Goal: Task Accomplishment & Management: Manage account settings

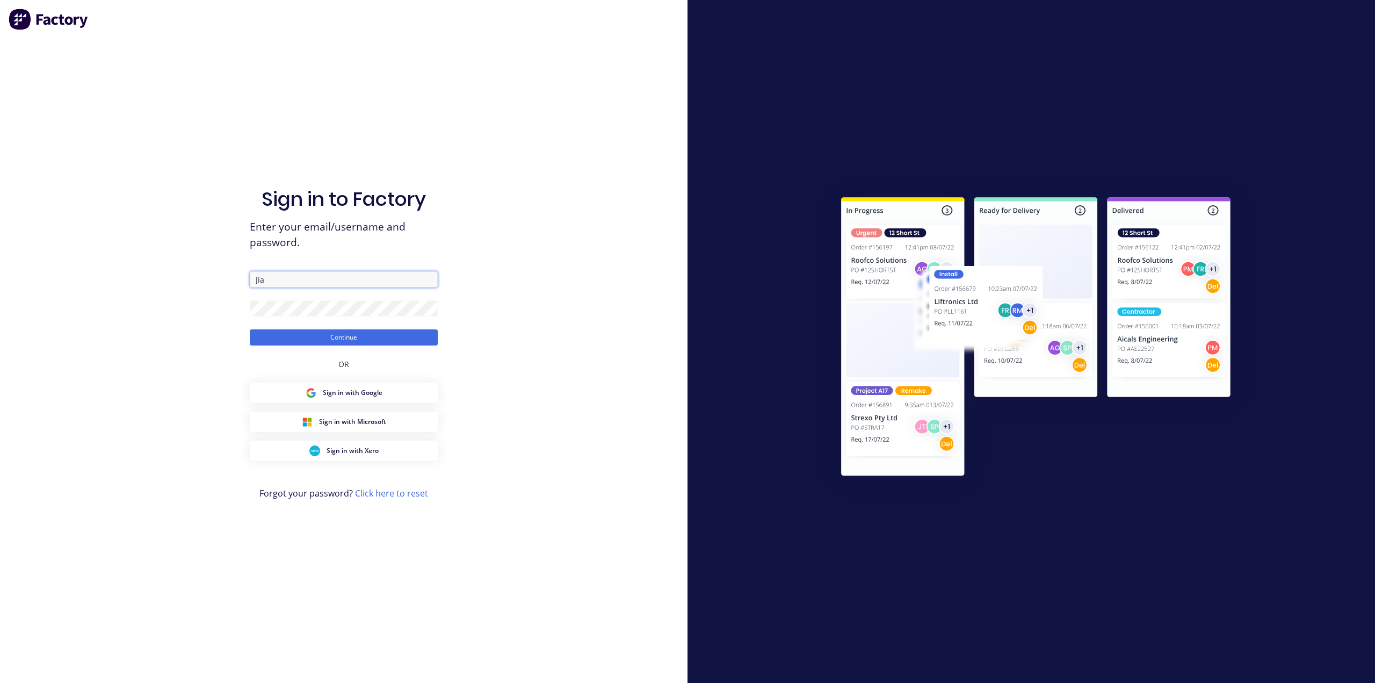
click at [287, 281] on input "Jia" at bounding box center [344, 279] width 188 height 16
click at [388, 246] on span "Enter your email/username and password." at bounding box center [344, 234] width 188 height 31
click at [322, 276] on input "Jia" at bounding box center [344, 279] width 188 height 16
click at [349, 258] on div "Sign in to Factory Enter your email/username and password. Jia Continue OR Sign…" at bounding box center [344, 352] width 188 height 644
click at [344, 334] on button "Continue" at bounding box center [344, 337] width 188 height 16
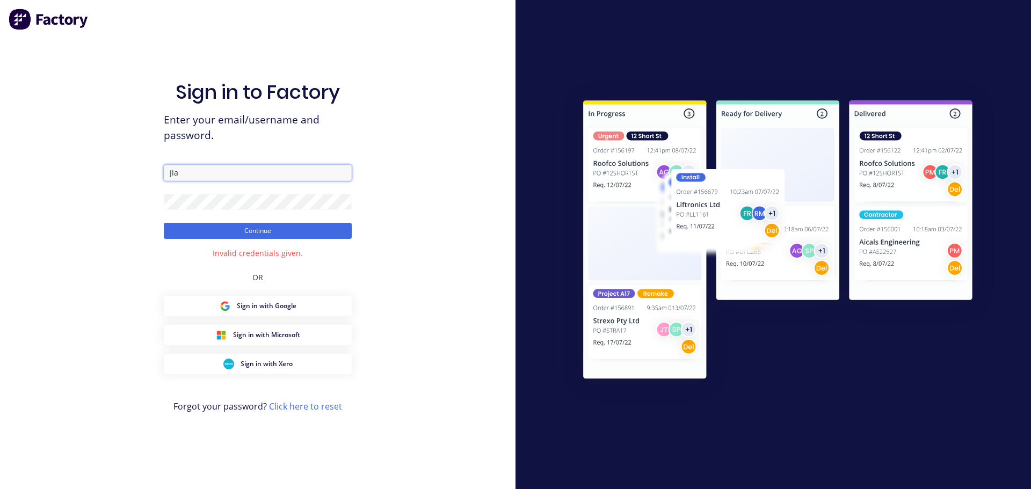
click at [274, 178] on input "Jia" at bounding box center [258, 173] width 188 height 16
drag, startPoint x: 232, startPoint y: 175, endPoint x: 128, endPoint y: 176, distance: 103.1
click at [128, 176] on div "Sign in to Factory Enter your email/username and password. Jia Continue Invalid…" at bounding box center [258, 244] width 516 height 489
type input "project@mksteelworks.com.au"
drag, startPoint x: 468, startPoint y: 183, endPoint x: 358, endPoint y: 200, distance: 111.4
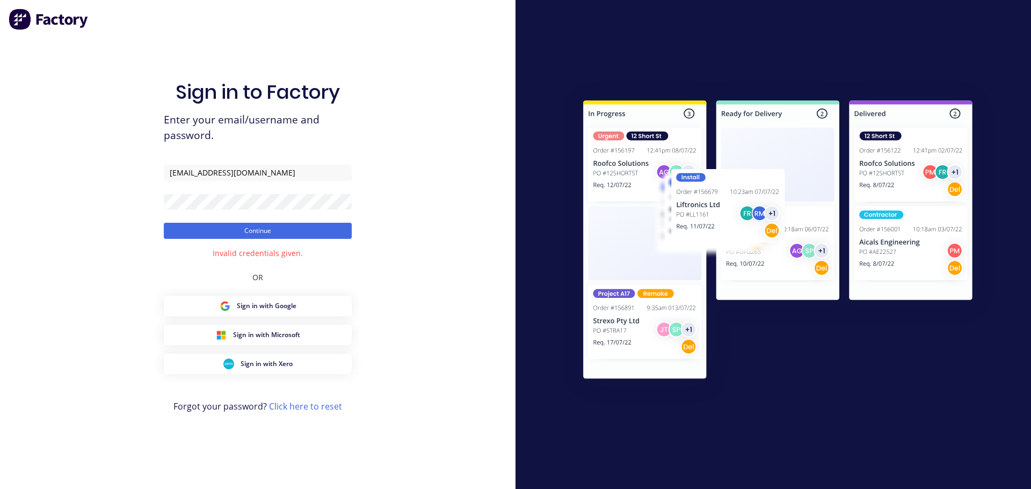
click at [467, 184] on div "Sign in to Factory Enter your email/username and password. project@mksteelworks…" at bounding box center [258, 244] width 516 height 489
click at [306, 233] on button "Continue" at bounding box center [258, 231] width 188 height 16
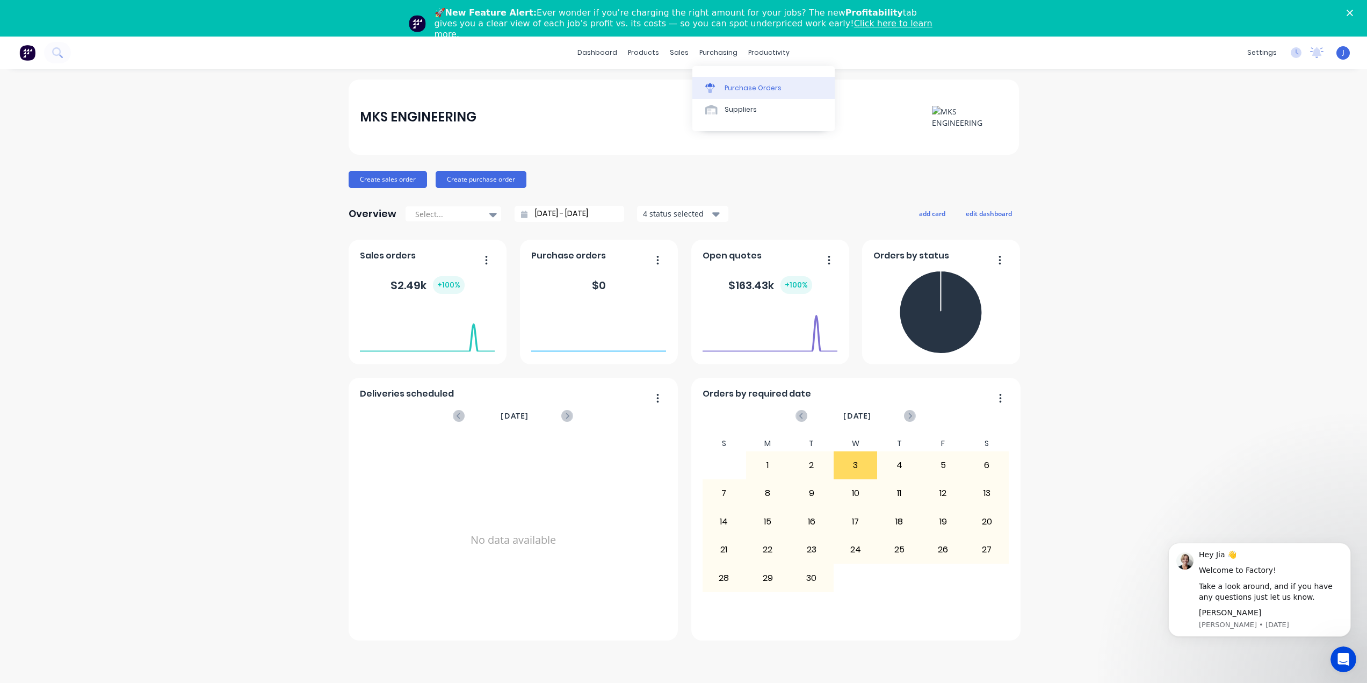
click at [727, 83] on div "Purchase Orders" at bounding box center [753, 88] width 57 height 10
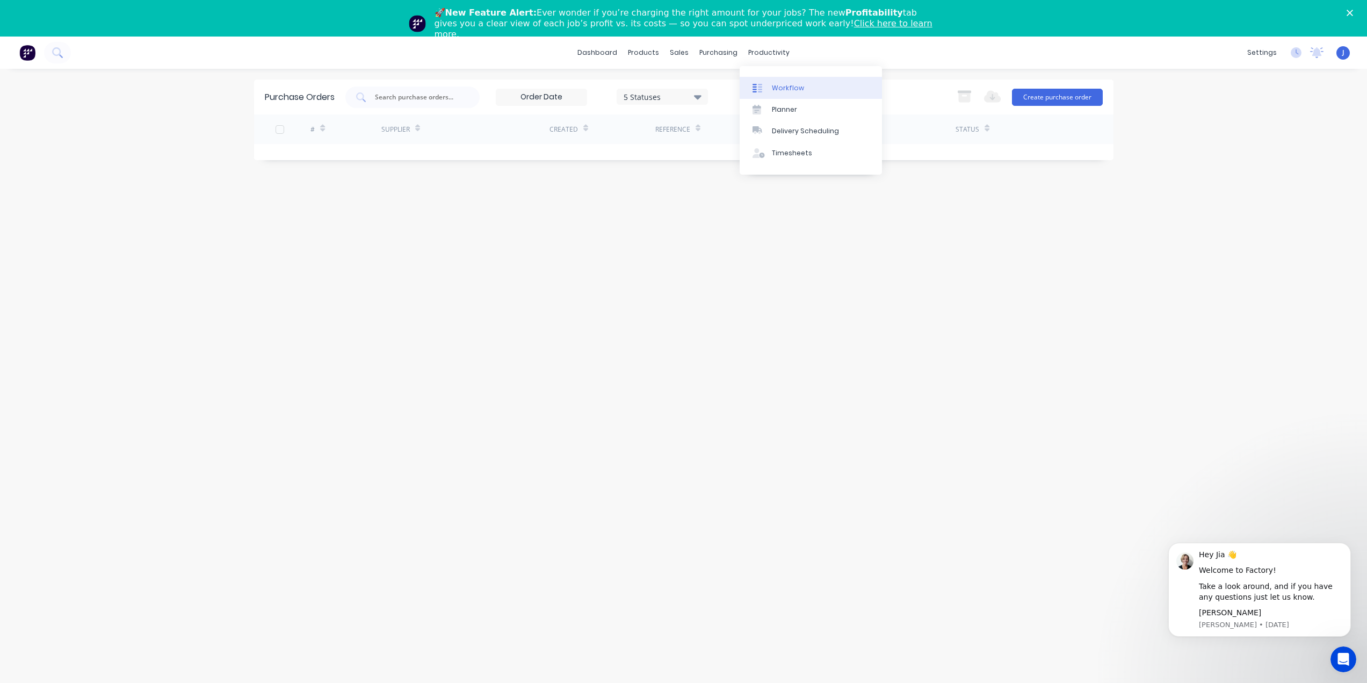
click at [775, 86] on div "Workflow" at bounding box center [788, 88] width 32 height 10
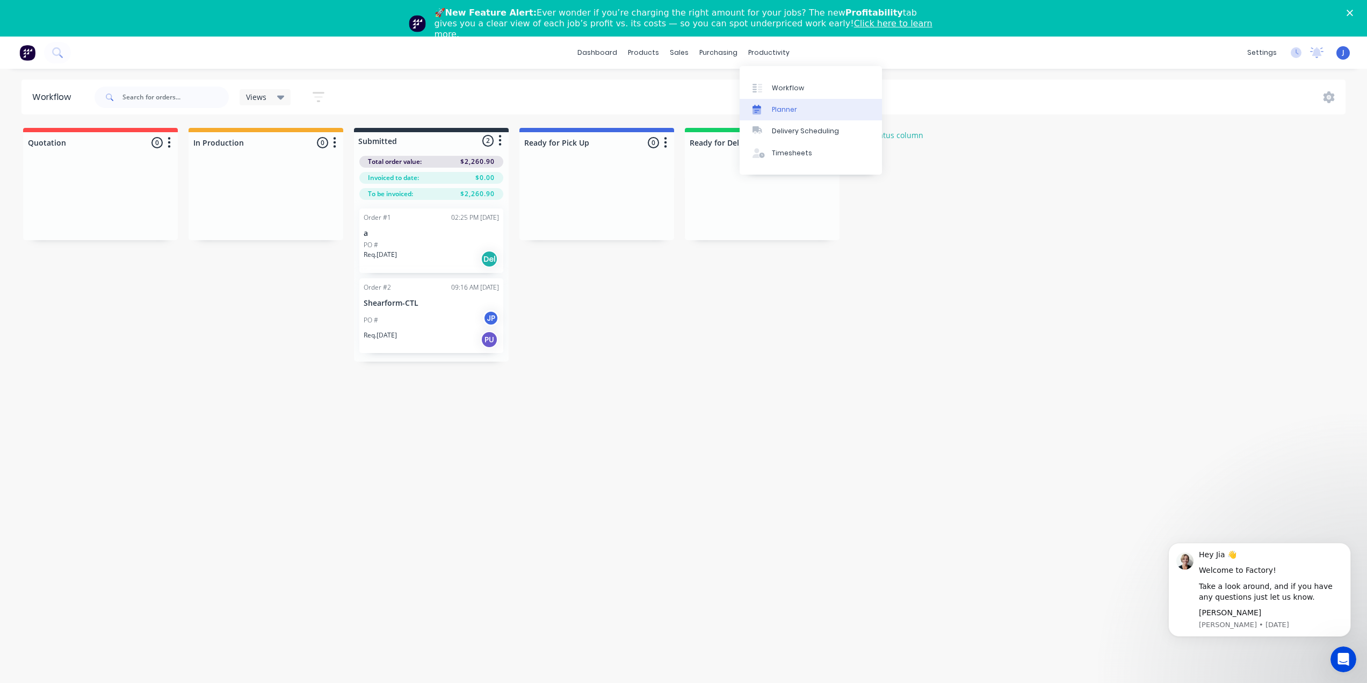
click at [777, 110] on div "Planner" at bounding box center [784, 110] width 25 height 10
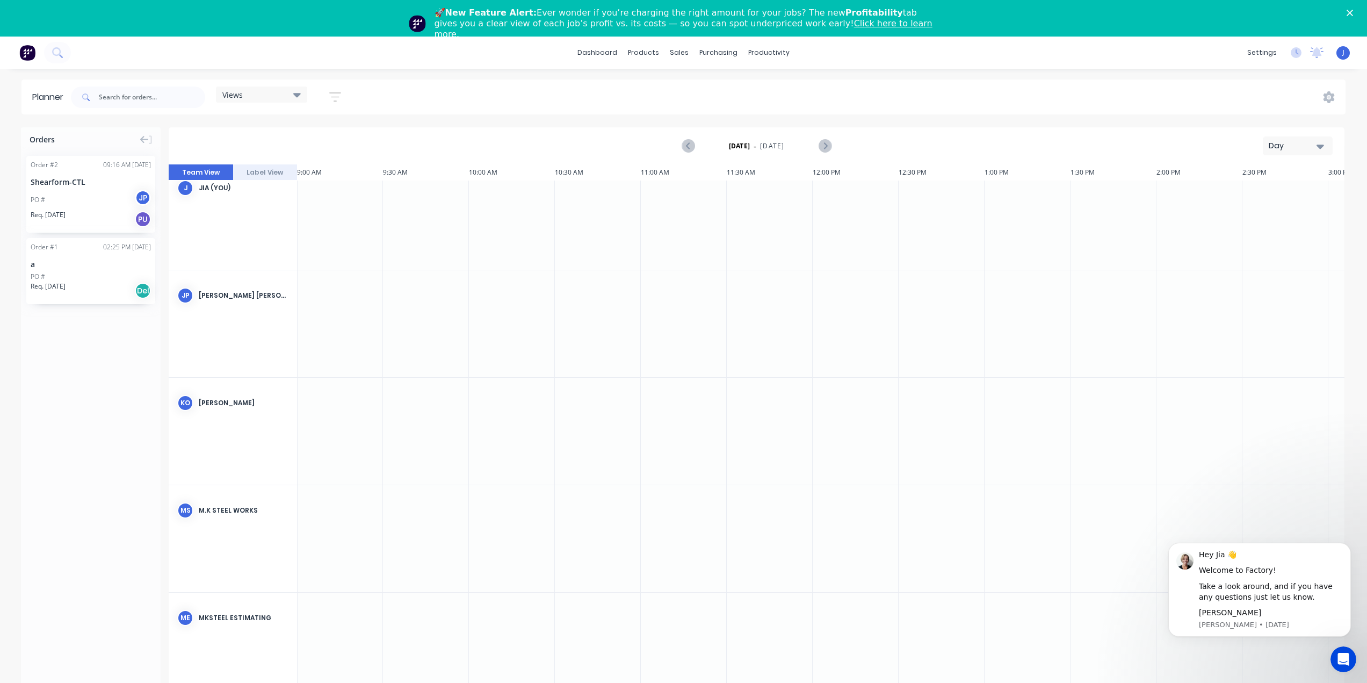
scroll to position [0, 1548]
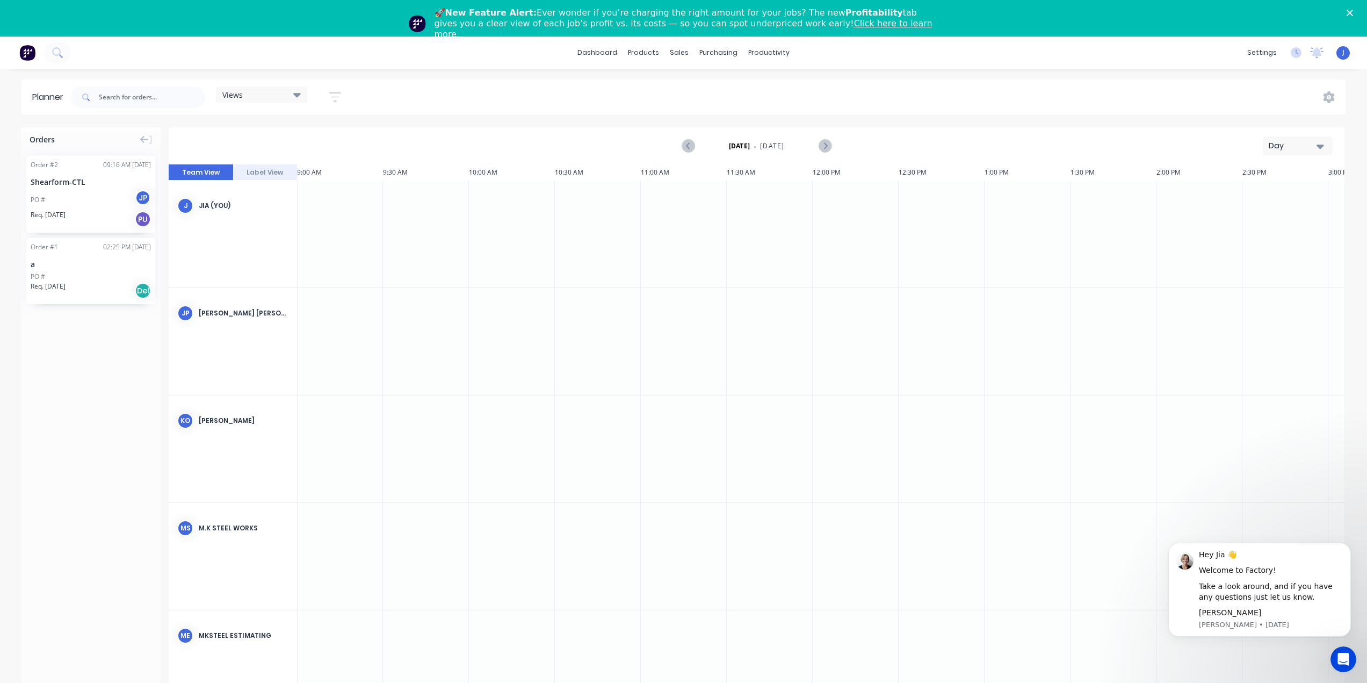
click at [110, 243] on div "02:25 PM [DATE]" at bounding box center [127, 247] width 48 height 10
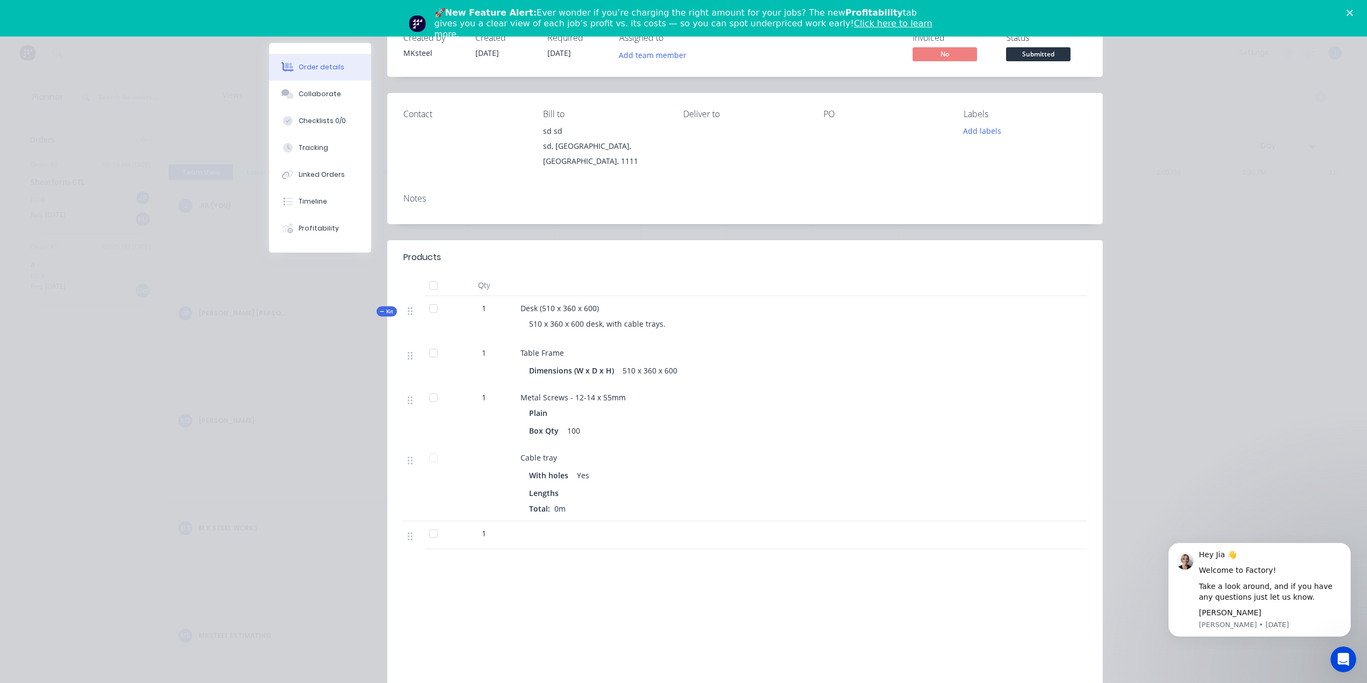
scroll to position [0, 0]
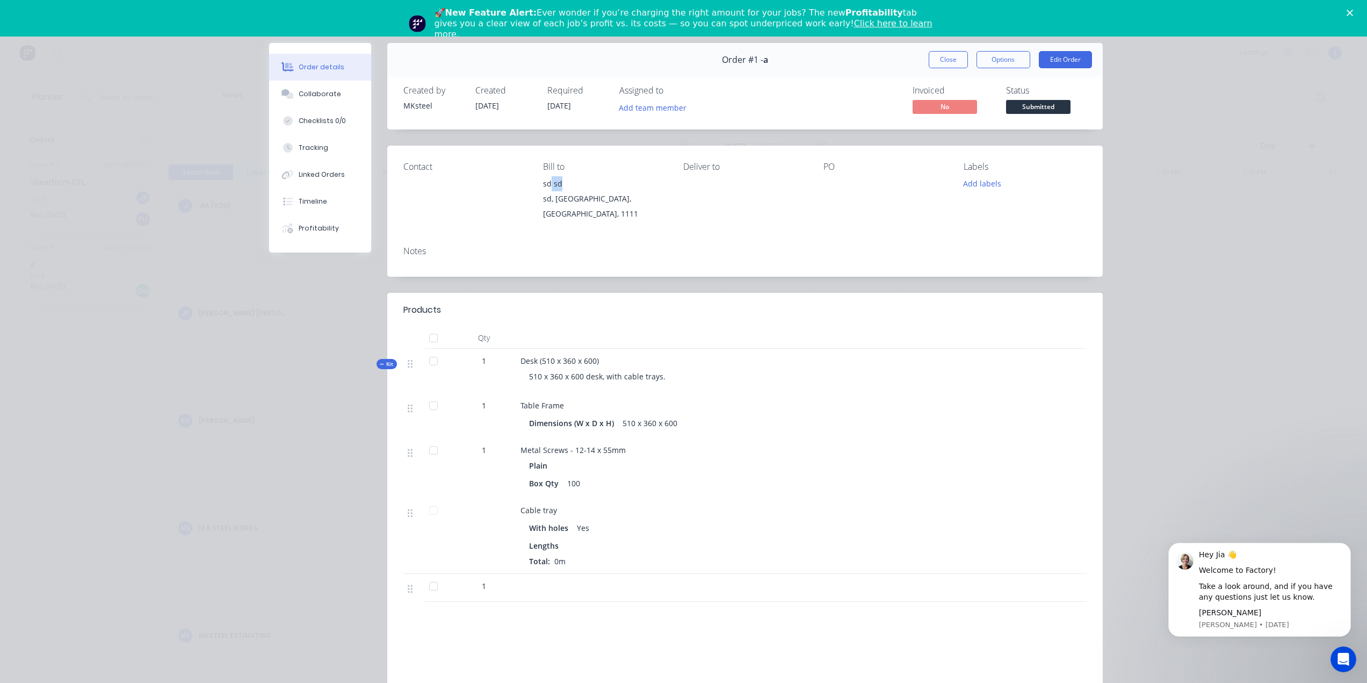
drag, startPoint x: 548, startPoint y: 183, endPoint x: 572, endPoint y: 192, distance: 25.1
click at [572, 191] on div "sd sd sd, Victoria, Australia, 1111" at bounding box center [604, 198] width 123 height 45
click at [572, 192] on div "sd, [GEOGRAPHIC_DATA], [GEOGRAPHIC_DATA], 1111" at bounding box center [604, 206] width 123 height 30
click at [330, 95] on div "Collaborate" at bounding box center [320, 94] width 42 height 10
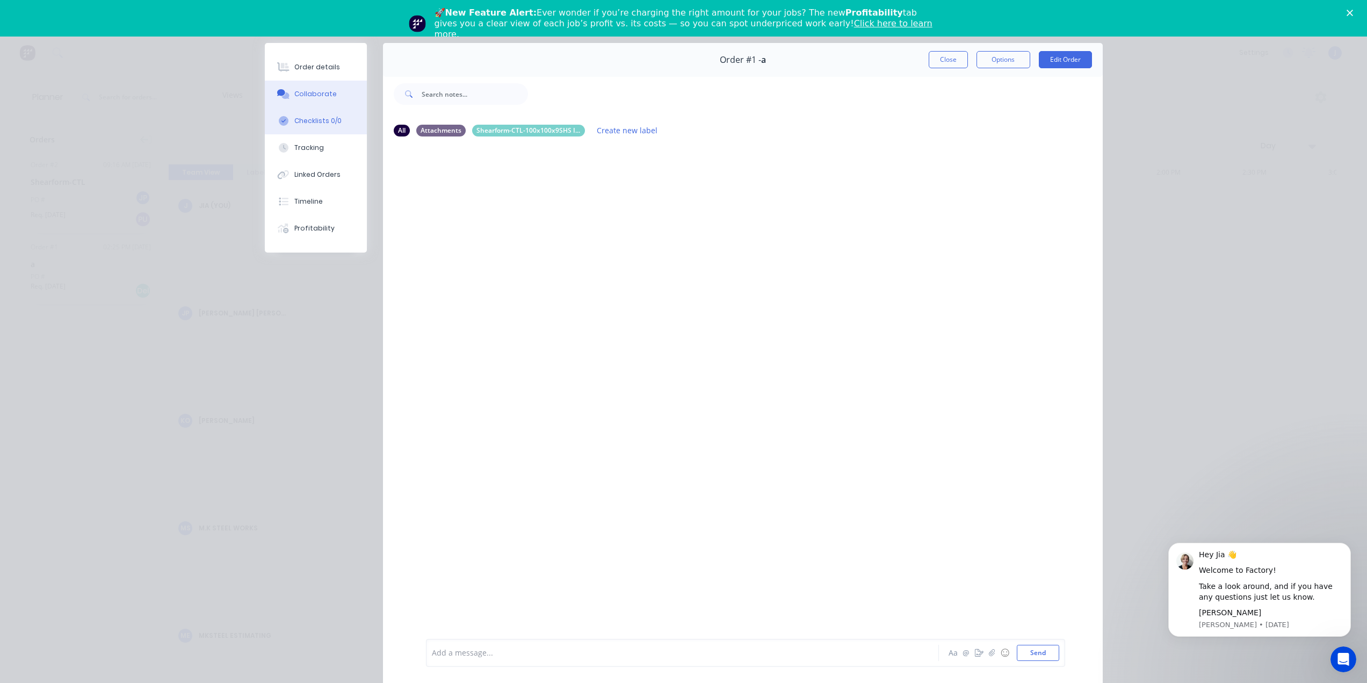
click at [315, 121] on div "Checklists 0/0" at bounding box center [317, 121] width 47 height 10
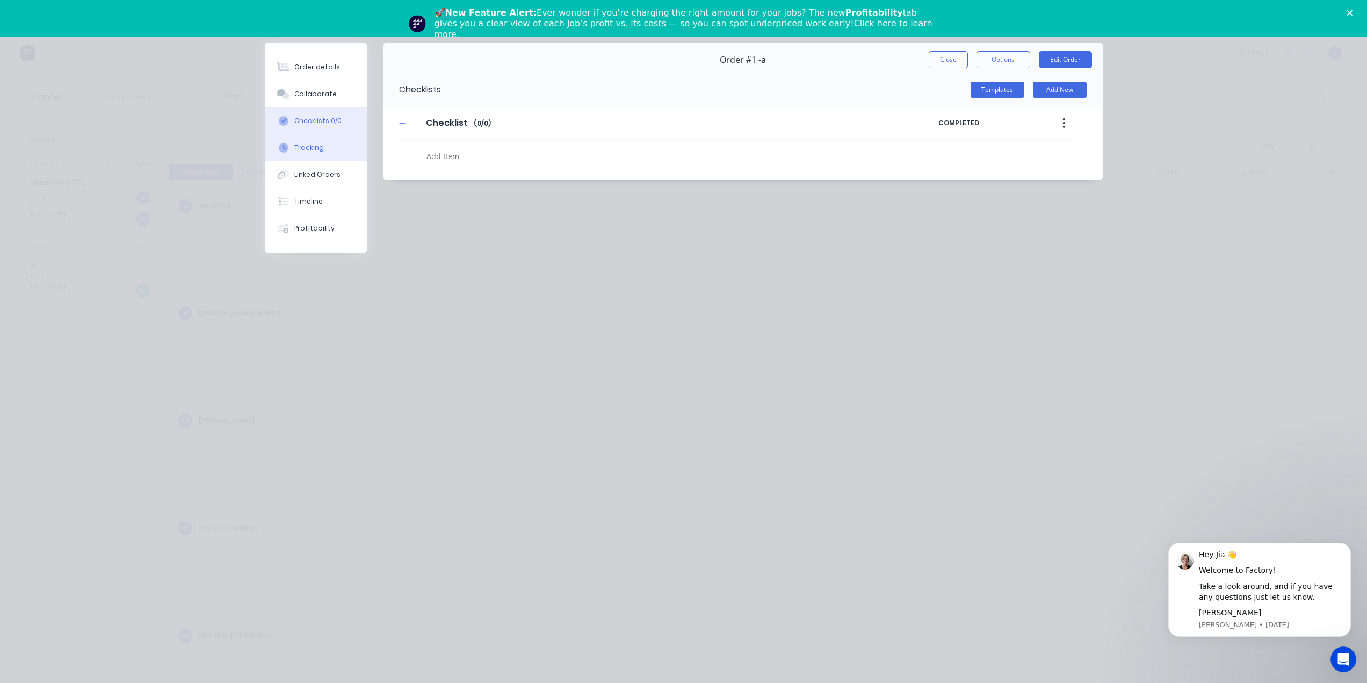
click at [315, 140] on button "Tracking" at bounding box center [316, 147] width 102 height 27
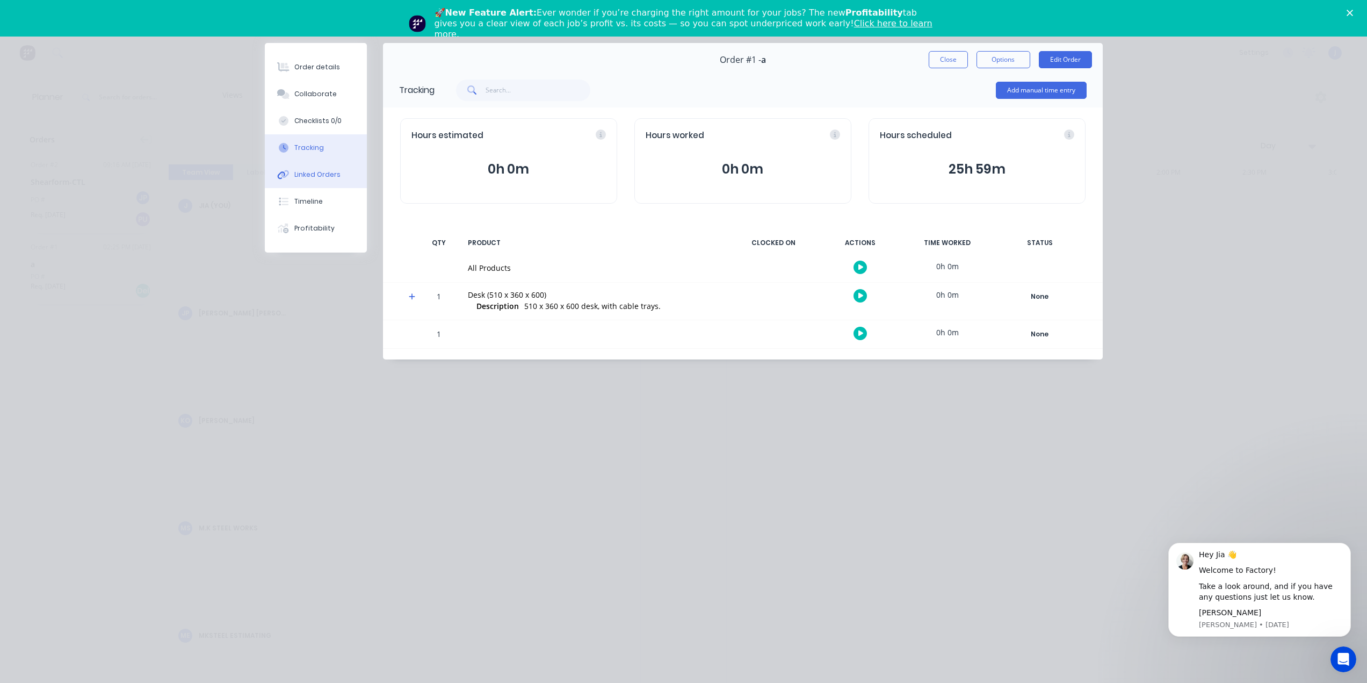
click at [308, 175] on div "Linked Orders" at bounding box center [317, 175] width 46 height 10
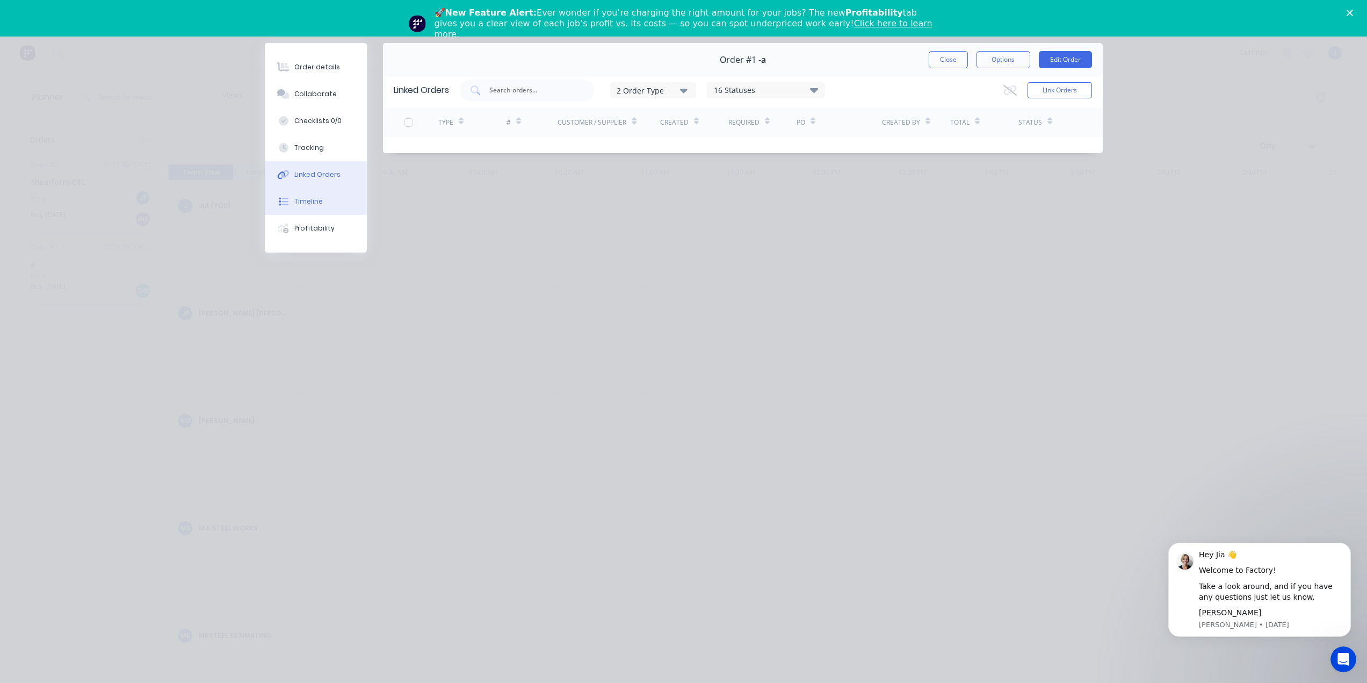
click at [313, 203] on div "Timeline" at bounding box center [308, 202] width 28 height 10
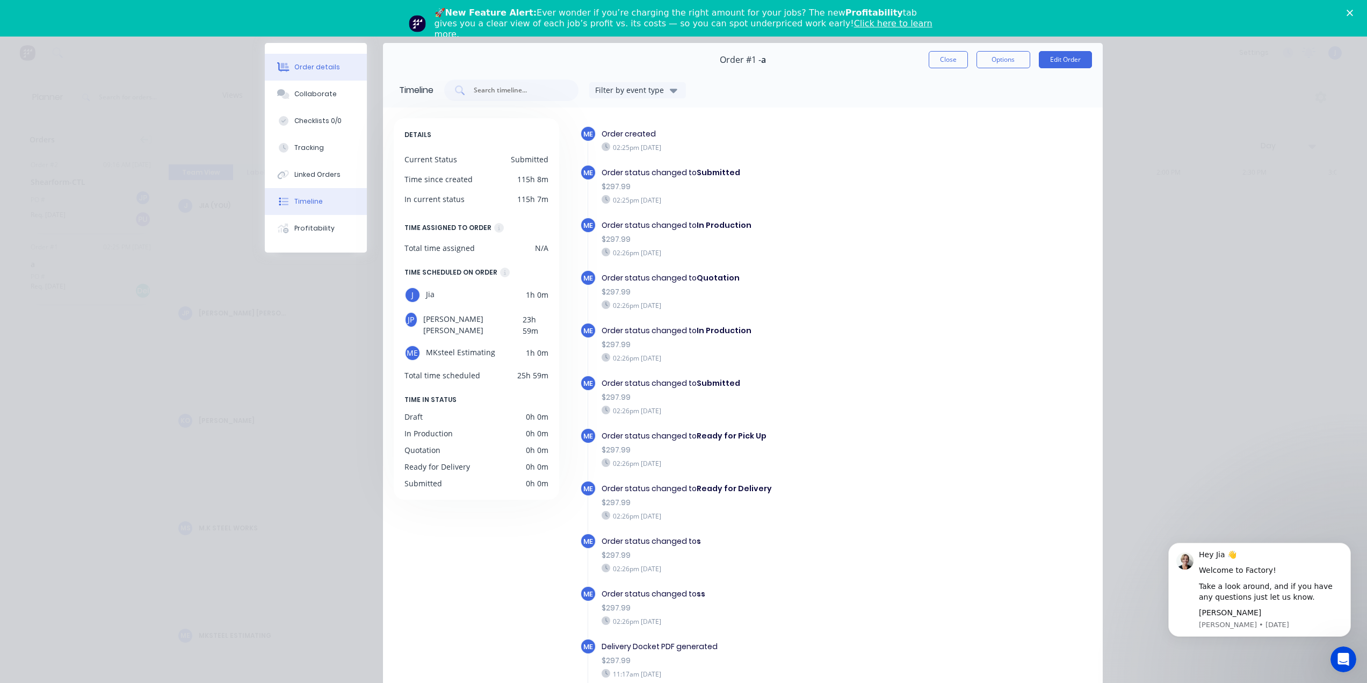
click at [311, 68] on div "Order details" at bounding box center [317, 67] width 46 height 10
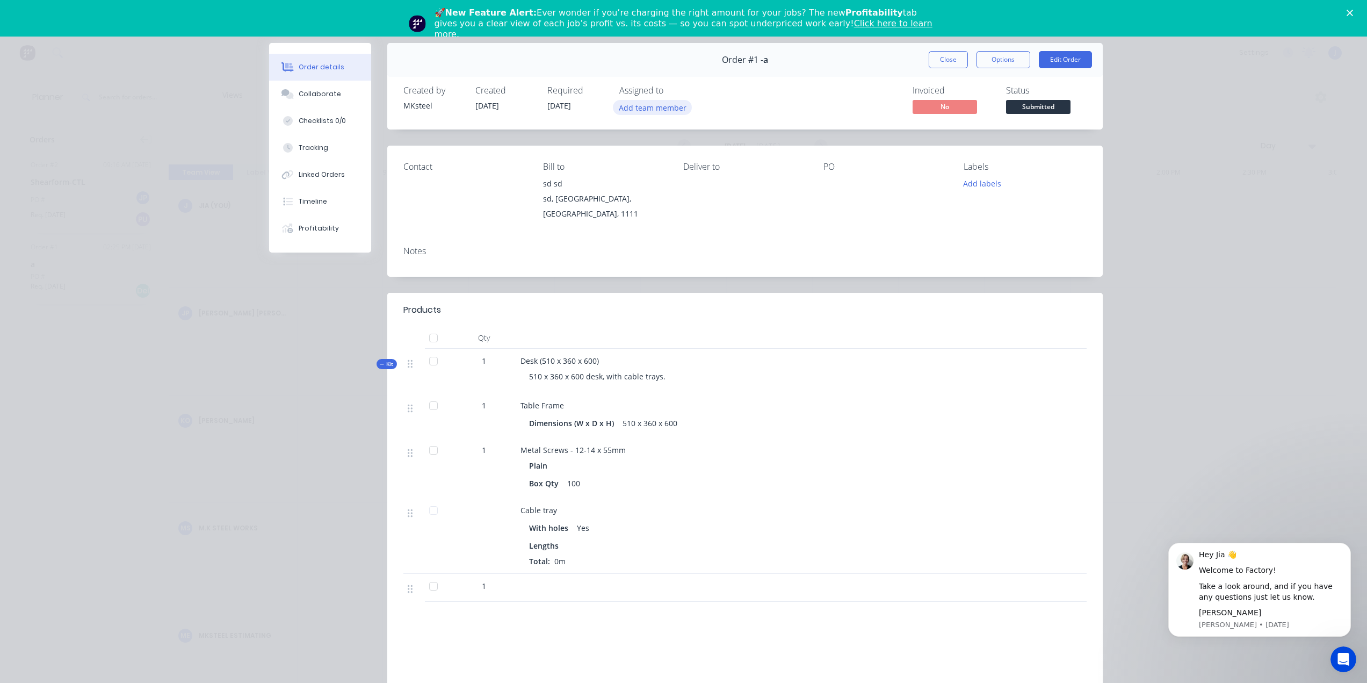
click at [653, 111] on button "Add team member" at bounding box center [652, 107] width 79 height 15
click at [764, 96] on div "Invoiced No Status Submitted" at bounding box center [907, 100] width 360 height 31
click at [1009, 62] on button "Options" at bounding box center [1004, 59] width 54 height 17
click at [237, 137] on div "Order details Collaborate Checklists 0/0 Tracking Linked Orders Timeline Profit…" at bounding box center [683, 341] width 1367 height 683
click at [1353, 12] on icon "Close" at bounding box center [1350, 13] width 6 height 6
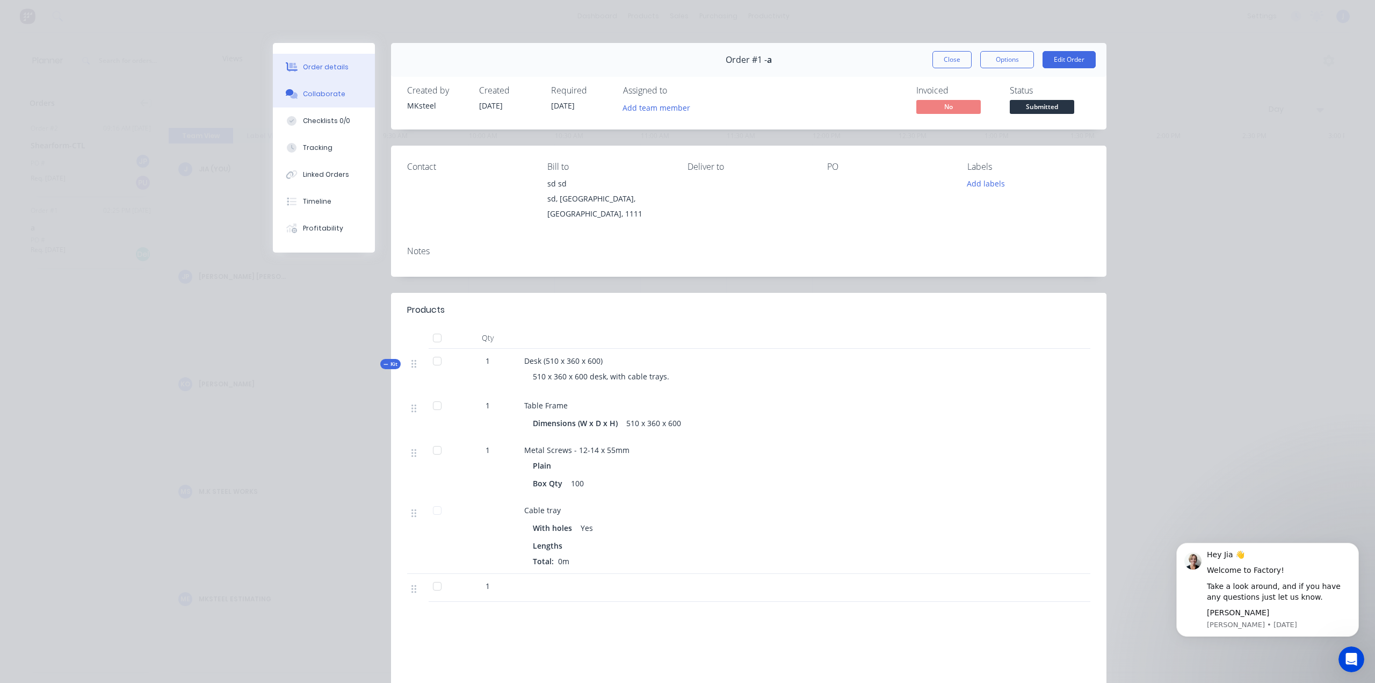
click at [309, 89] on div "Collaborate" at bounding box center [324, 94] width 42 height 10
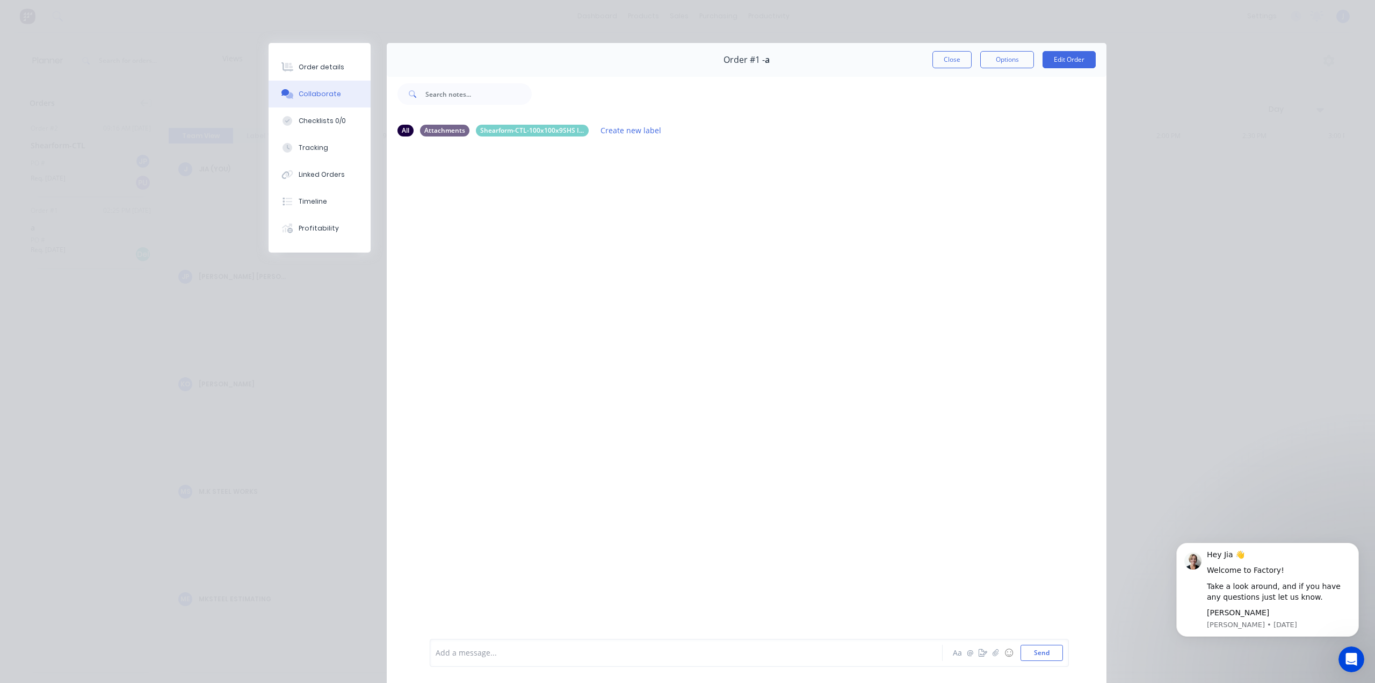
click at [173, 60] on div "Order details Collaborate Checklists 0/0 Tracking Linked Orders Timeline Profit…" at bounding box center [687, 341] width 1375 height 683
click at [308, 120] on div "Checklists 0/0" at bounding box center [322, 121] width 47 height 10
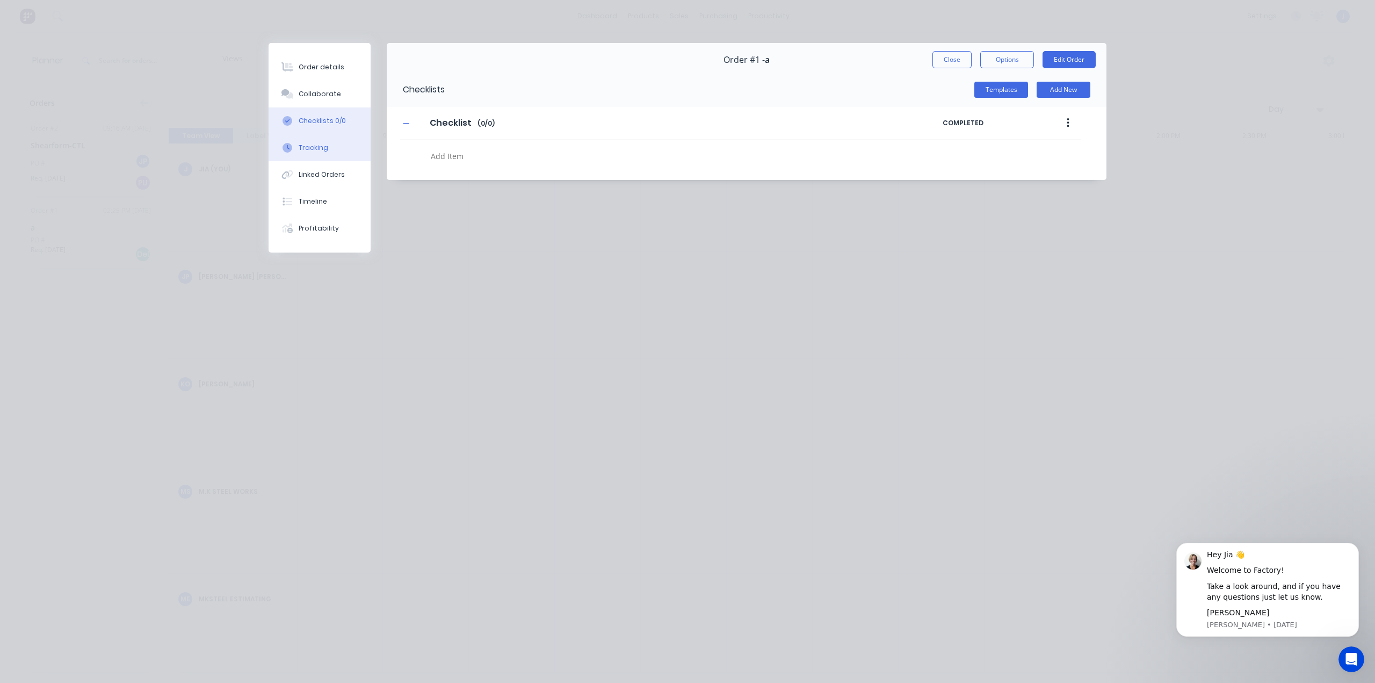
click at [328, 144] on button "Tracking" at bounding box center [320, 147] width 102 height 27
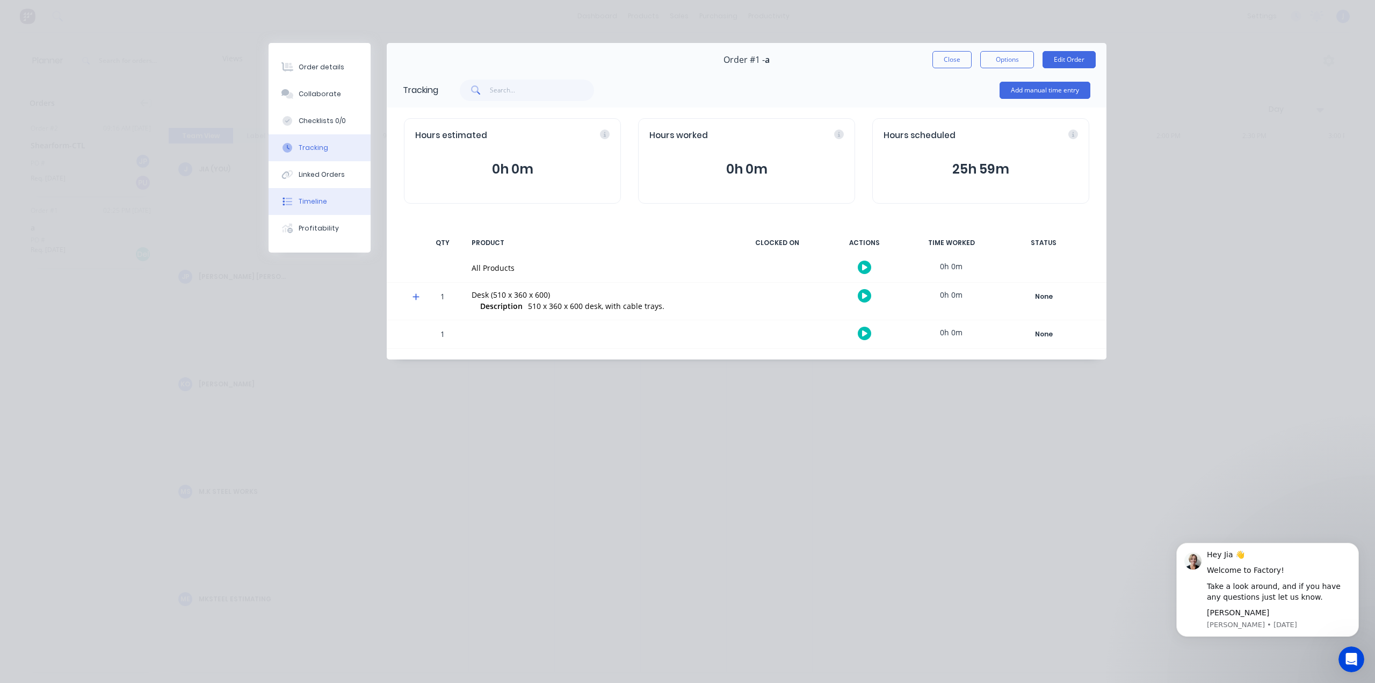
click at [333, 194] on button "Timeline" at bounding box center [320, 201] width 102 height 27
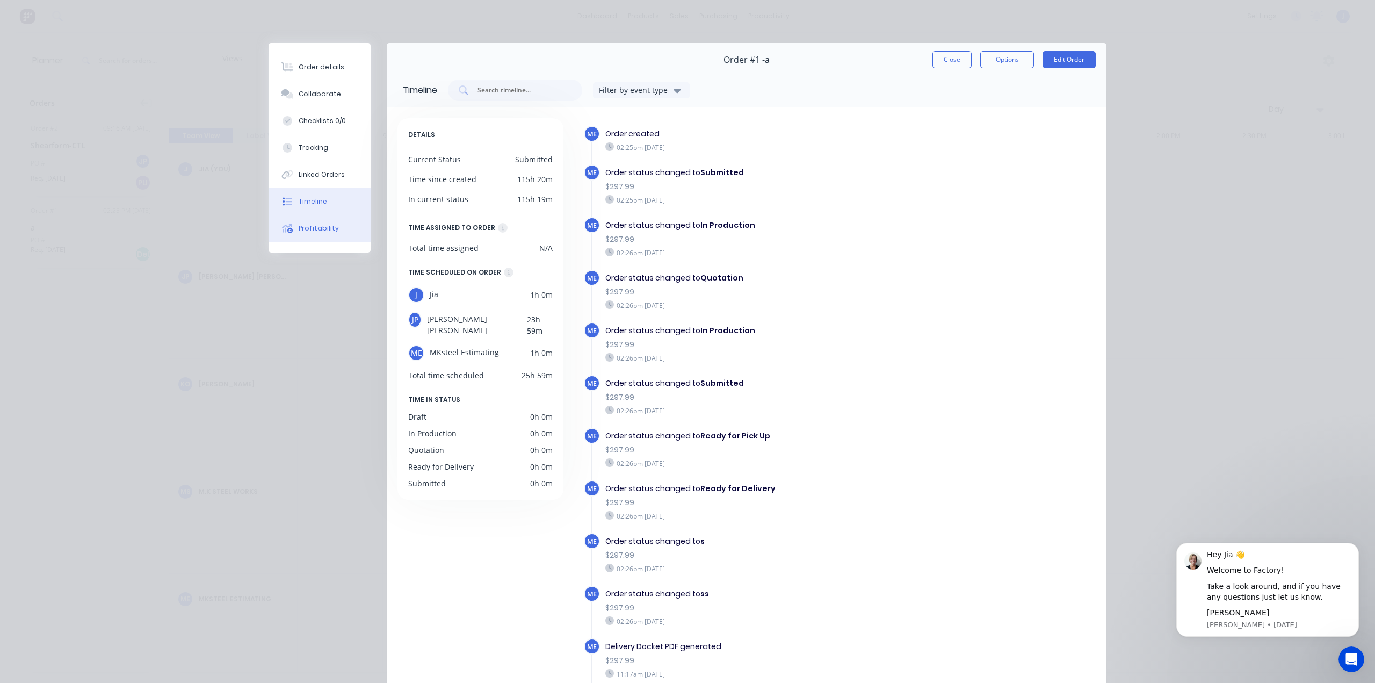
click at [325, 225] on div "Profitability" at bounding box center [319, 228] width 40 height 10
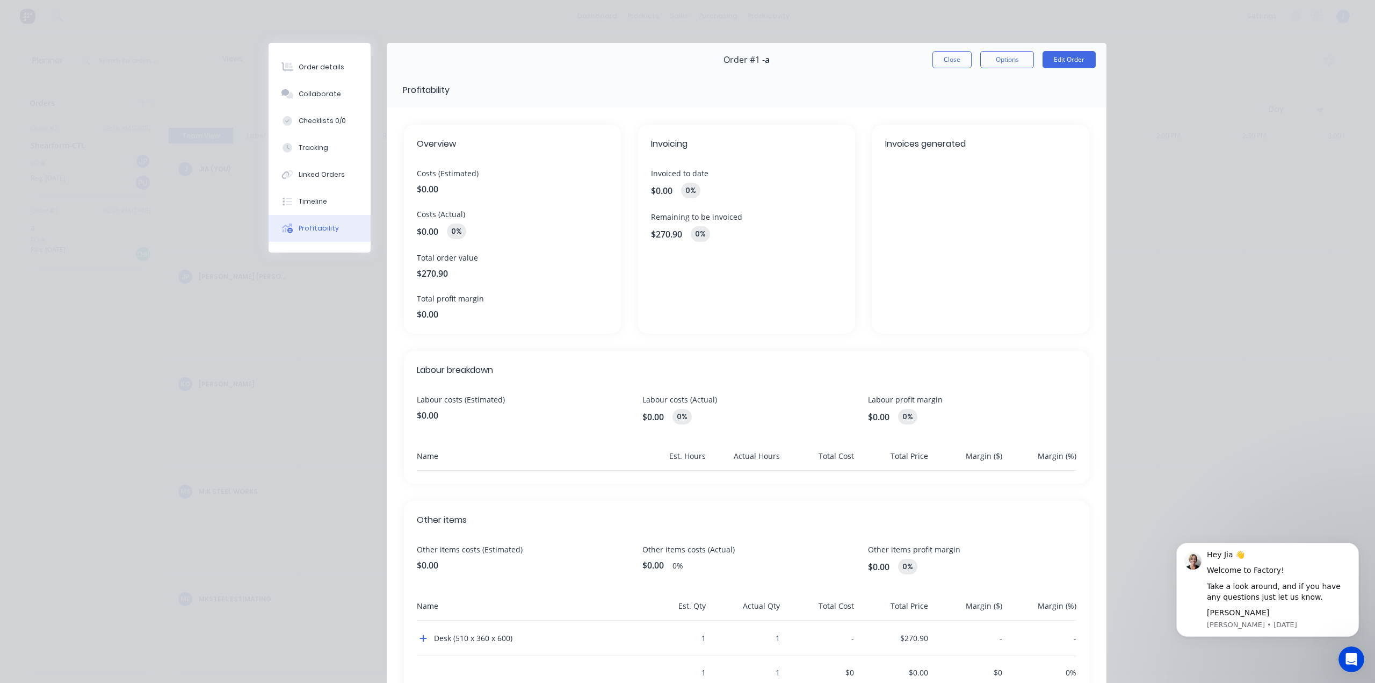
click at [1275, 450] on div "Order details Collaborate Checklists 0/0 Tracking Linked Orders Timeline Profit…" at bounding box center [687, 341] width 1375 height 683
click at [960, 61] on button "Close" at bounding box center [952, 59] width 39 height 17
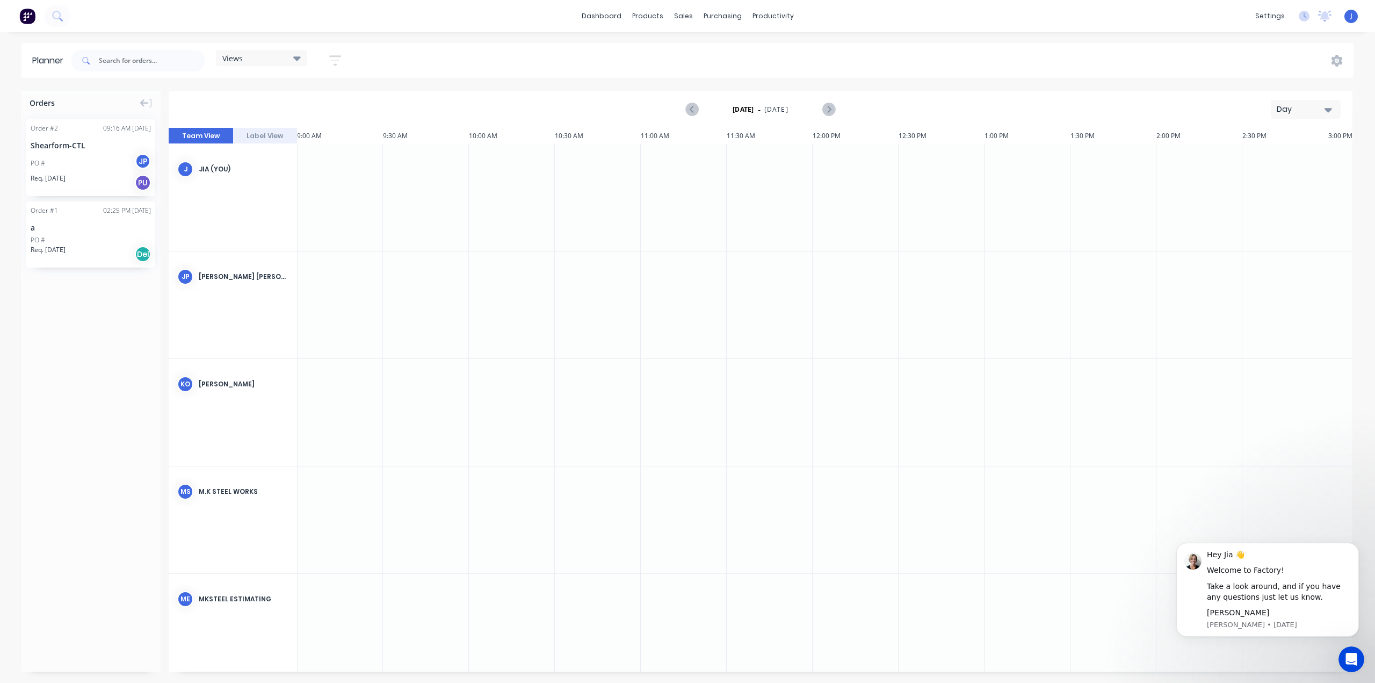
click at [27, 11] on img at bounding box center [27, 16] width 16 height 16
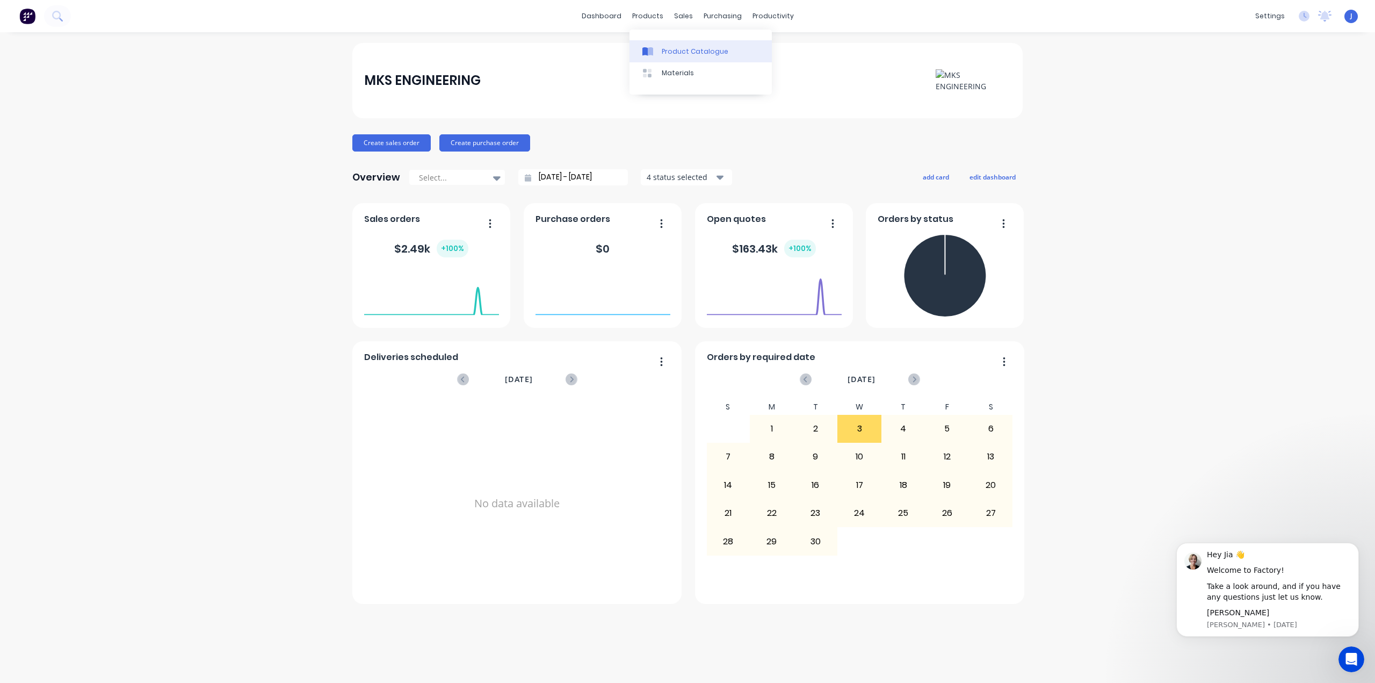
click at [682, 50] on div "Product Catalogue" at bounding box center [695, 52] width 67 height 10
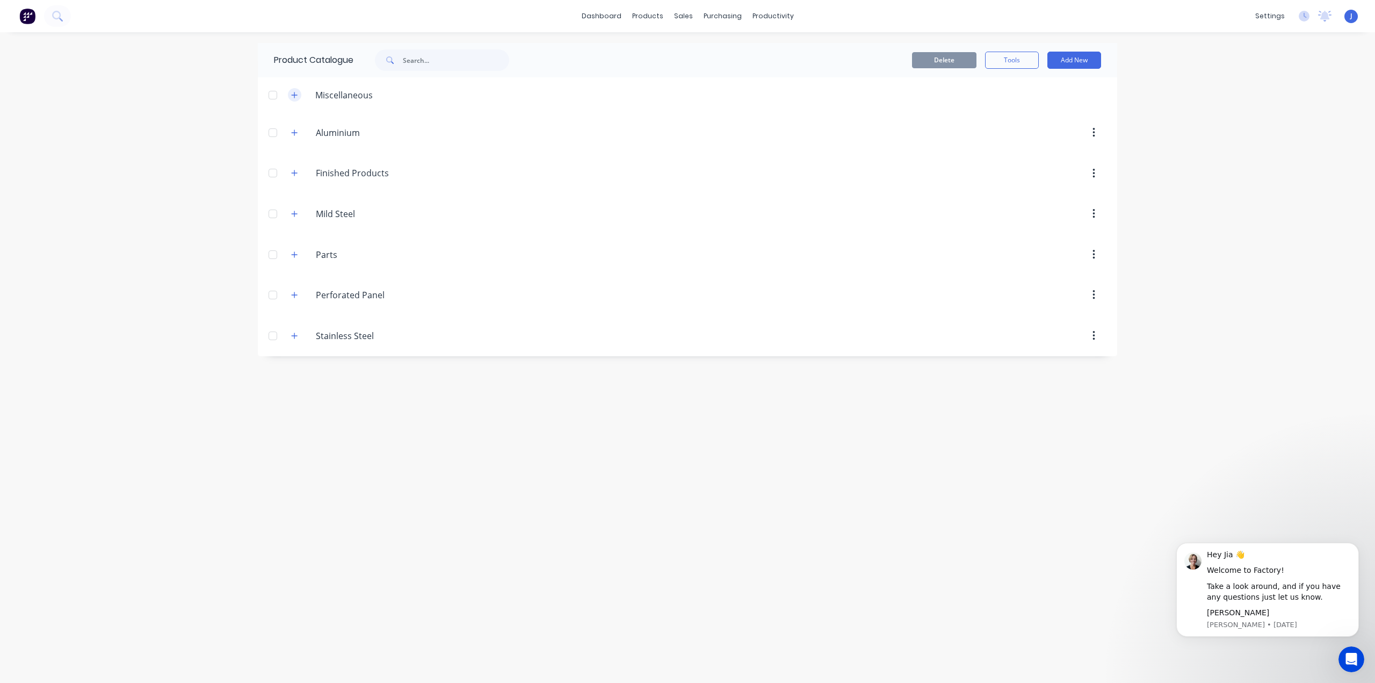
click at [295, 95] on icon "button" at bounding box center [295, 95] width 6 height 6
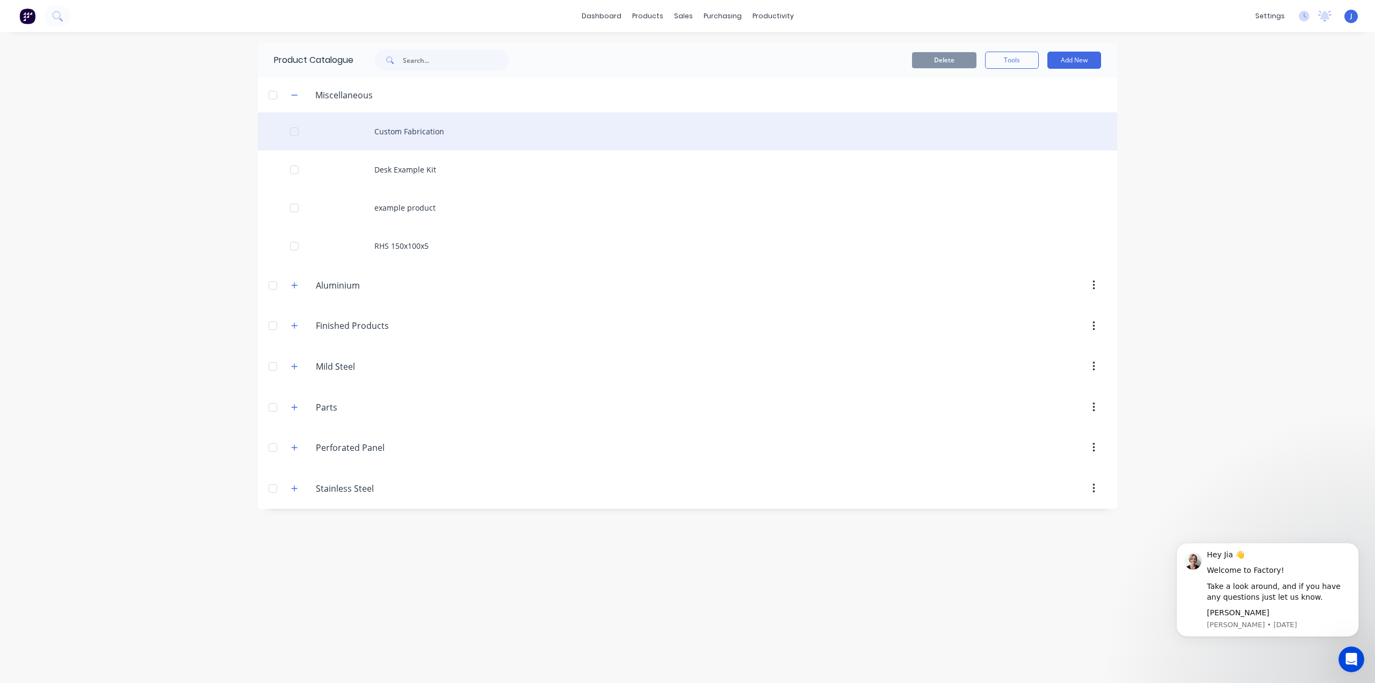
click at [411, 128] on div "Custom Fabrication" at bounding box center [687, 131] width 859 height 38
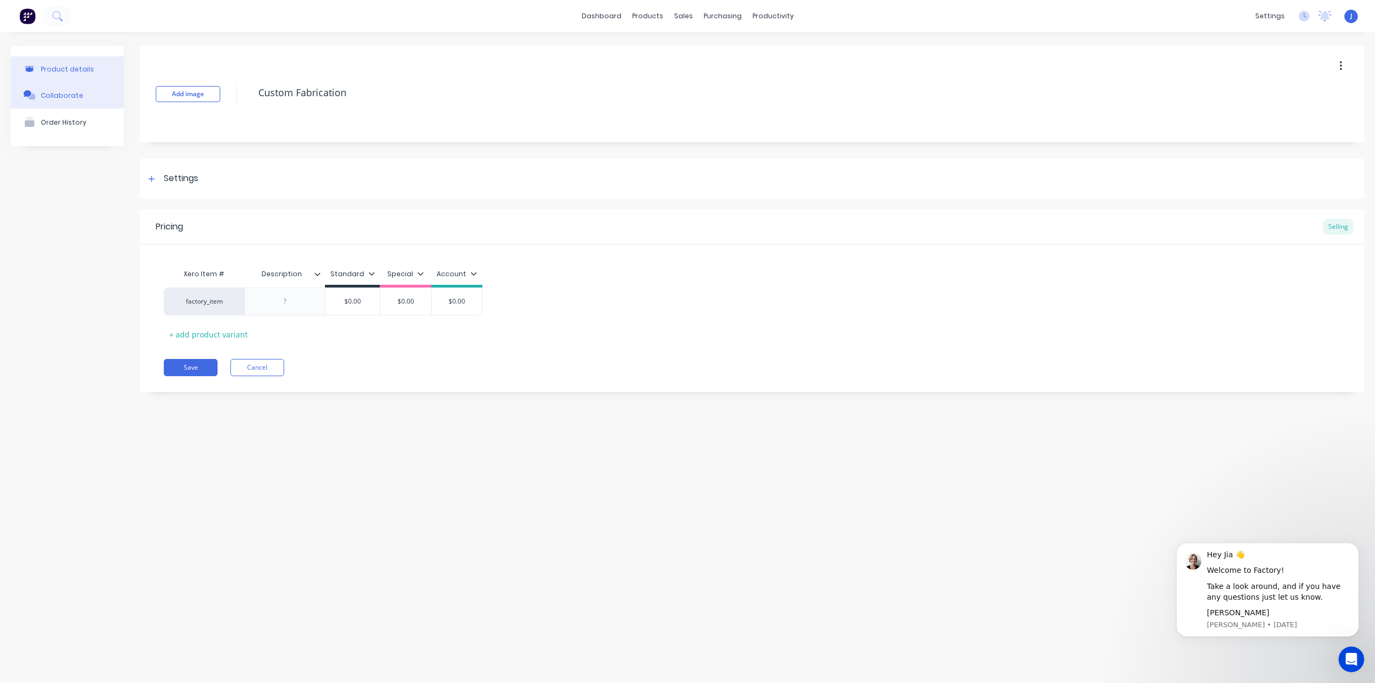
click at [71, 87] on button "Collaborate" at bounding box center [67, 95] width 113 height 27
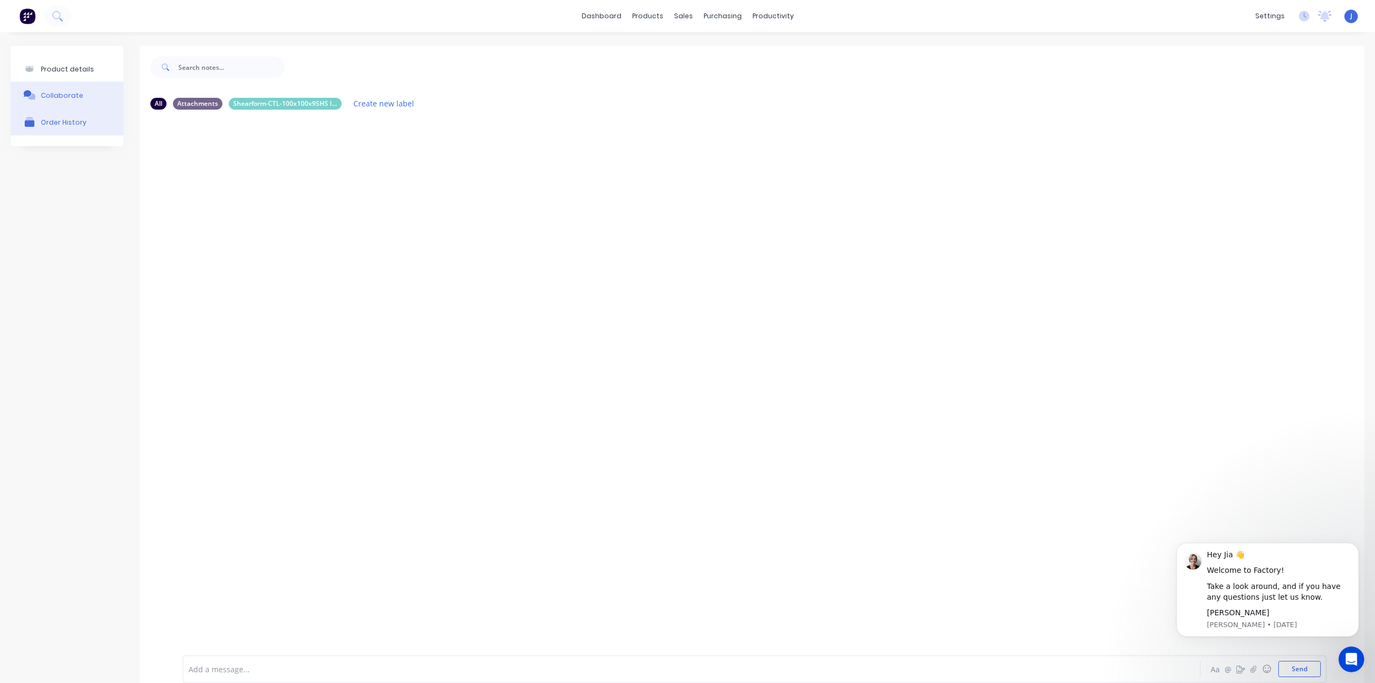
click at [66, 122] on div "Order History" at bounding box center [64, 122] width 46 height 8
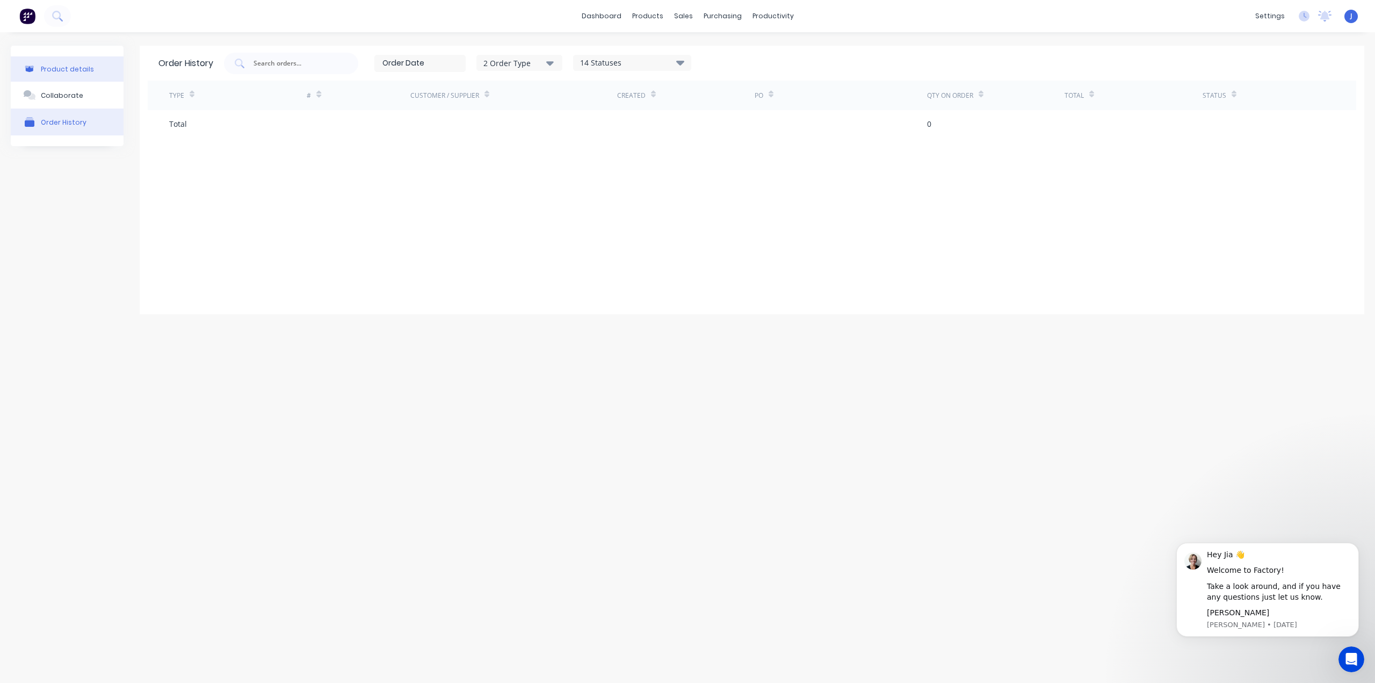
click at [68, 71] on div "Product details" at bounding box center [67, 69] width 53 height 8
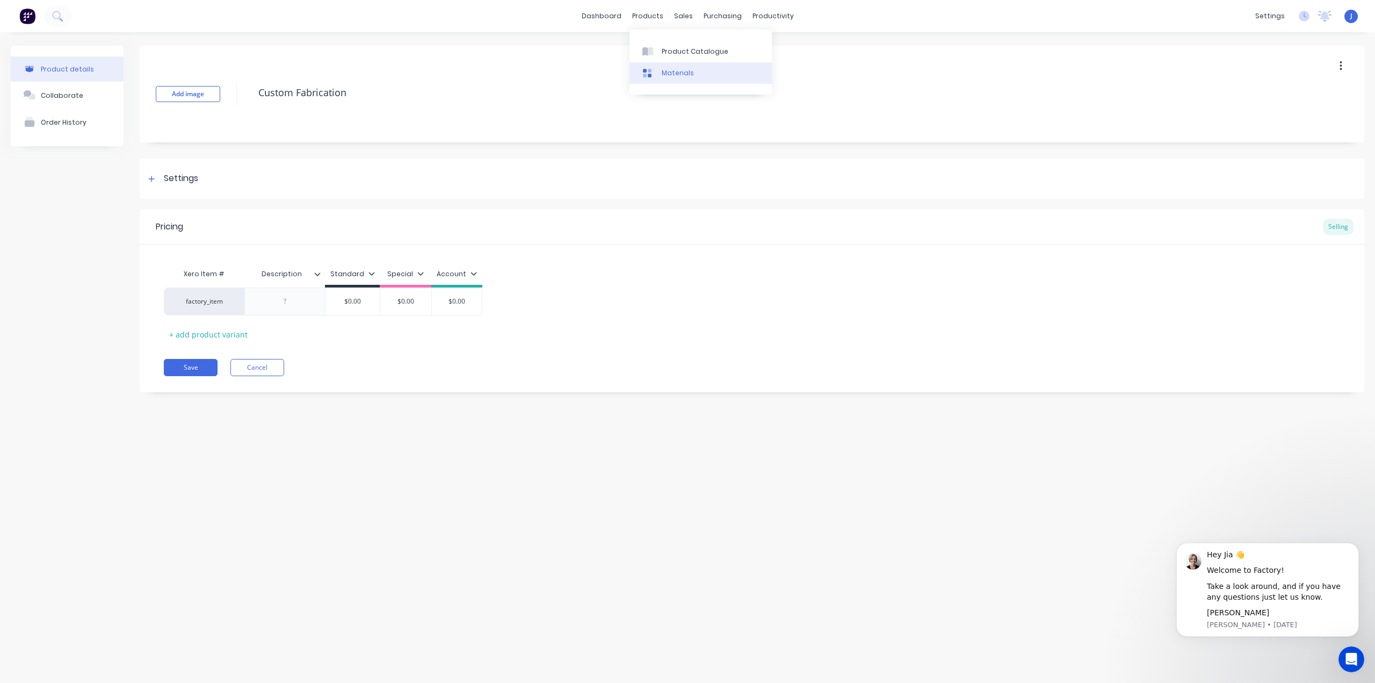
click at [659, 70] on link "Materials" at bounding box center [701, 72] width 142 height 21
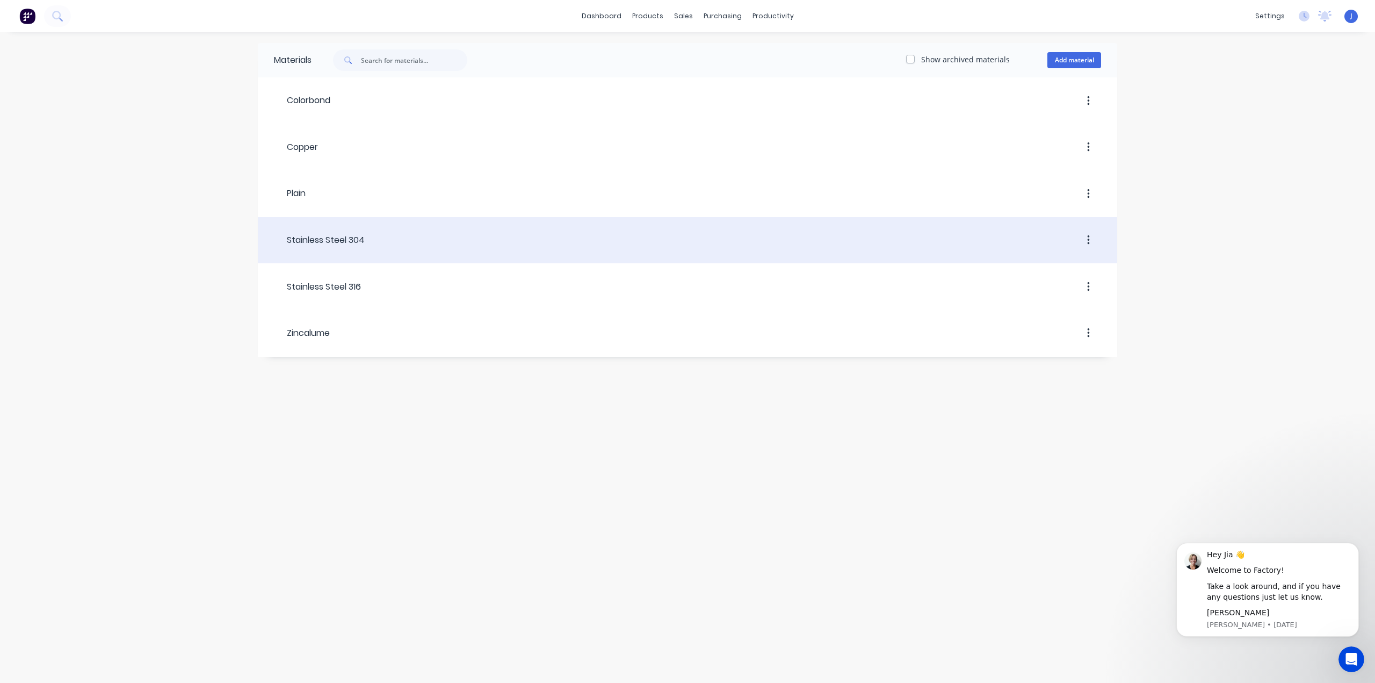
click at [339, 241] on div "Stainless Steel 304" at bounding box center [319, 240] width 91 height 13
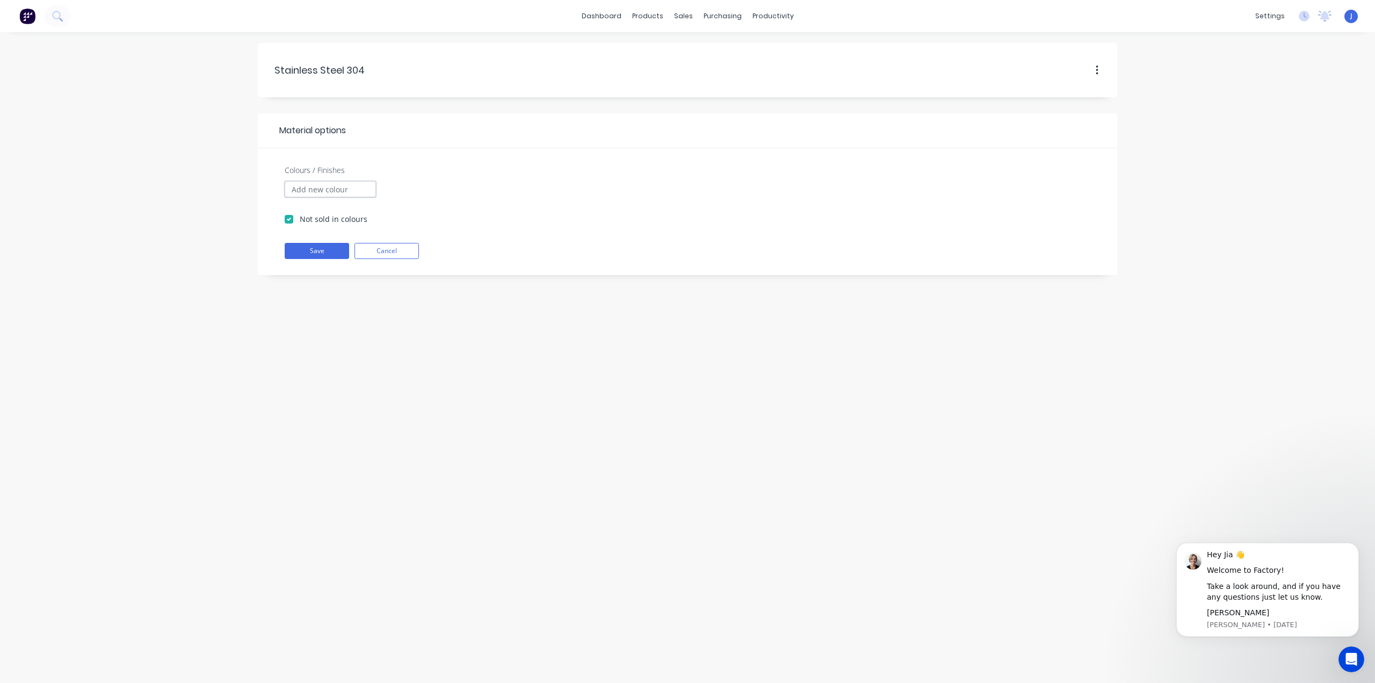
click at [347, 188] on input "Colours / Finishes" at bounding box center [330, 189] width 91 height 16
click at [477, 164] on div "Colours / Finishes Not sold in colours" at bounding box center [688, 202] width 838 height 76
click at [384, 243] on button "Cancel" at bounding box center [387, 251] width 64 height 16
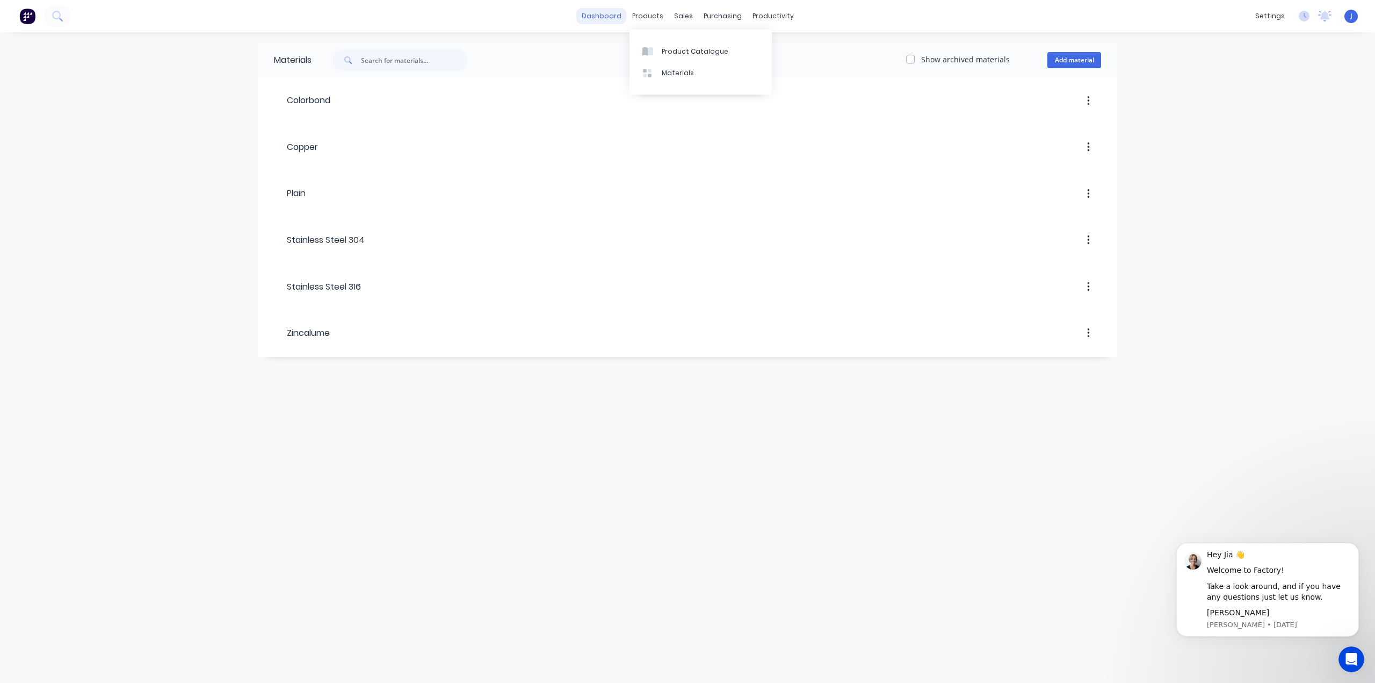
click at [599, 18] on link "dashboard" at bounding box center [601, 16] width 50 height 16
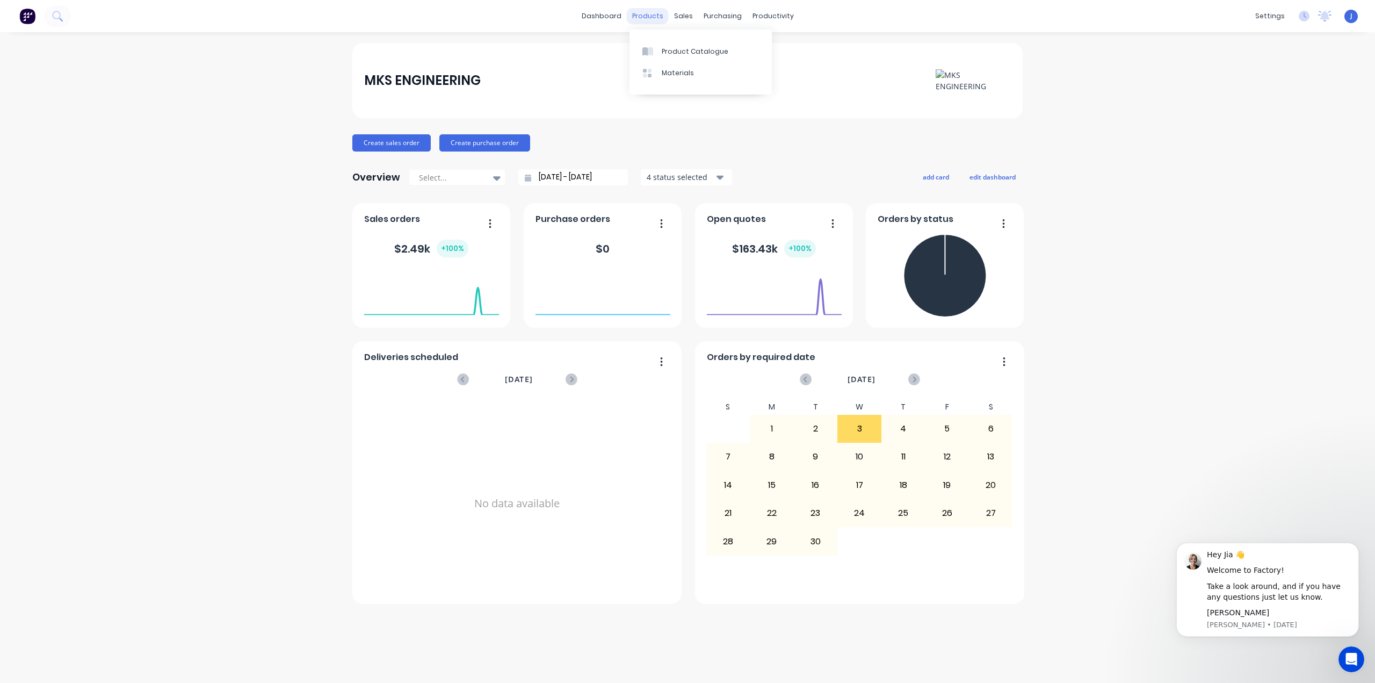
click at [659, 14] on div "products" at bounding box center [648, 16] width 42 height 16
click at [709, 73] on div "Customers" at bounding box center [720, 73] width 39 height 10
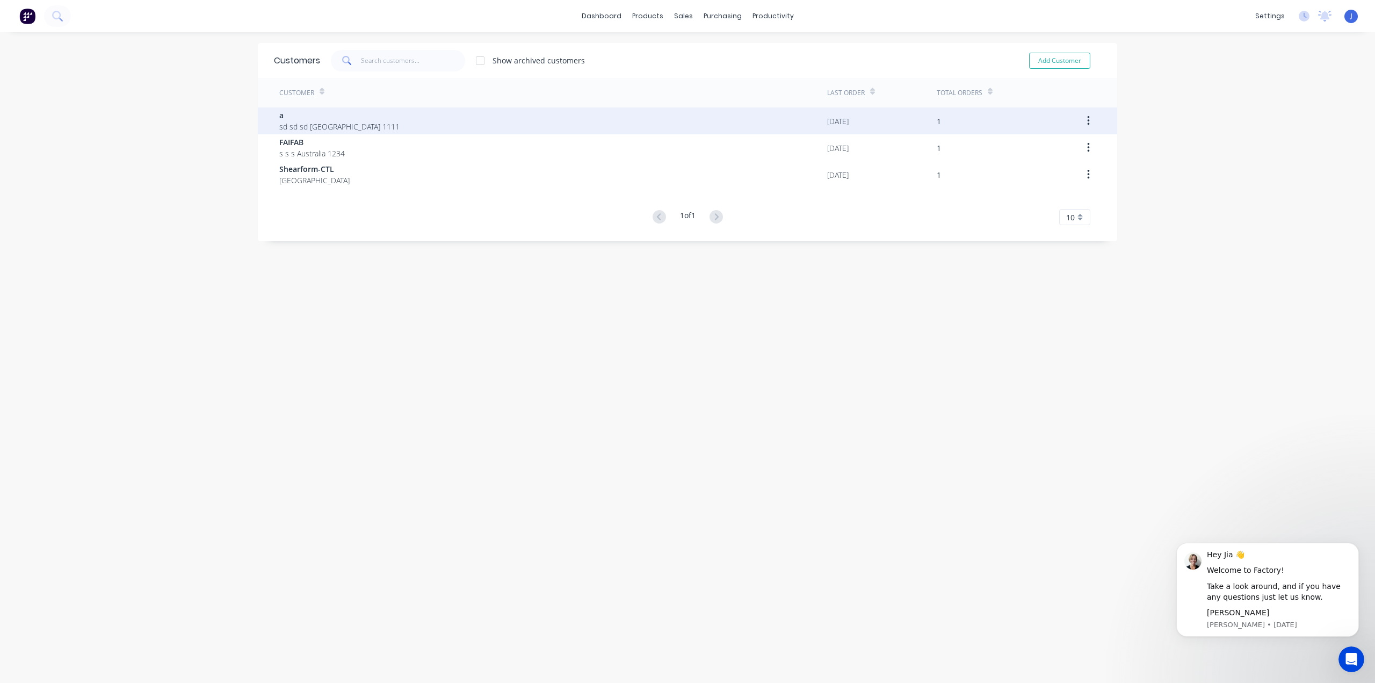
click at [677, 121] on div "a sd sd sd Victoria Australia 1111" at bounding box center [553, 120] width 548 height 27
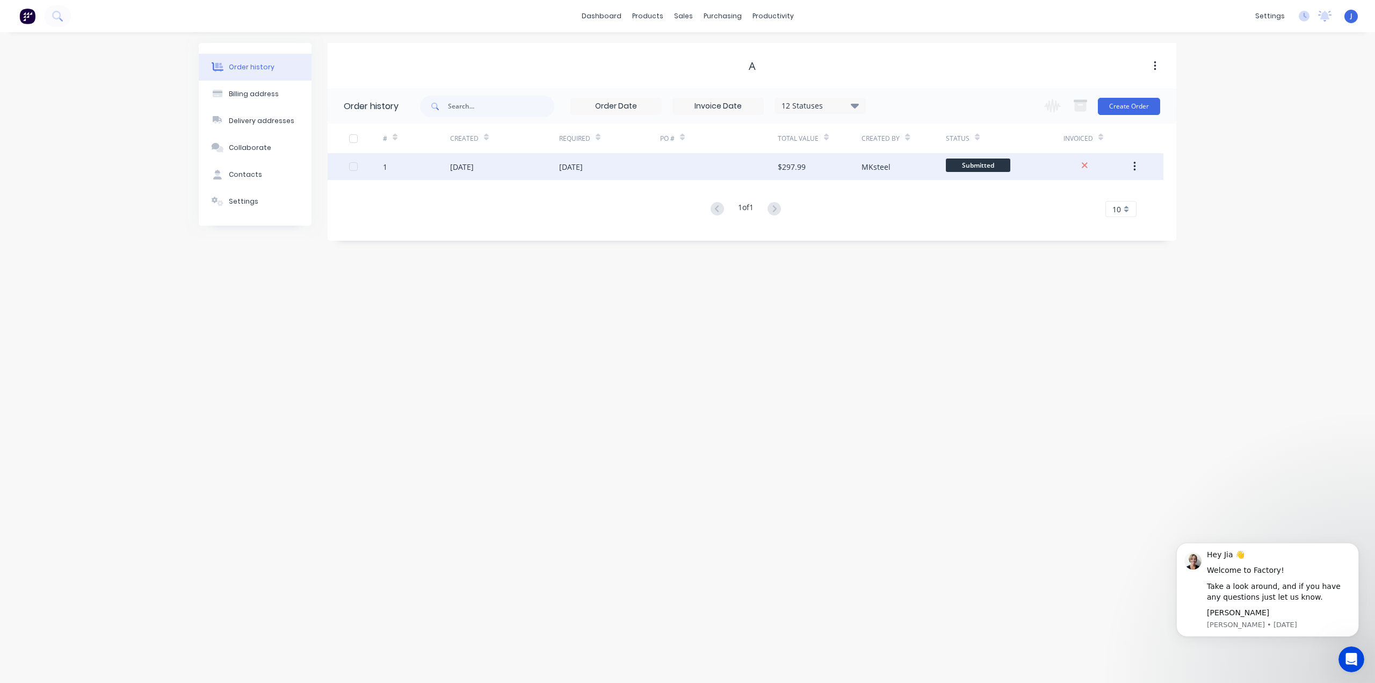
click at [438, 169] on div "1" at bounding box center [416, 166] width 67 height 27
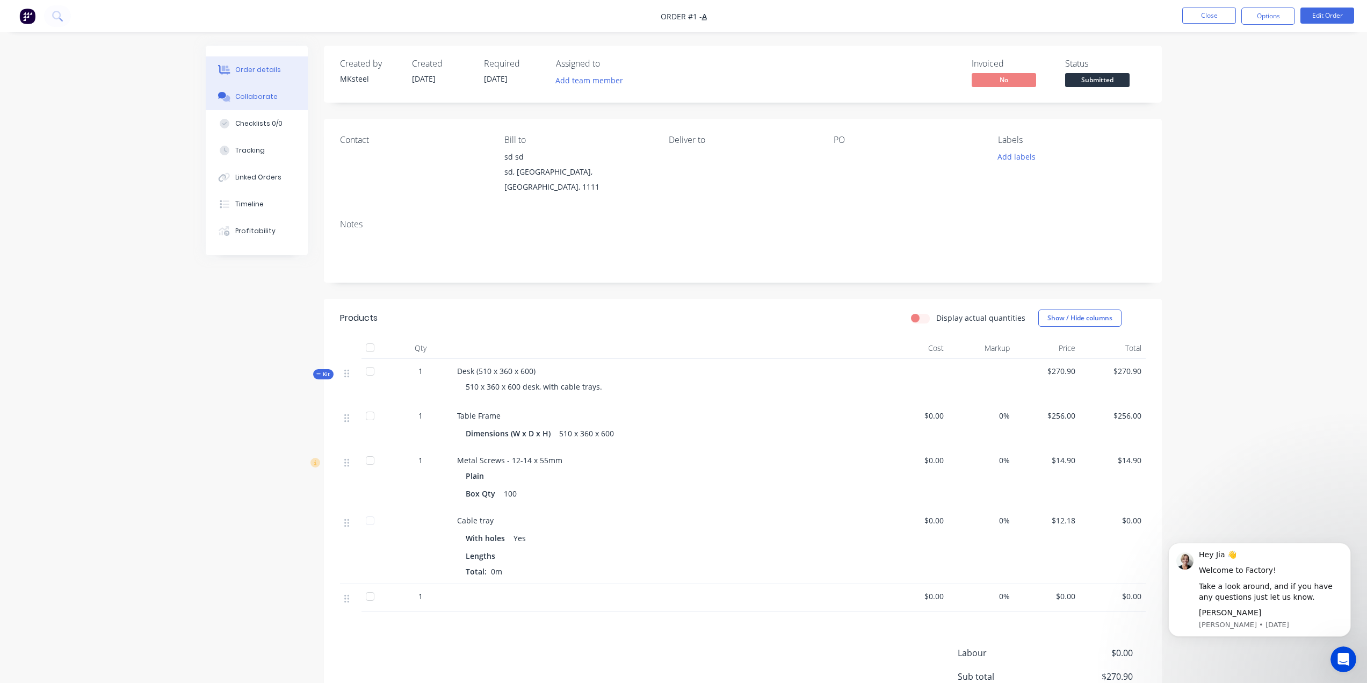
click at [266, 96] on div "Collaborate" at bounding box center [256, 97] width 42 height 10
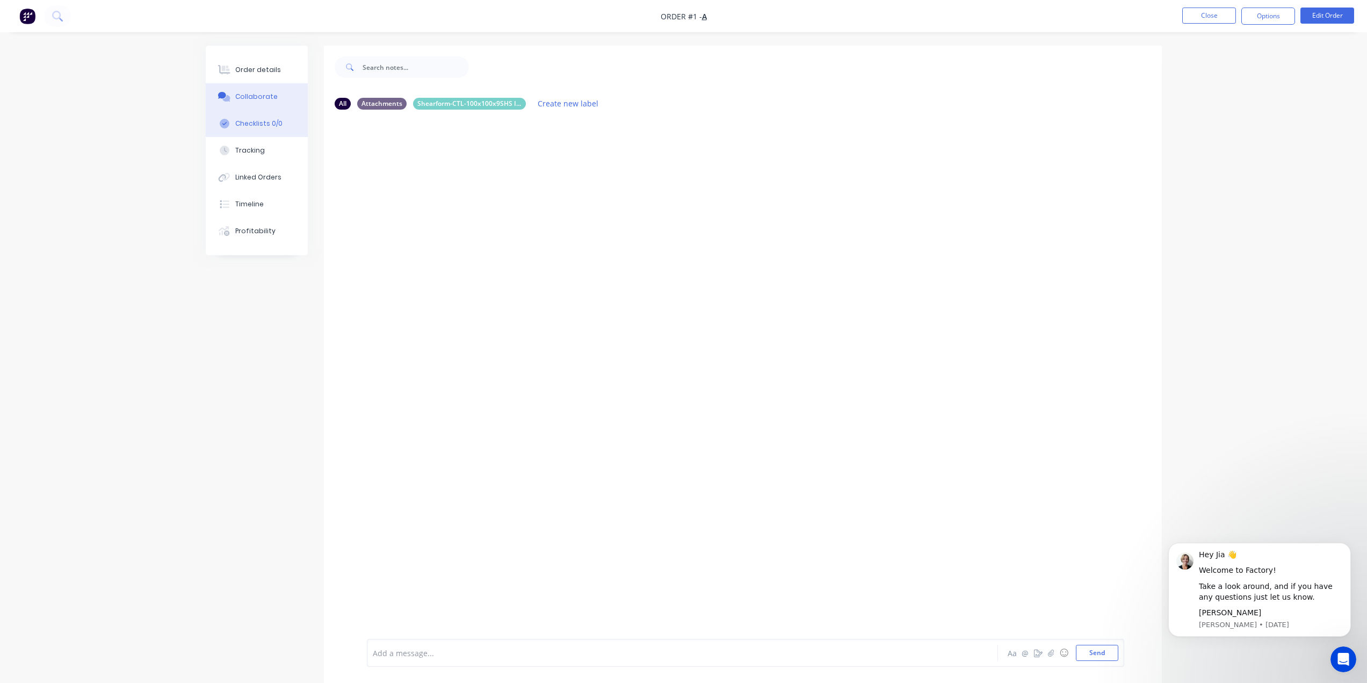
click at [284, 126] on button "Checklists 0/0" at bounding box center [257, 123] width 102 height 27
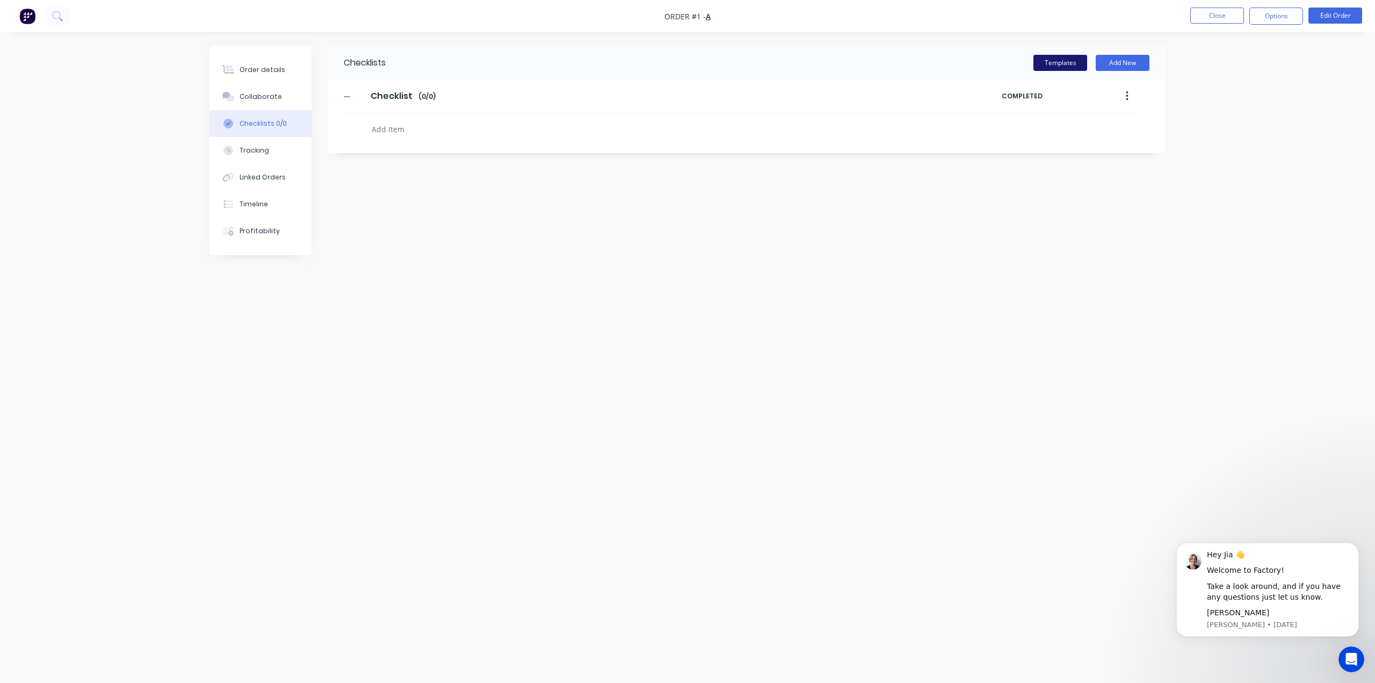
click at [1076, 59] on button "Templates" at bounding box center [1061, 63] width 54 height 16
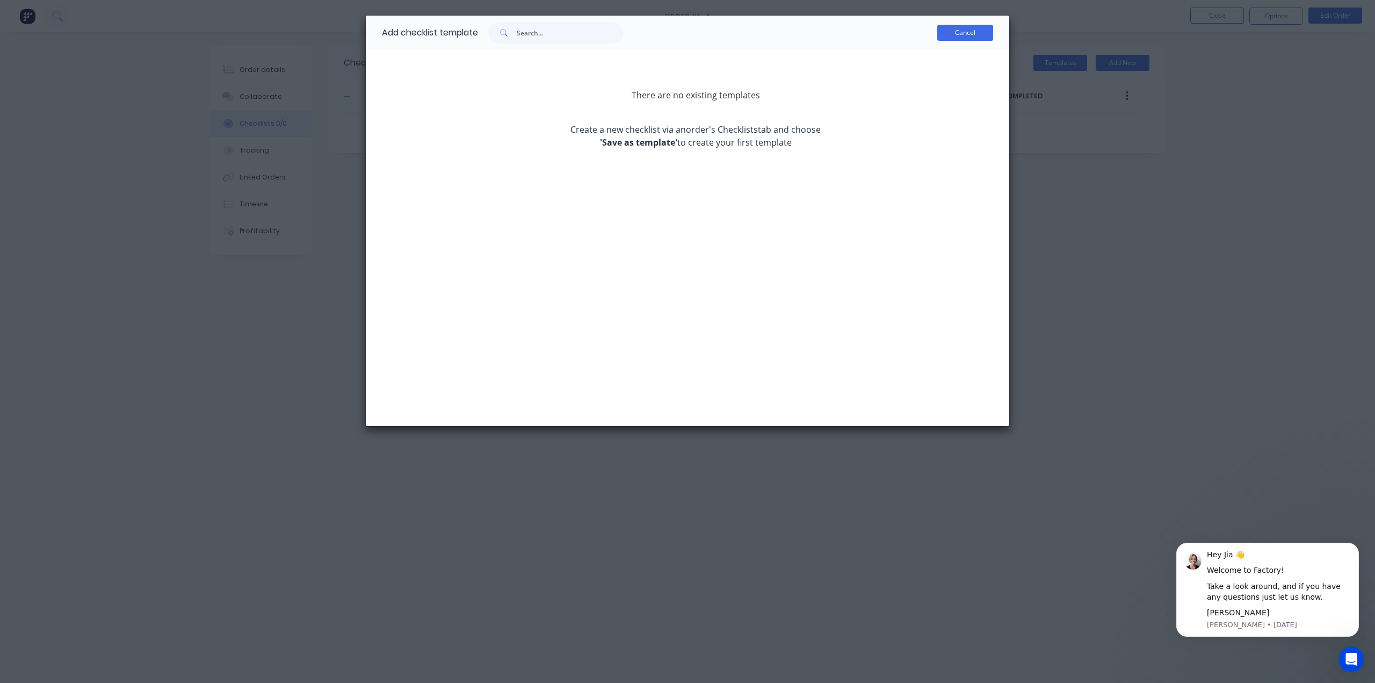
click at [962, 27] on button "Cancel" at bounding box center [965, 33] width 56 height 16
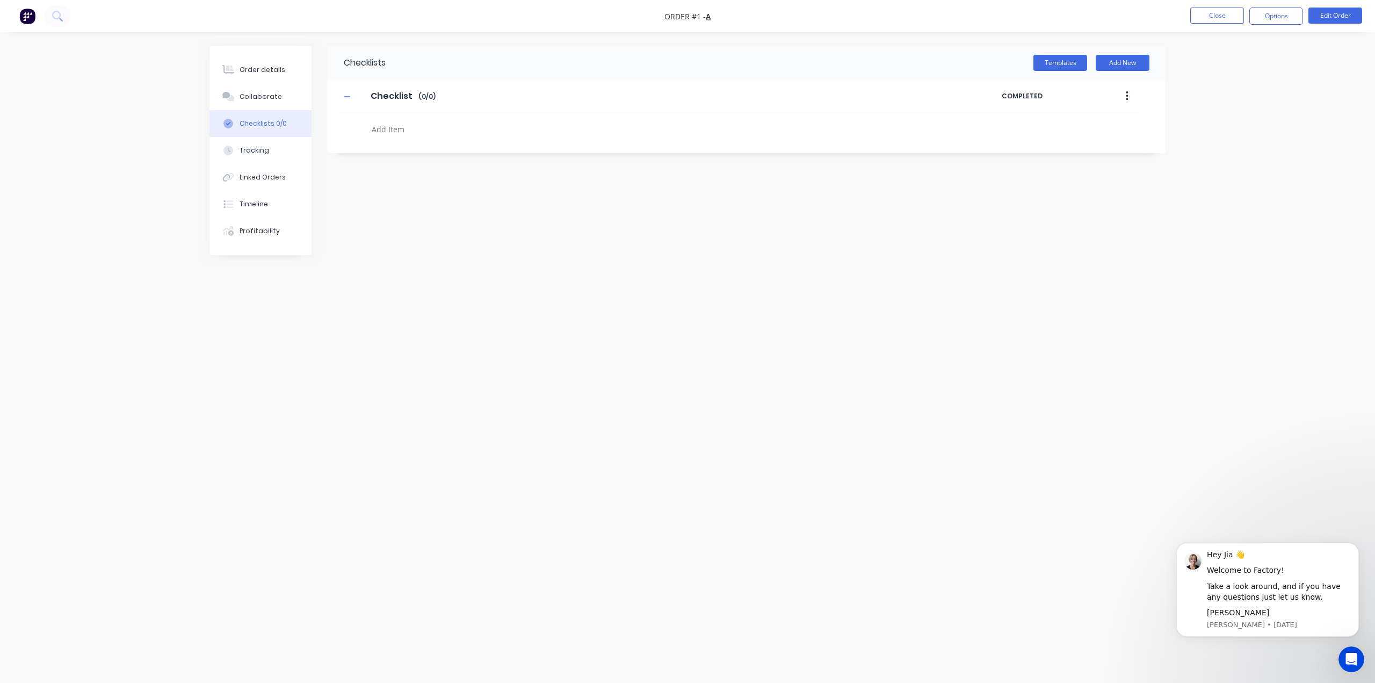
click at [33, 13] on img "button" at bounding box center [27, 16] width 16 height 16
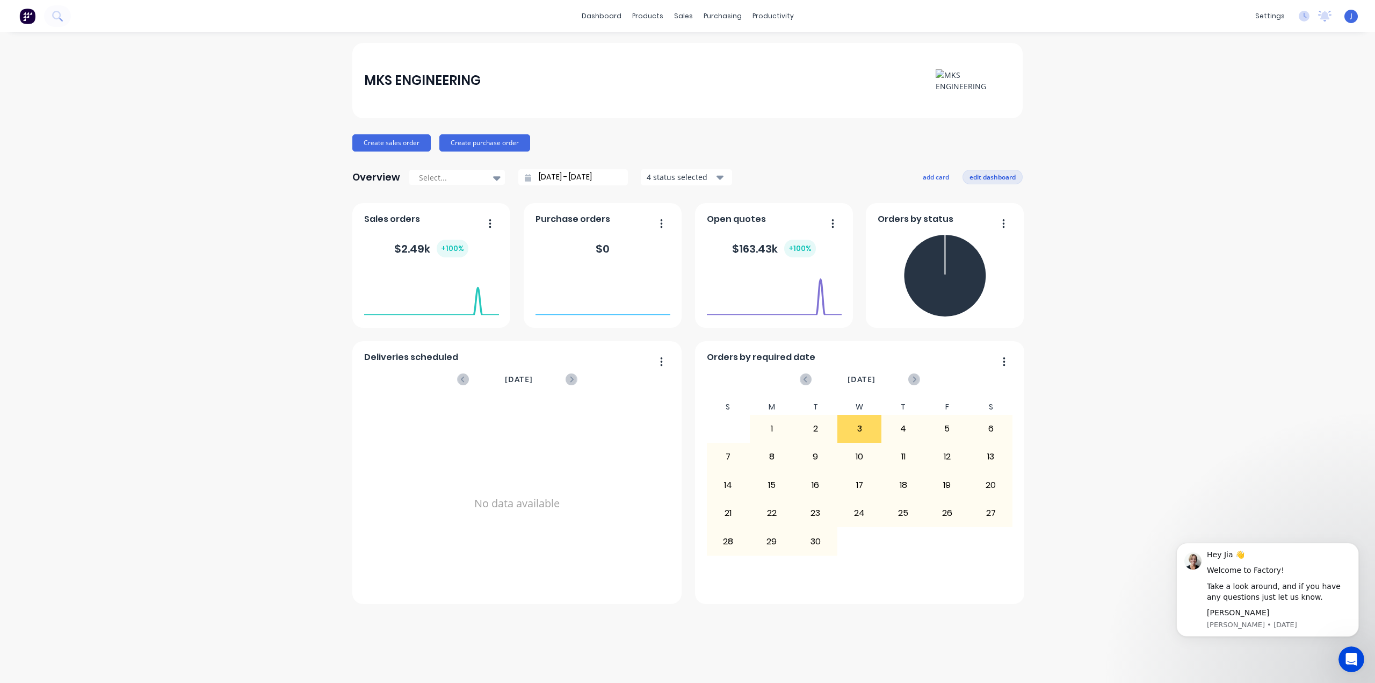
click at [976, 173] on button "edit dashboard" at bounding box center [993, 177] width 60 height 14
click at [999, 178] on button "save dashboard" at bounding box center [991, 177] width 62 height 14
click at [994, 172] on button "edit dashboard" at bounding box center [993, 177] width 60 height 14
click at [987, 177] on button "save dashboard" at bounding box center [991, 177] width 62 height 14
click at [488, 221] on button "button" at bounding box center [486, 224] width 23 height 17
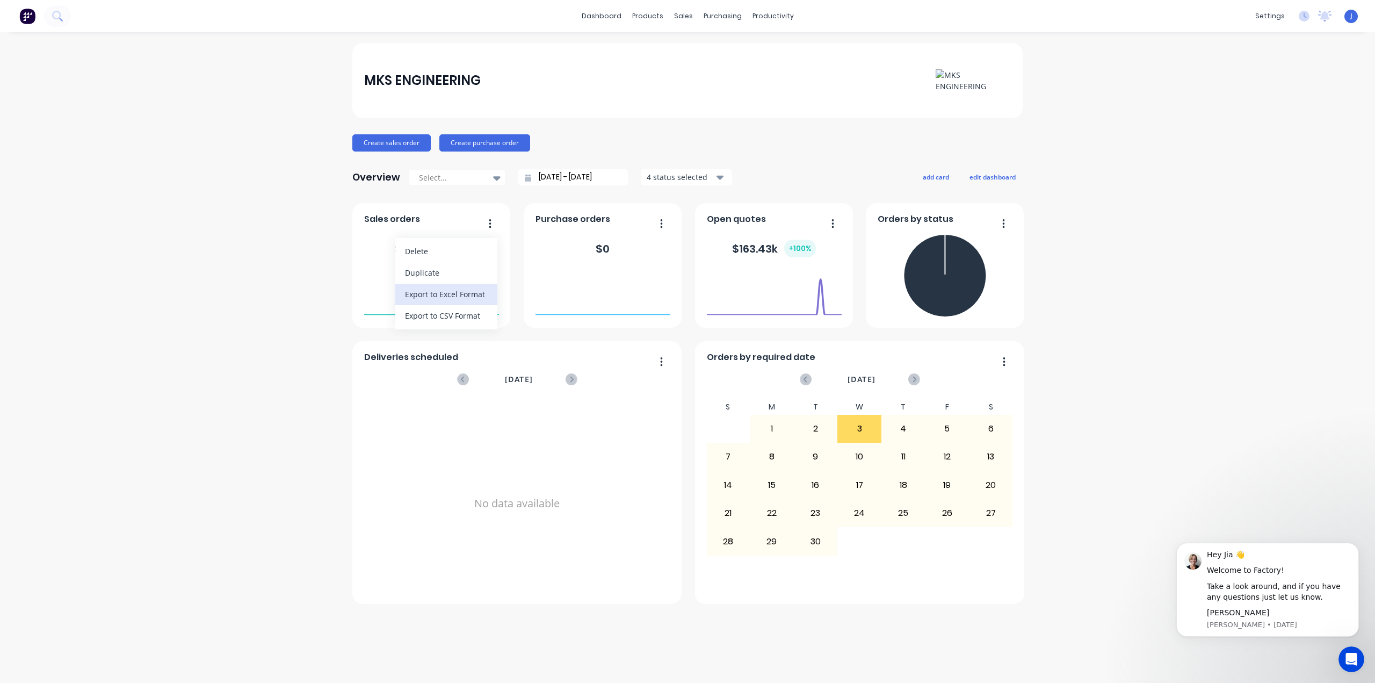
click at [476, 295] on div "Export to Excel Format" at bounding box center [446, 294] width 83 height 16
click at [672, 180] on div "4 status selected" at bounding box center [681, 176] width 68 height 11
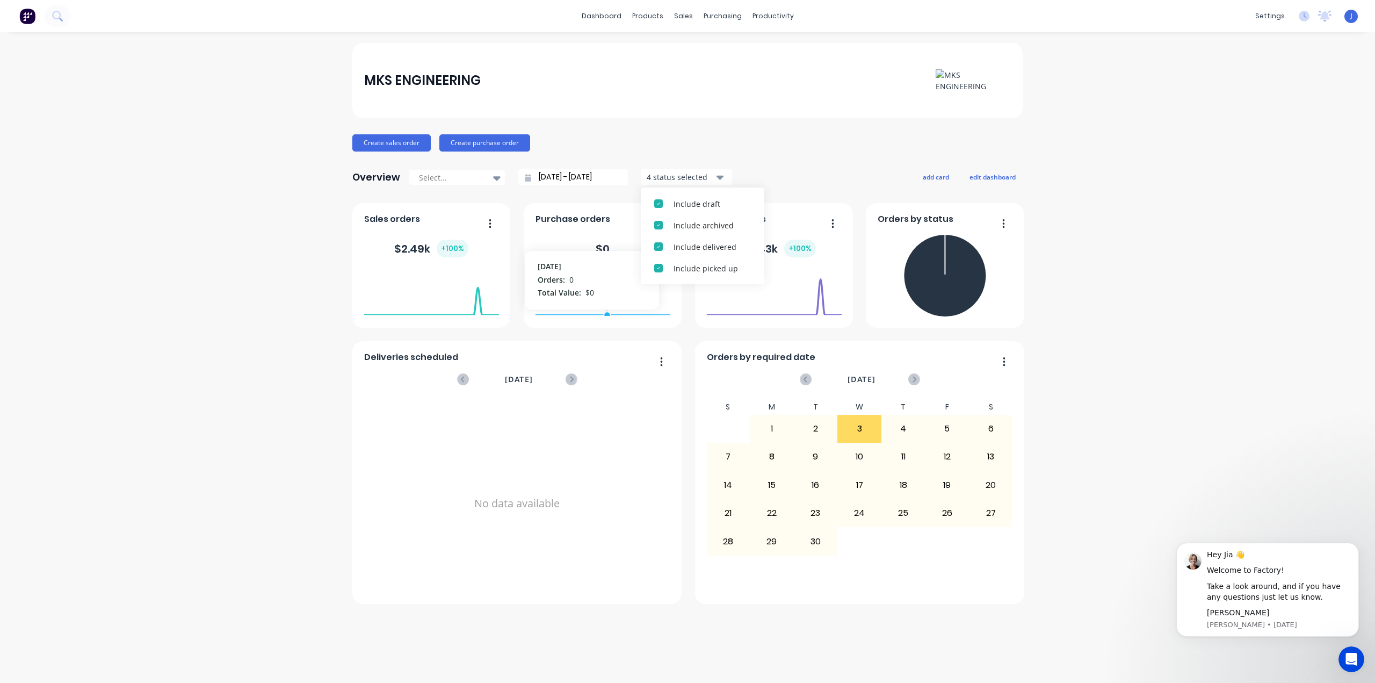
click at [692, 149] on div "Create sales order Create purchase order" at bounding box center [687, 142] width 670 height 17
click at [661, 223] on icon "button" at bounding box center [662, 223] width 2 height 9
drag, startPoint x: 646, startPoint y: 141, endPoint x: 494, endPoint y: 143, distance: 152.0
click at [645, 141] on div "Create sales order Create purchase order" at bounding box center [687, 142] width 670 height 17
click at [999, 218] on button "button" at bounding box center [999, 224] width 23 height 17
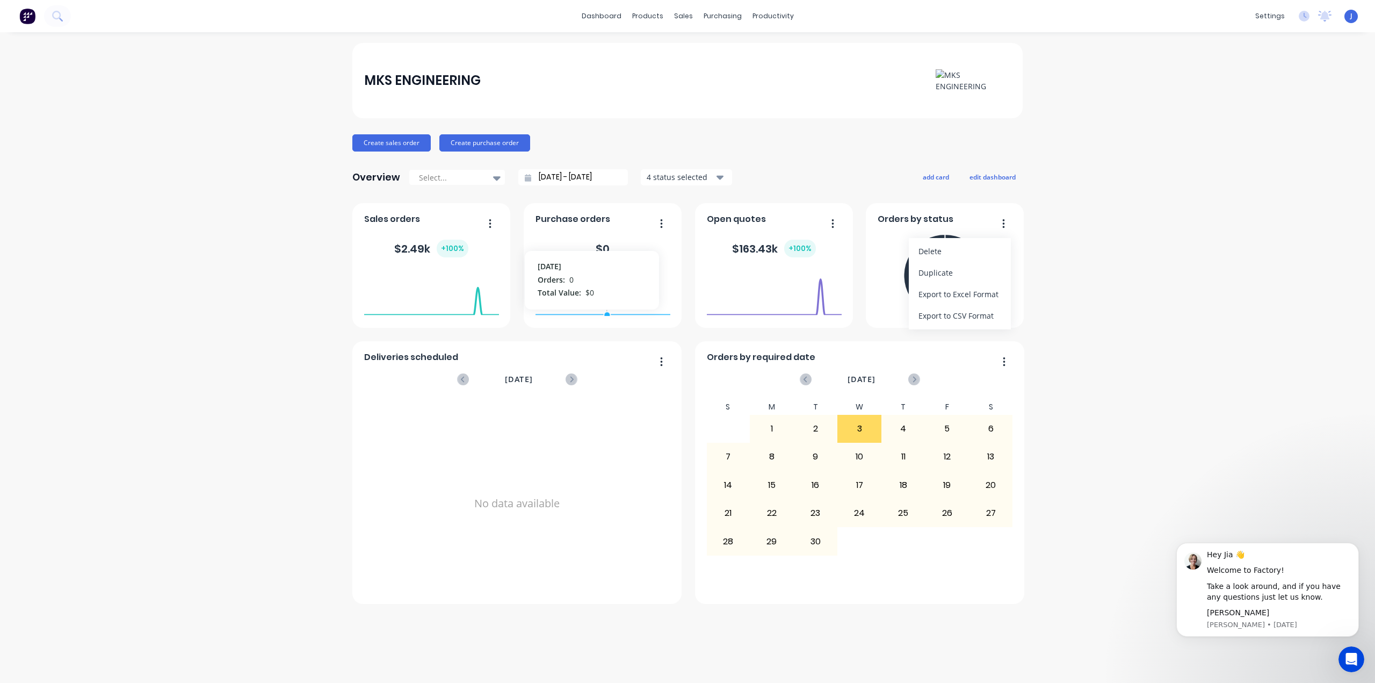
click at [815, 161] on div "MKS ENGINEERING Create sales order Create purchase order Overview Select... 01/…" at bounding box center [687, 323] width 670 height 561
click at [947, 80] on img at bounding box center [973, 80] width 75 height 23
click at [949, 93] on div "MKS ENGINEERING" at bounding box center [687, 80] width 670 height 75
click at [800, 92] on div "Delivery Scheduling" at bounding box center [809, 95] width 67 height 10
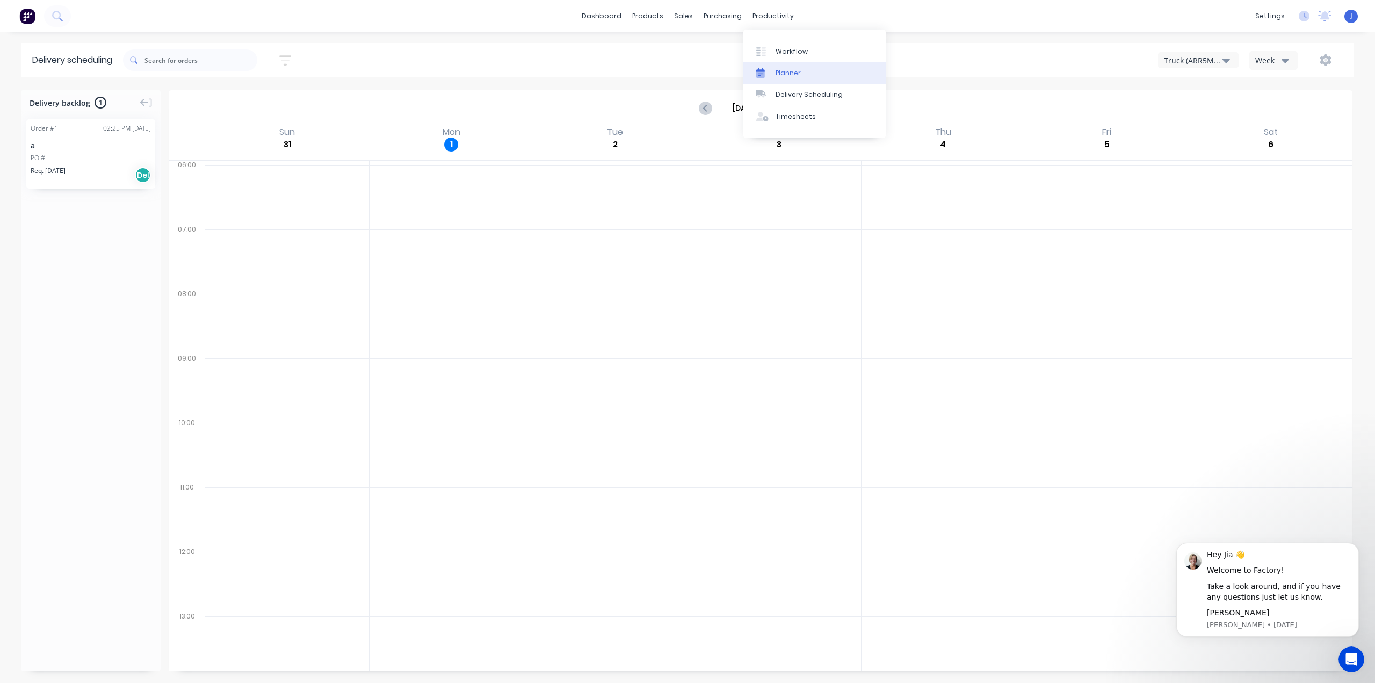
click at [781, 70] on div "Planner" at bounding box center [788, 73] width 25 height 10
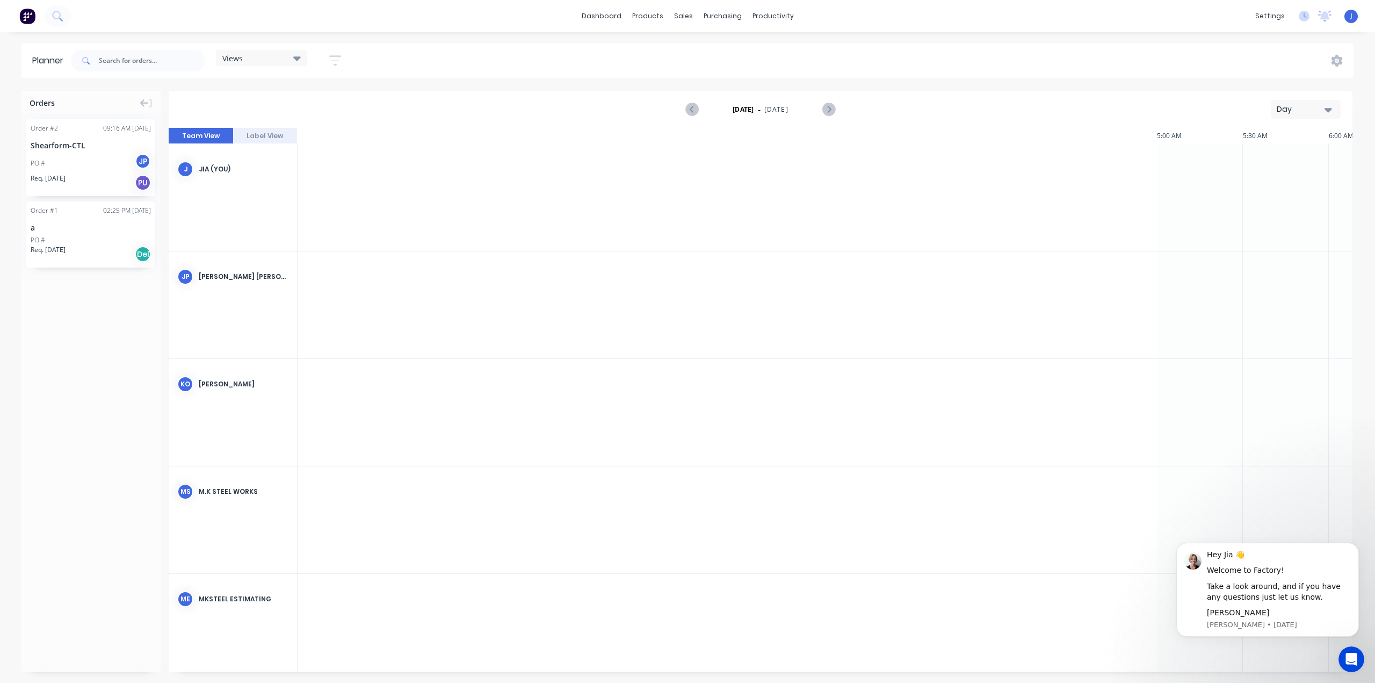
scroll to position [0, 1548]
click at [28, 15] on img at bounding box center [27, 16] width 16 height 16
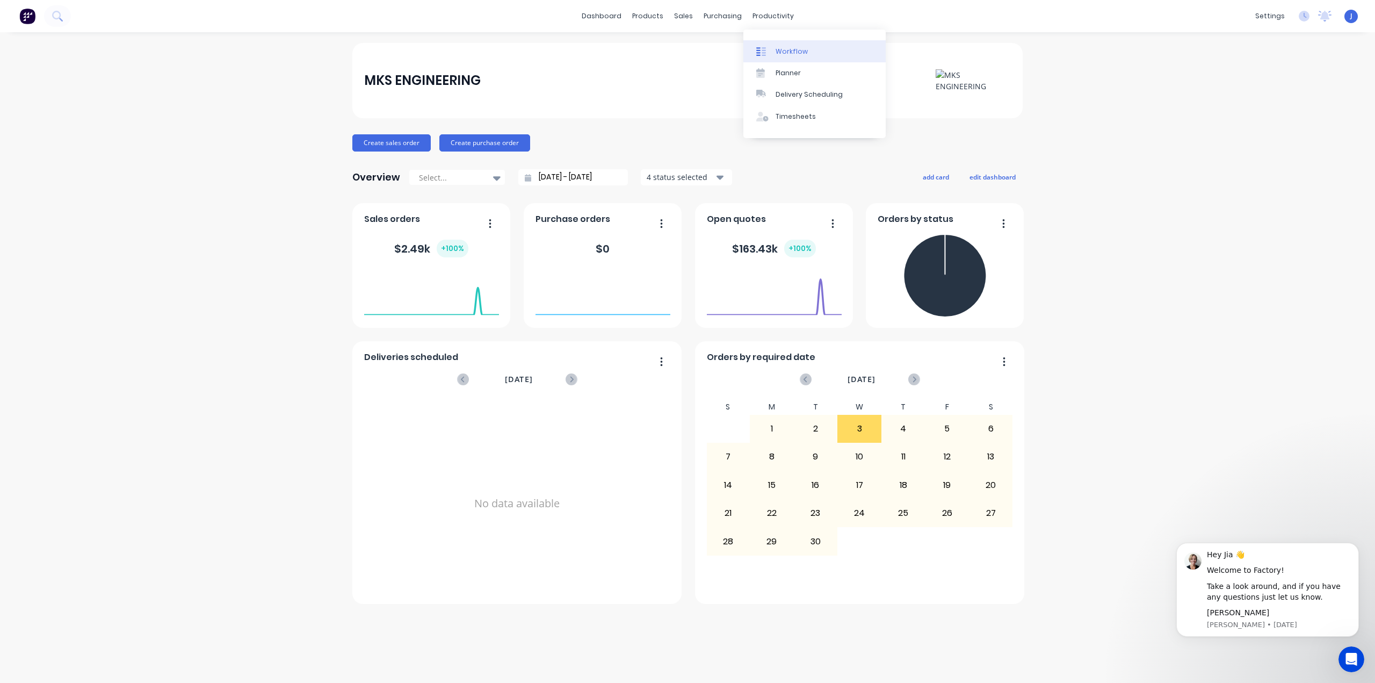
click at [777, 52] on div "Workflow" at bounding box center [792, 52] width 32 height 10
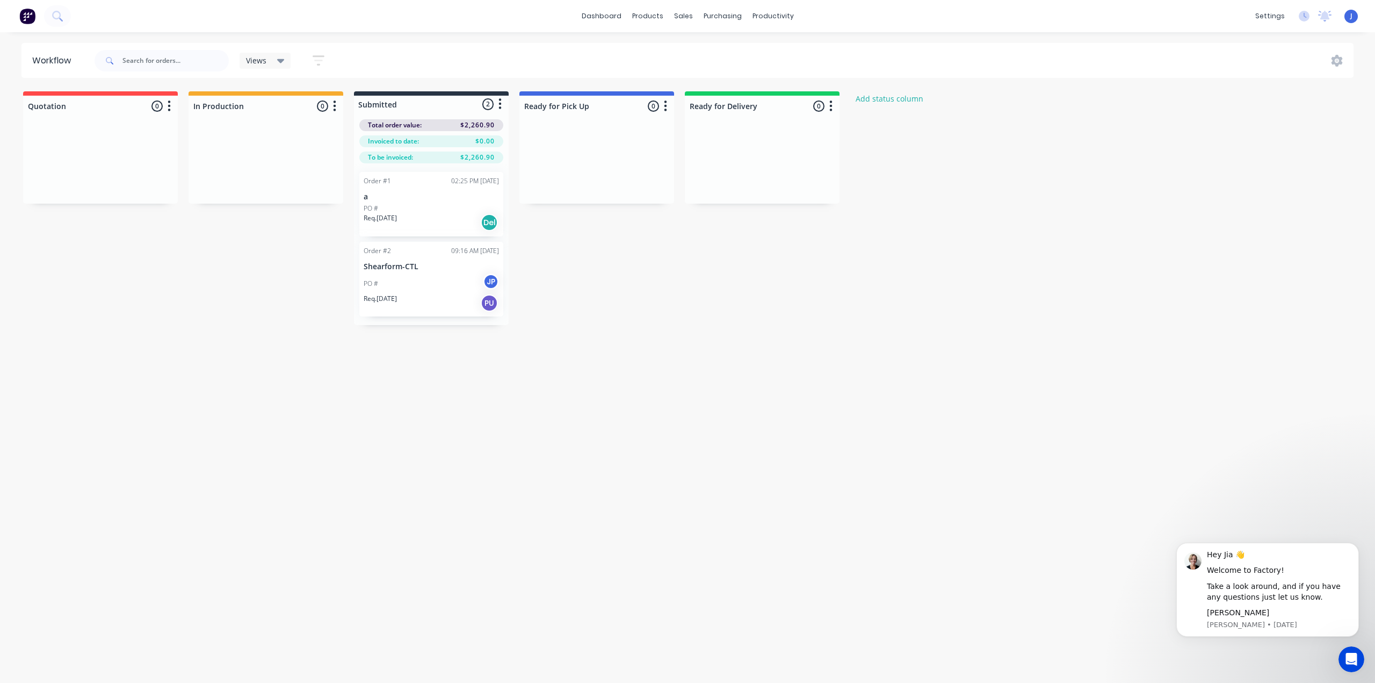
click at [502, 105] on button "button" at bounding box center [500, 104] width 13 height 13
click at [502, 80] on div "Workflow Views Save new view None (Default) edit Show/Hide statuses Show line i…" at bounding box center [687, 352] width 1375 height 618
click at [499, 99] on icon "button" at bounding box center [500, 104] width 3 height 11
click at [501, 73] on div "Views Save new view None (Default) edit Show/Hide statuses Show line item cards…" at bounding box center [723, 61] width 1262 height 32
drag, startPoint x: 417, startPoint y: 103, endPoint x: 410, endPoint y: 110, distance: 10.3
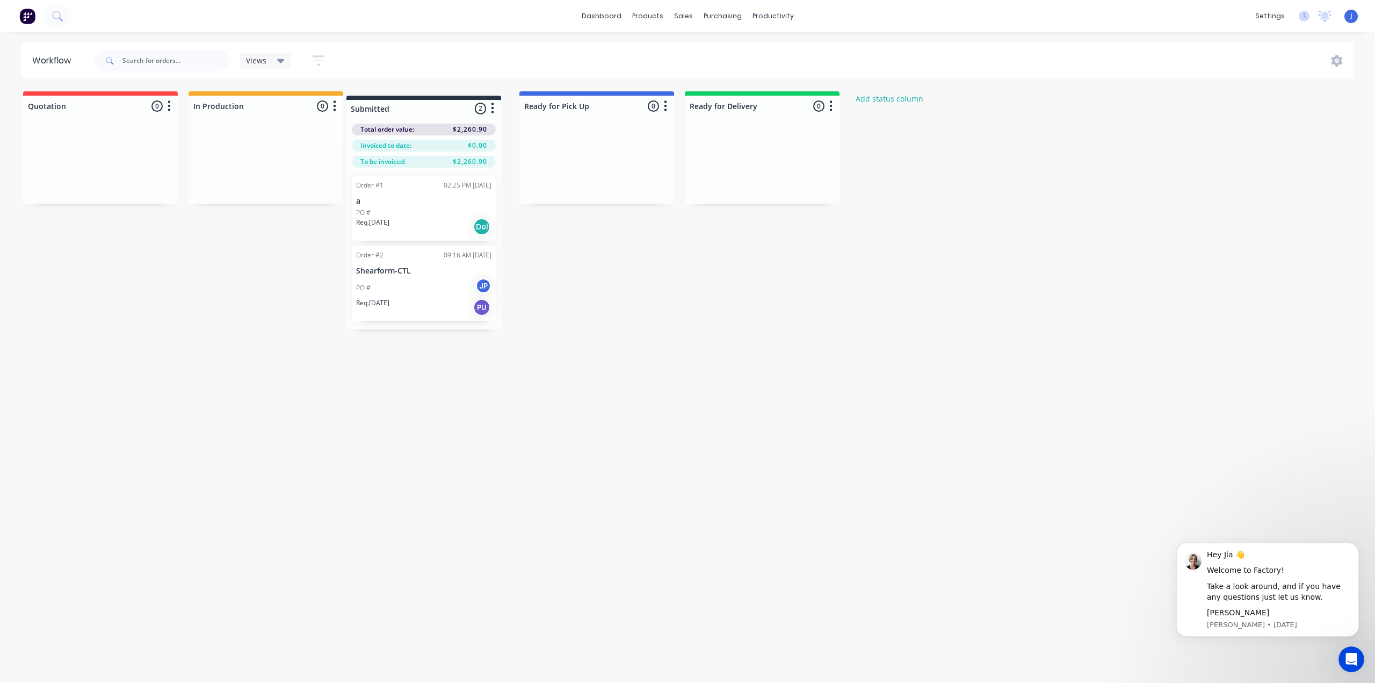
click at [410, 110] on div "Quotation 0 Status colour #FF4949 hex #FF4949 Save Cancel Notifications Email S…" at bounding box center [576, 208] width 1168 height 234
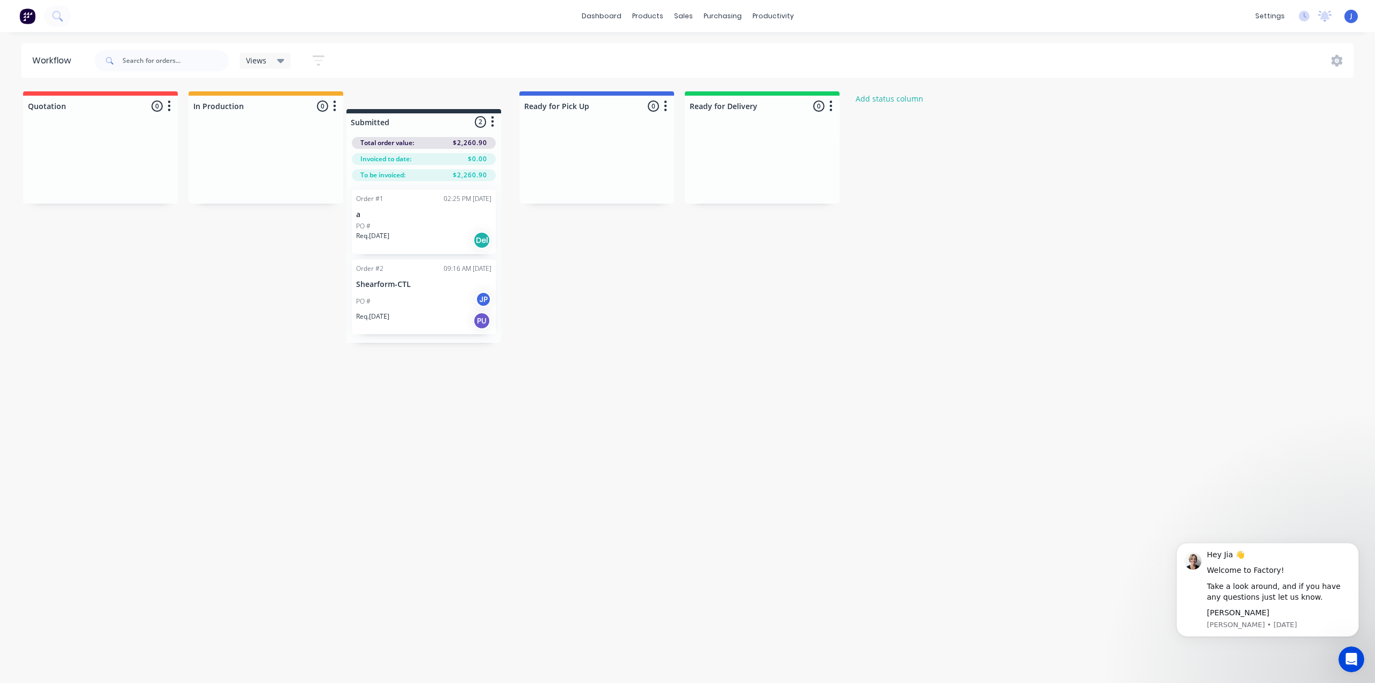
drag, startPoint x: 410, startPoint y: 107, endPoint x: 403, endPoint y: 128, distance: 22.1
click at [403, 128] on div "Quotation 0 Status colour #FF4949 hex #FF4949 Save Cancel Notifications Email S…" at bounding box center [576, 208] width 1168 height 234
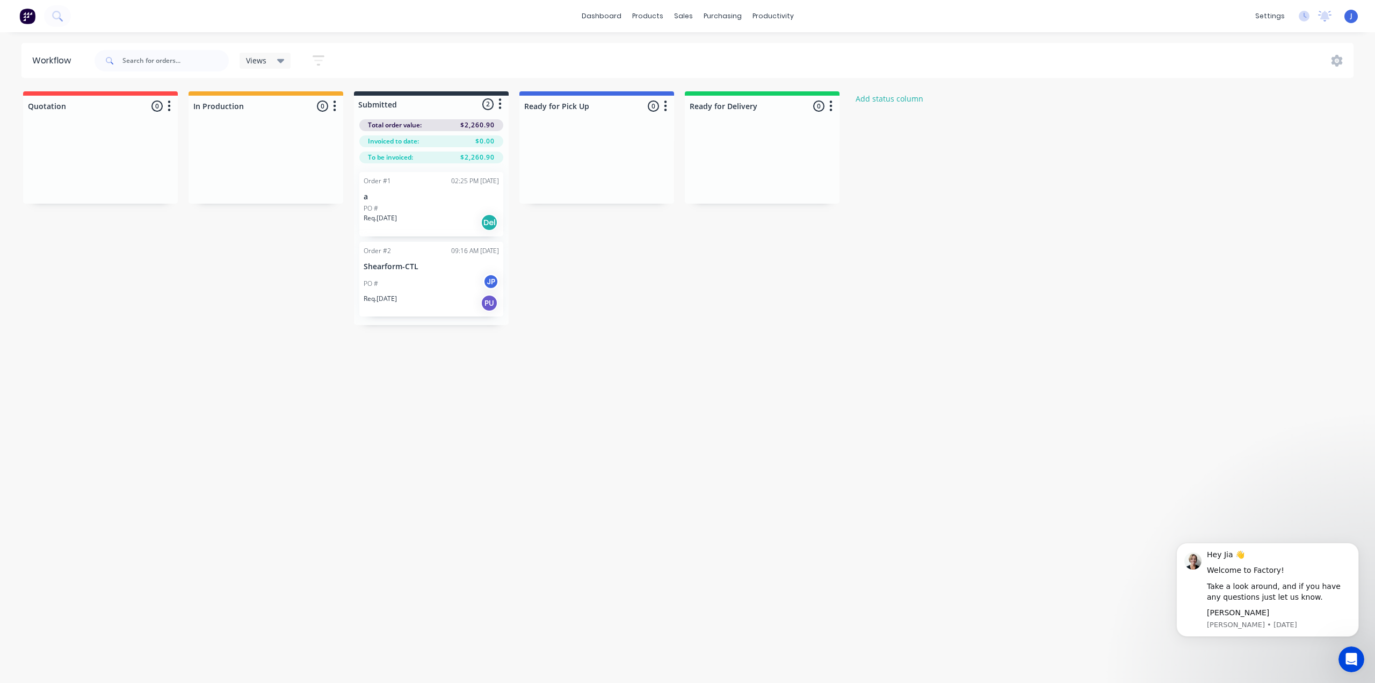
click at [498, 100] on icon "button" at bounding box center [499, 103] width 3 height 13
click at [448, 145] on button "Summaries" at bounding box center [452, 145] width 107 height 18
drag, startPoint x: 560, startPoint y: 270, endPoint x: 514, endPoint y: 194, distance: 88.9
click at [559, 269] on div "Quotation 0 Status colour #FF4949 hex #FF4949 Save Cancel Notifications Email S…" at bounding box center [576, 208] width 1168 height 234
click at [500, 98] on icon "button" at bounding box center [499, 103] width 3 height 13
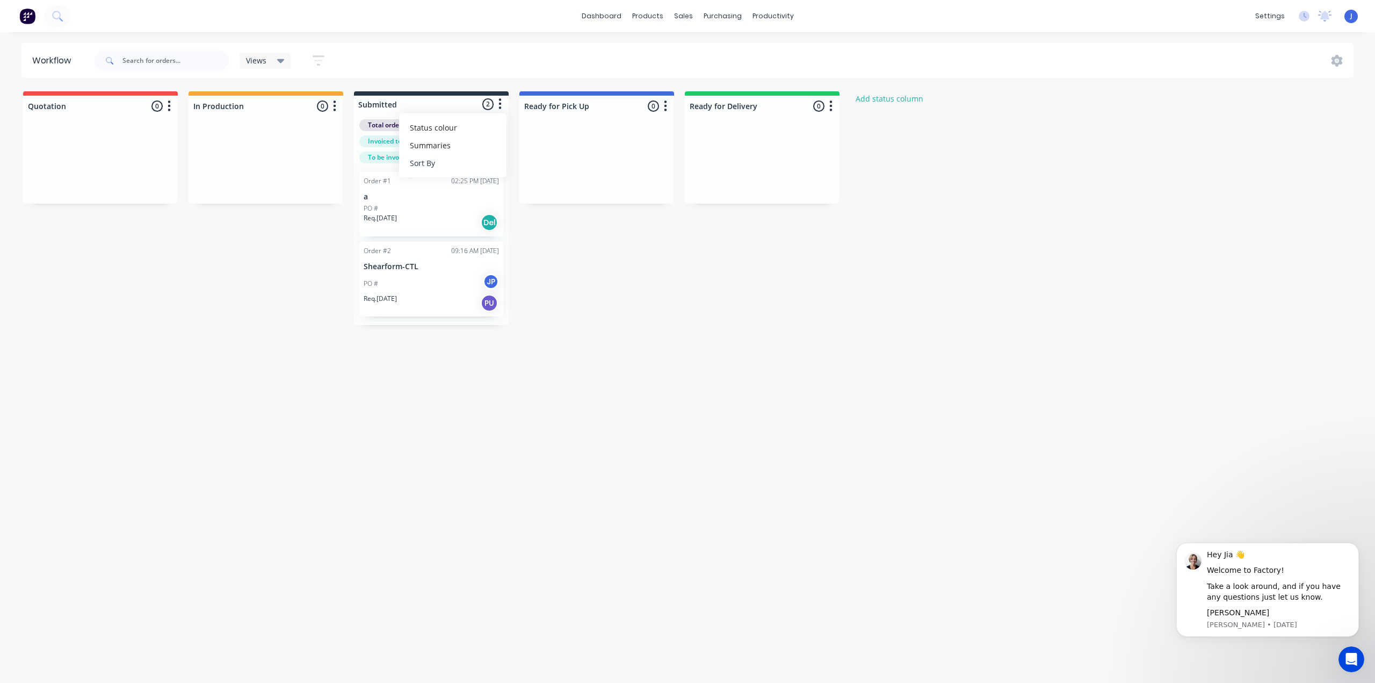
click at [444, 156] on button "Sort By" at bounding box center [452, 163] width 107 height 18
drag, startPoint x: 557, startPoint y: 204, endPoint x: 548, endPoint y: 211, distance: 11.5
click at [548, 211] on number "Order number" at bounding box center [562, 204] width 107 height 18
click at [552, 205] on number "Order number" at bounding box center [562, 204] width 107 height 18
click at [589, 201] on icon at bounding box center [591, 204] width 10 height 10
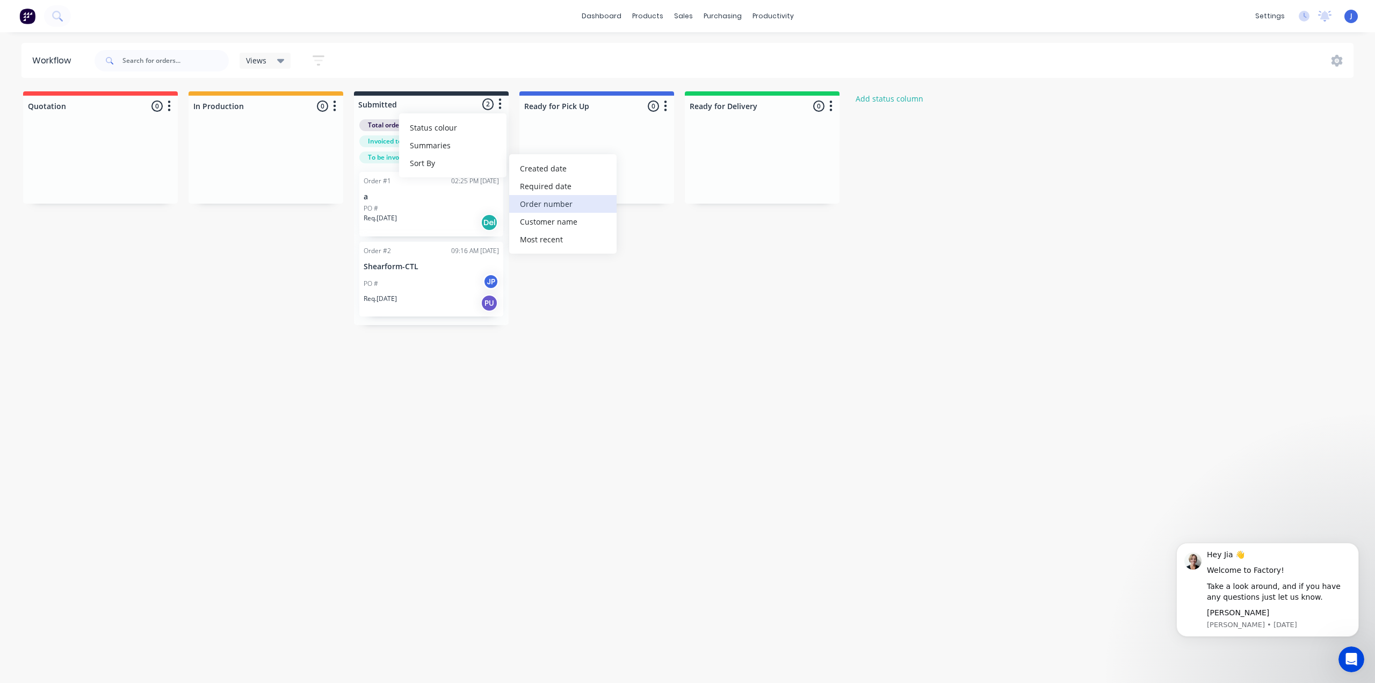
click at [624, 259] on div "Quotation 0 Status colour #FF4949 hex #FF4949 Save Cancel Notifications Email S…" at bounding box center [576, 208] width 1168 height 234
click at [414, 186] on div "Order #1 02:25 PM [DATE] a PO # Req. [DATE] Del" at bounding box center [431, 204] width 144 height 64
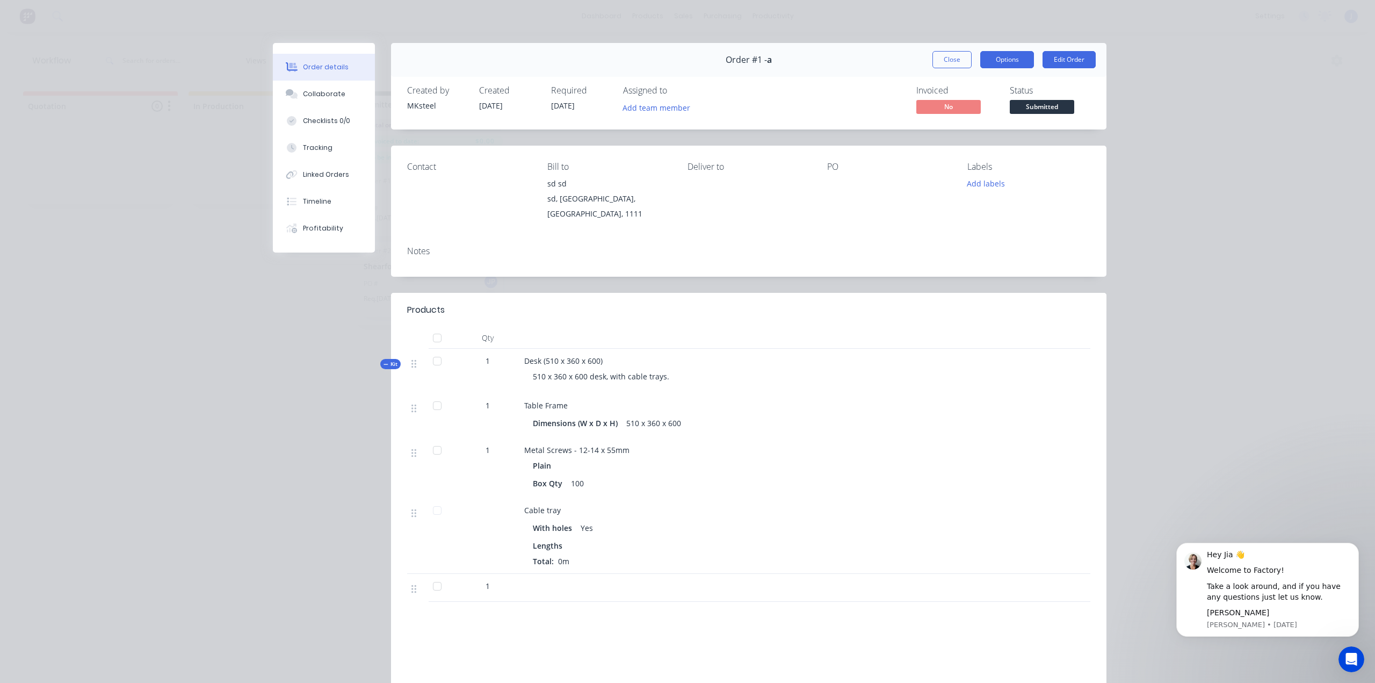
click at [997, 56] on button "Options" at bounding box center [1007, 59] width 54 height 17
click at [962, 103] on div "Work Order" at bounding box center [977, 109] width 93 height 16
click at [1154, 99] on div "Order details Collaborate Checklists 0/0 Tracking Linked Orders Timeline Profit…" at bounding box center [687, 341] width 1375 height 683
click at [335, 87] on button "Collaborate" at bounding box center [324, 94] width 102 height 27
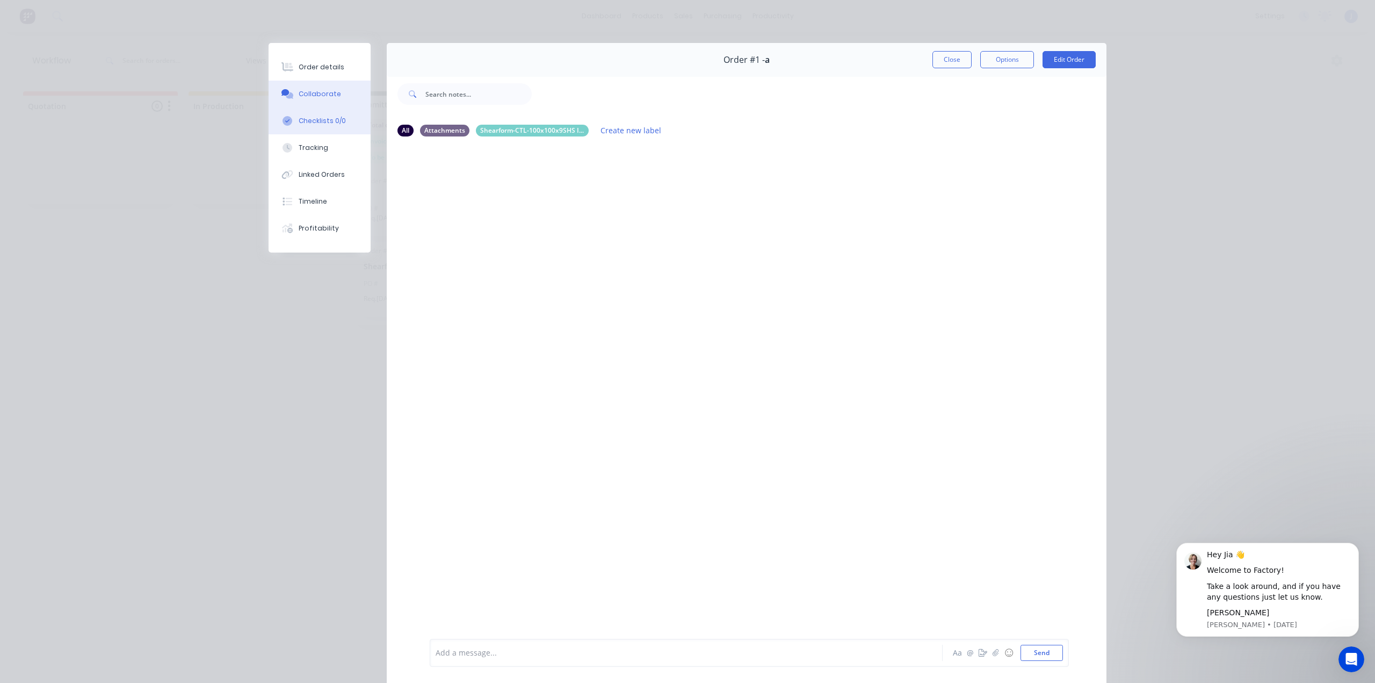
click at [336, 125] on div "Checklists 0/0" at bounding box center [322, 121] width 47 height 10
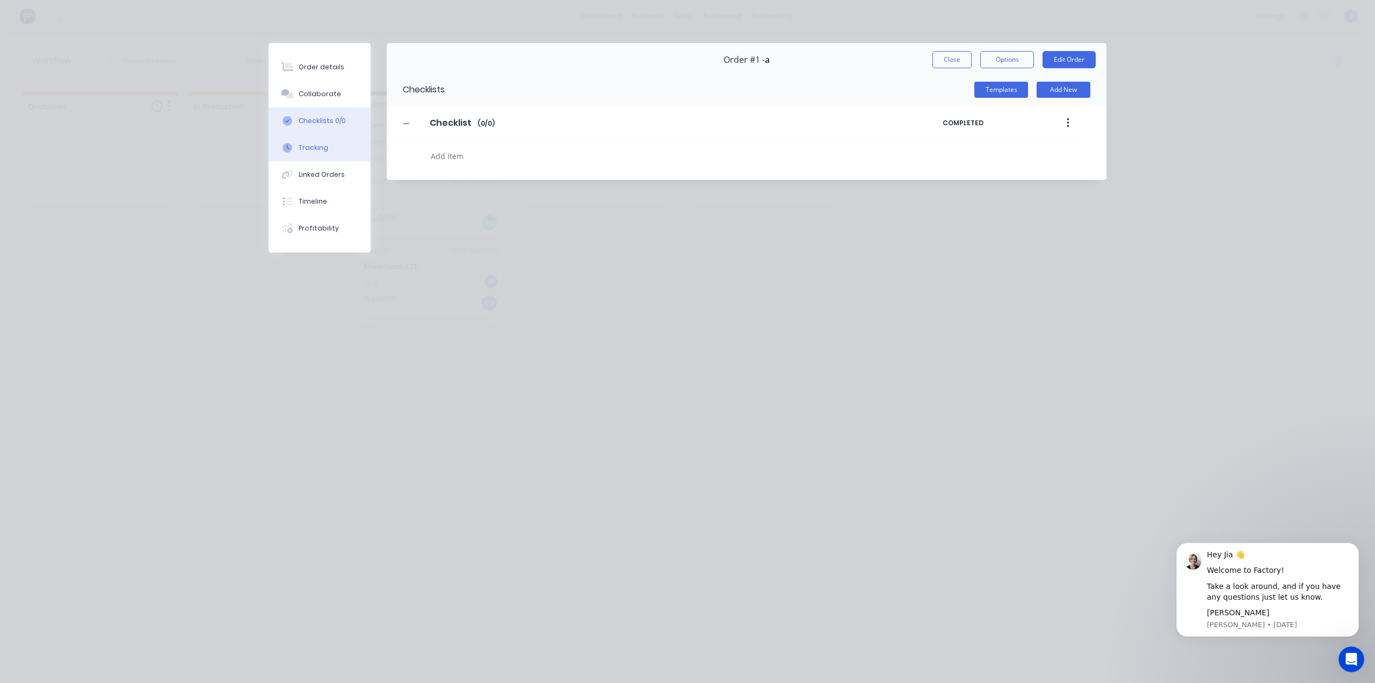
click at [333, 145] on button "Tracking" at bounding box center [320, 147] width 102 height 27
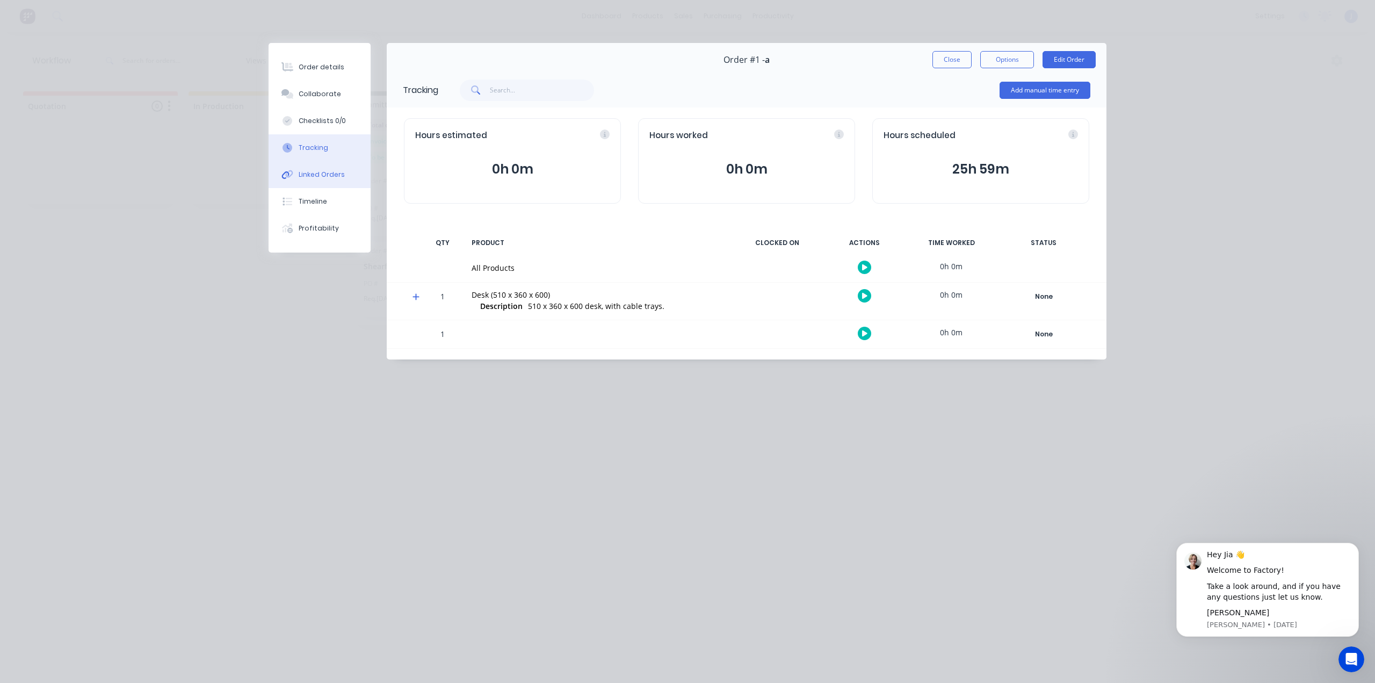
click at [325, 172] on div "Linked Orders" at bounding box center [322, 175] width 46 height 10
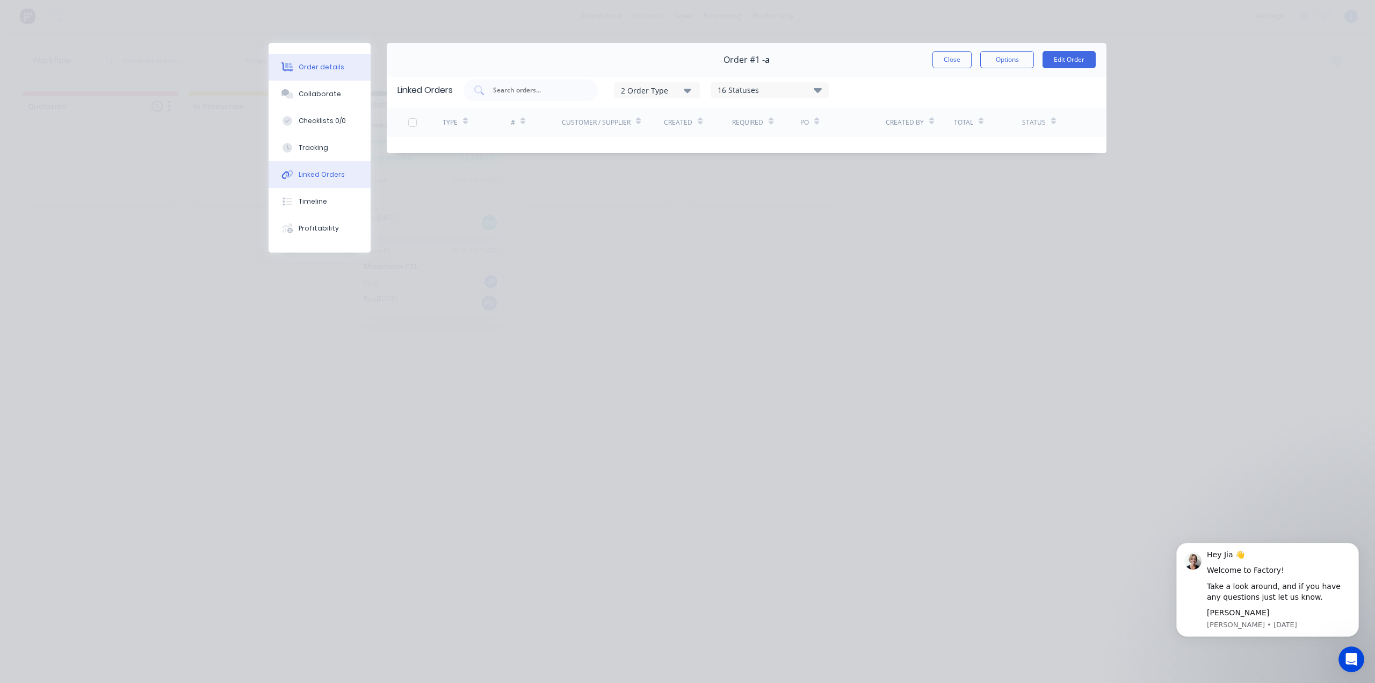
click at [320, 57] on button "Order details" at bounding box center [320, 67] width 102 height 27
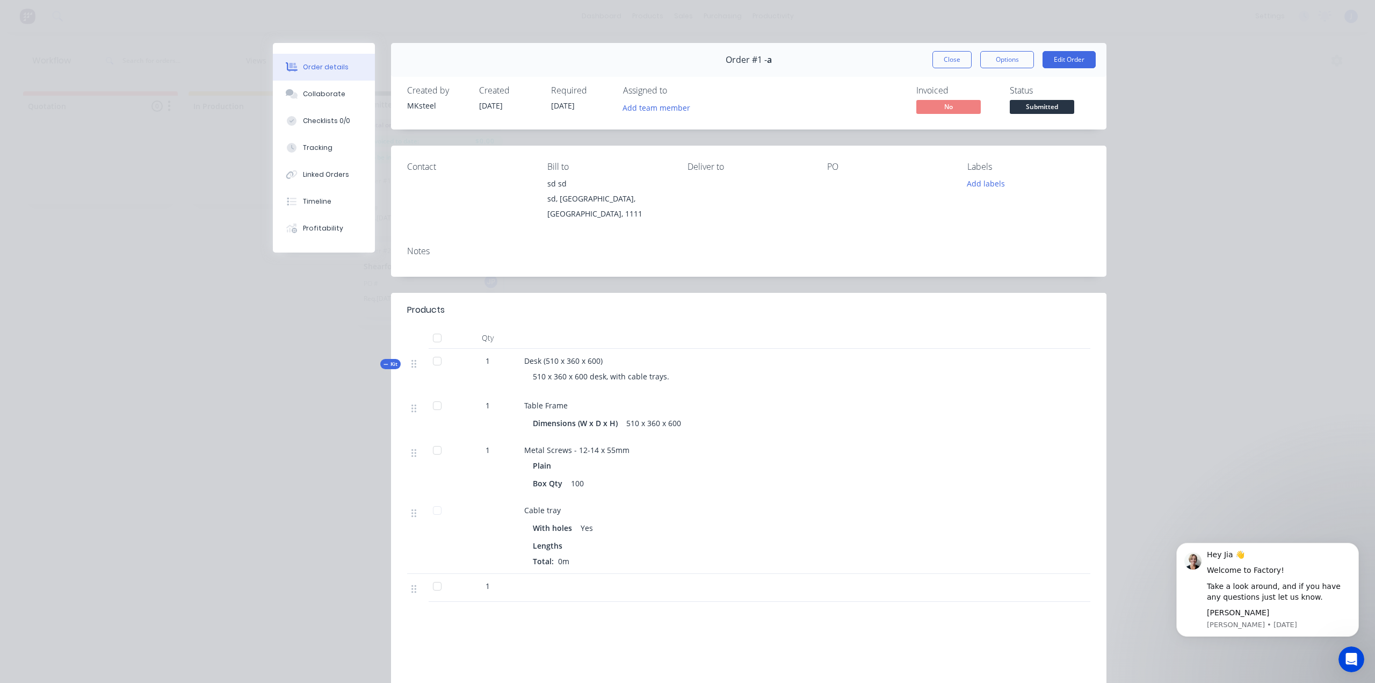
click at [433, 19] on div "Order details Collaborate Checklists 0/0 Tracking Linked Orders Timeline Profit…" at bounding box center [687, 341] width 1375 height 683
click at [945, 60] on button "Close" at bounding box center [952, 59] width 39 height 17
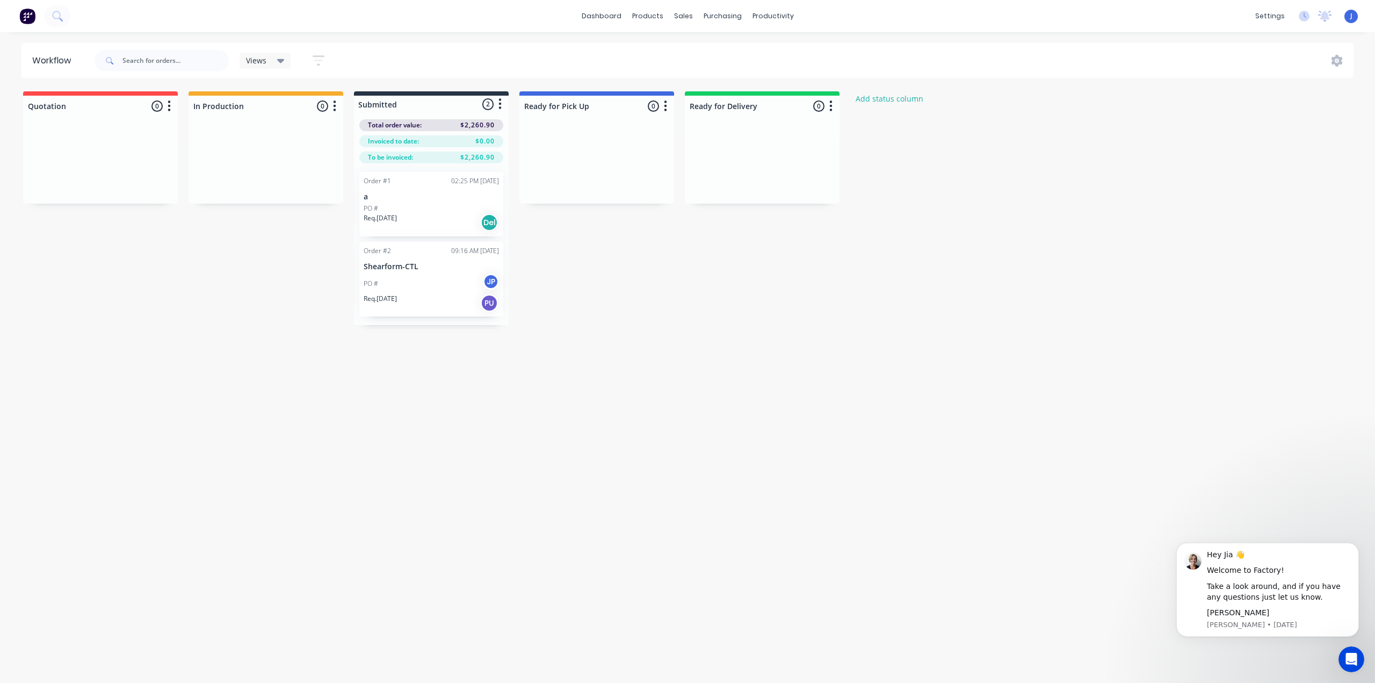
click at [28, 16] on img at bounding box center [27, 16] width 16 height 16
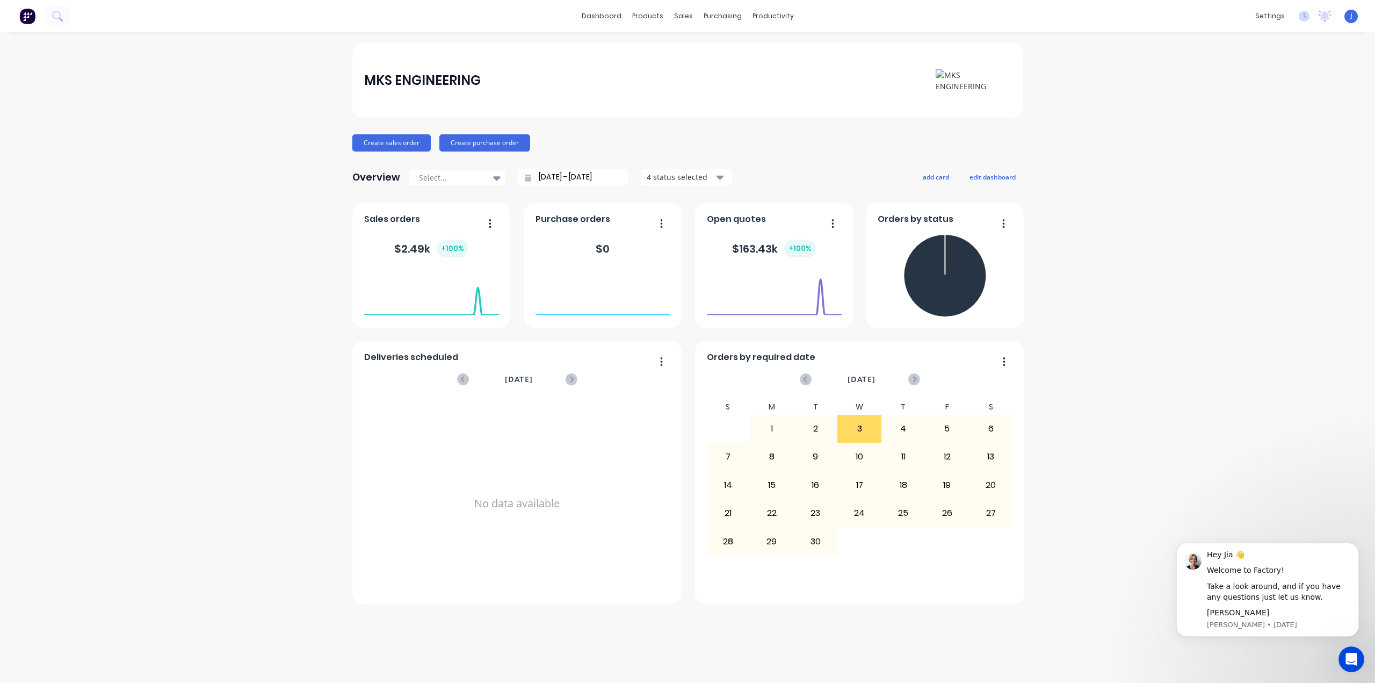
click at [758, 220] on span "Open quotes" at bounding box center [736, 219] width 59 height 13
click at [832, 219] on icon "button" at bounding box center [833, 223] width 3 height 11
click at [823, 183] on div "Overview Select... 01/08/25 - 01/09/25 4 status selected add card edit dashboard" at bounding box center [687, 177] width 670 height 21
click at [750, 222] on span "Open quotes" at bounding box center [736, 219] width 59 height 13
click at [800, 252] on div "+ 100 %" at bounding box center [800, 249] width 32 height 18
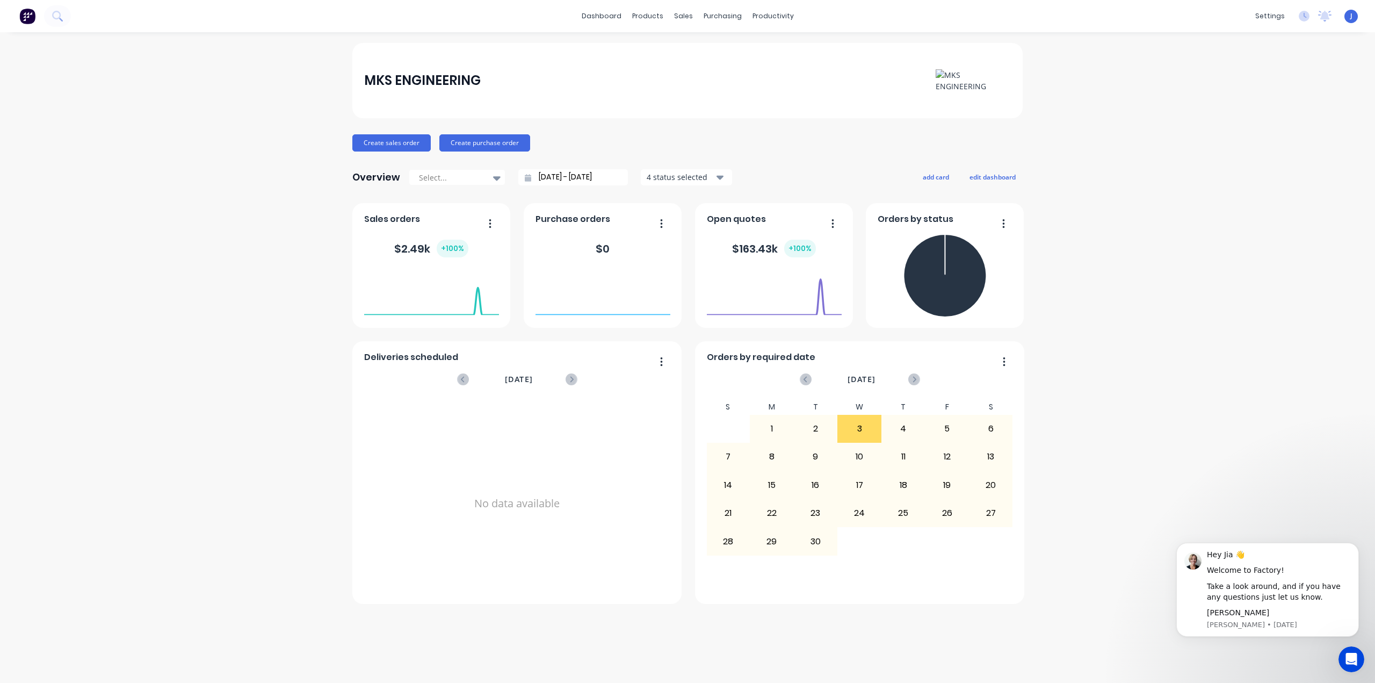
click at [835, 223] on button "button" at bounding box center [829, 224] width 23 height 17
click at [816, 181] on div "Overview Select... 01/08/25 - 01/09/25 4 status selected add card edit dashboard" at bounding box center [687, 177] width 670 height 21
click at [915, 380] on icon at bounding box center [915, 379] width 4 height 6
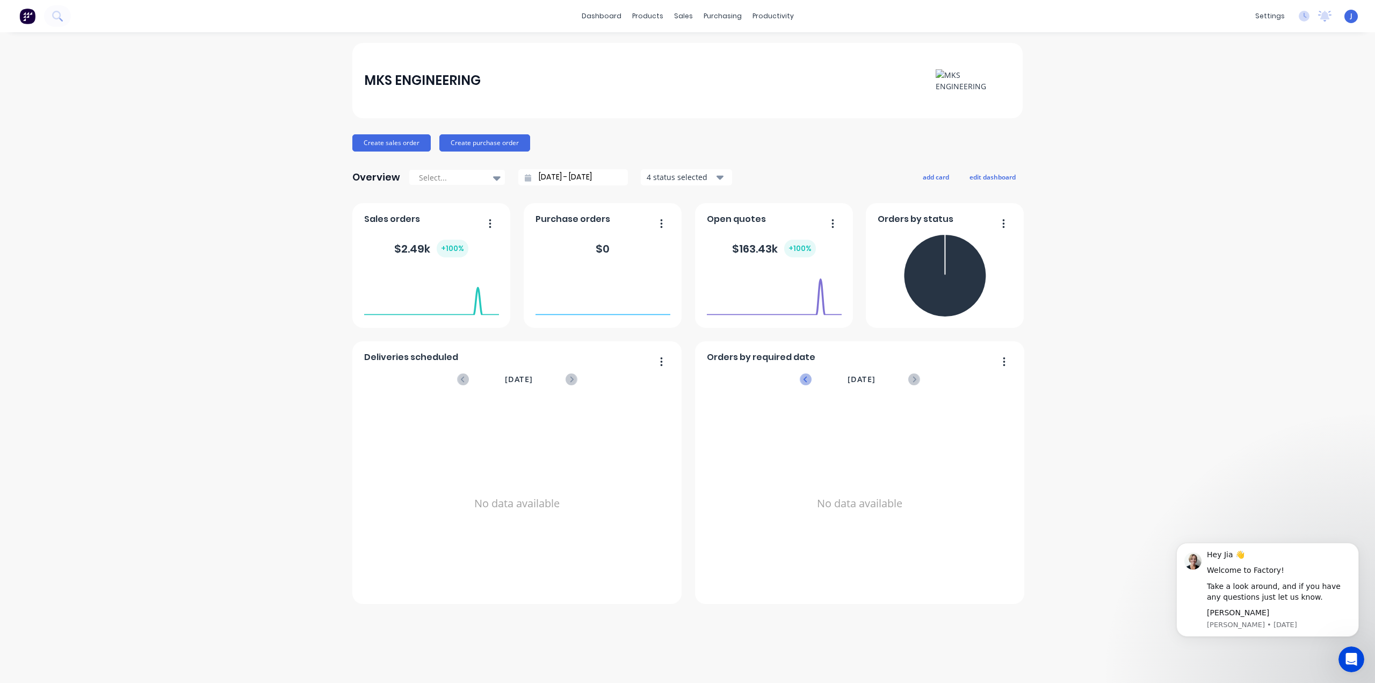
click at [808, 377] on icon at bounding box center [806, 379] width 12 height 12
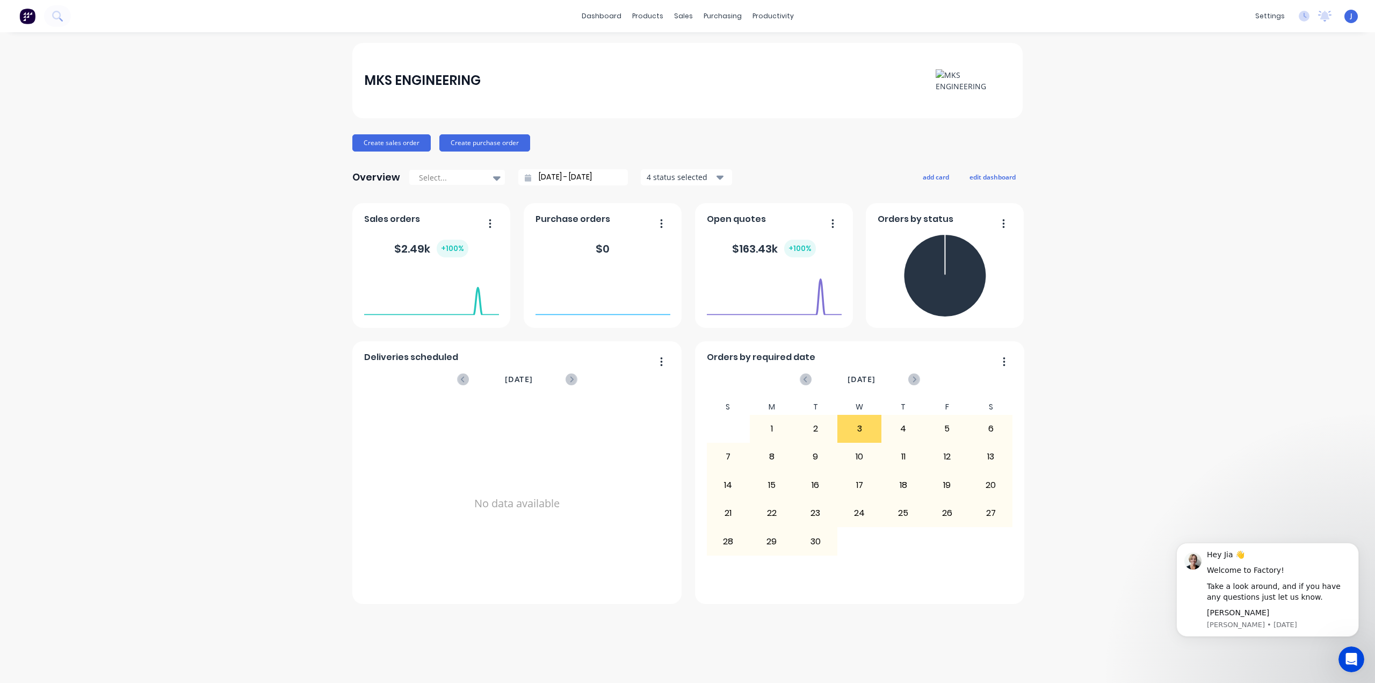
click at [1147, 366] on div "MKS ENGINEERING Create sales order Create purchase order Overview Select... 01/…" at bounding box center [687, 357] width 1375 height 629
click at [748, 55] on div "Purchase Orders" at bounding box center [757, 52] width 57 height 10
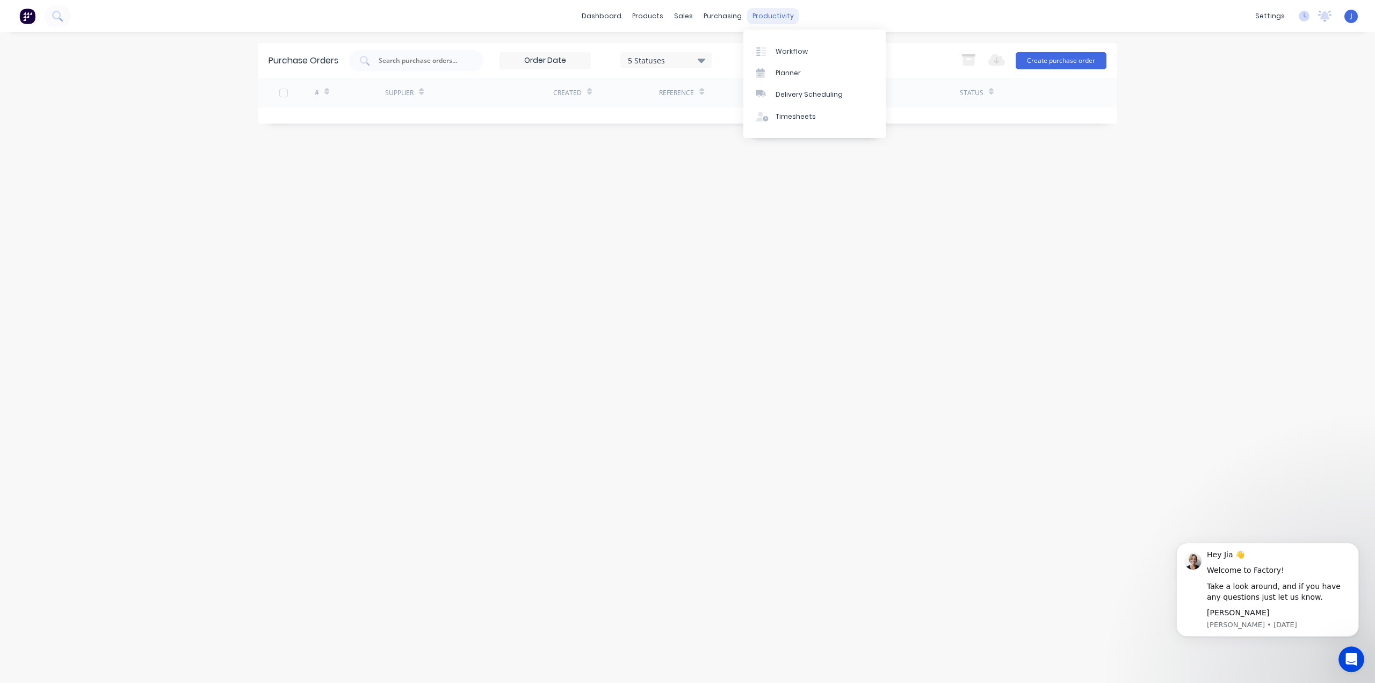
click at [761, 18] on div "productivity" at bounding box center [773, 16] width 52 height 16
click at [692, 12] on div "sales" at bounding box center [684, 16] width 30 height 16
click at [655, 13] on div "products" at bounding box center [648, 16] width 42 height 16
click at [597, 14] on link "dashboard" at bounding box center [601, 16] width 50 height 16
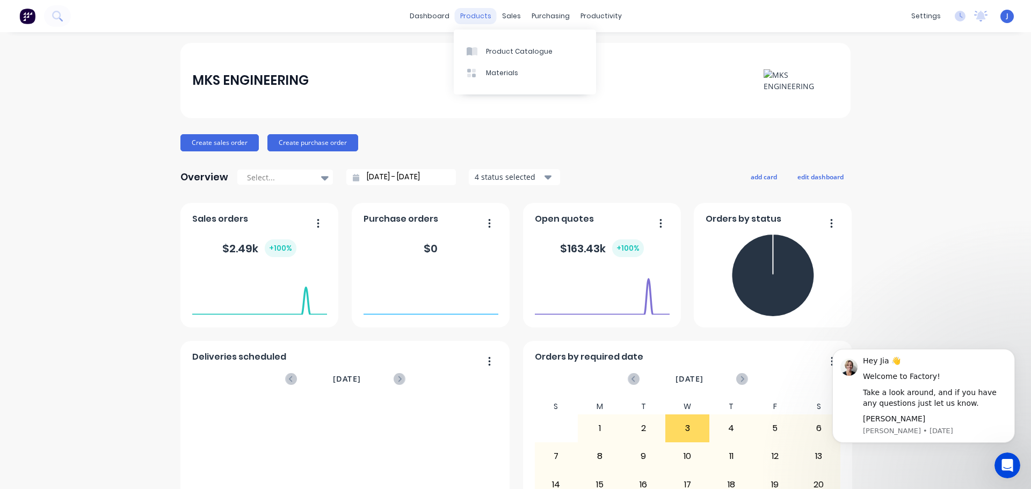
click at [477, 18] on div "products" at bounding box center [476, 16] width 42 height 16
click at [468, 11] on div "products" at bounding box center [476, 16] width 42 height 16
click at [508, 56] on link "Product Catalogue" at bounding box center [525, 50] width 142 height 21
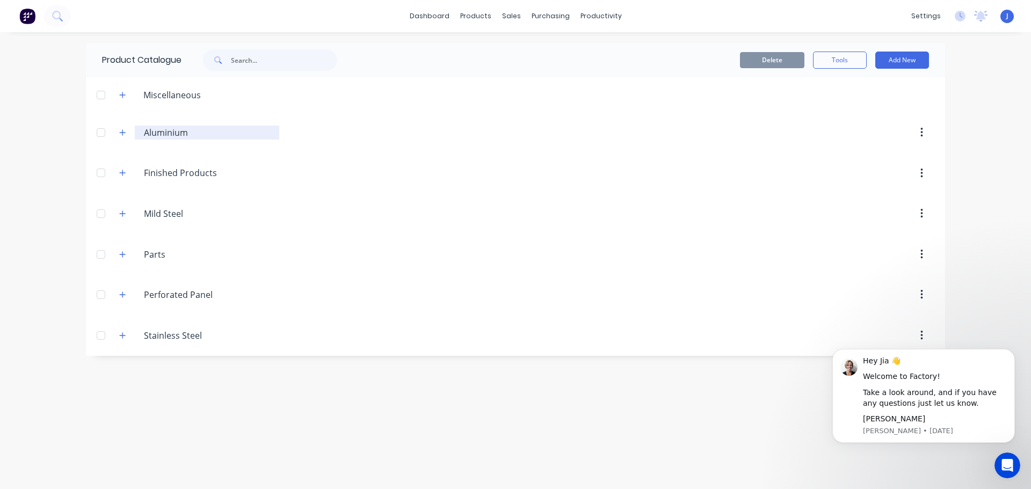
click at [174, 135] on input "Aluminium" at bounding box center [207, 132] width 127 height 13
click at [921, 134] on icon "button" at bounding box center [922, 133] width 3 height 12
click at [179, 128] on input "Aluminium" at bounding box center [207, 132] width 127 height 13
click at [120, 132] on icon "button" at bounding box center [122, 133] width 6 height 8
click at [122, 170] on icon "button" at bounding box center [122, 173] width 6 height 8
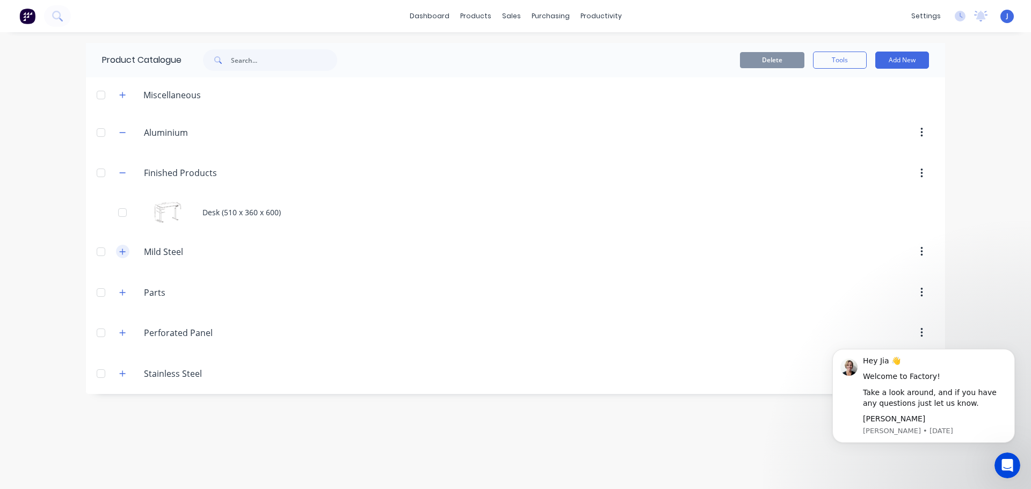
click at [125, 251] on icon "button" at bounding box center [122, 252] width 6 height 8
click at [119, 294] on icon "button" at bounding box center [122, 293] width 6 height 8
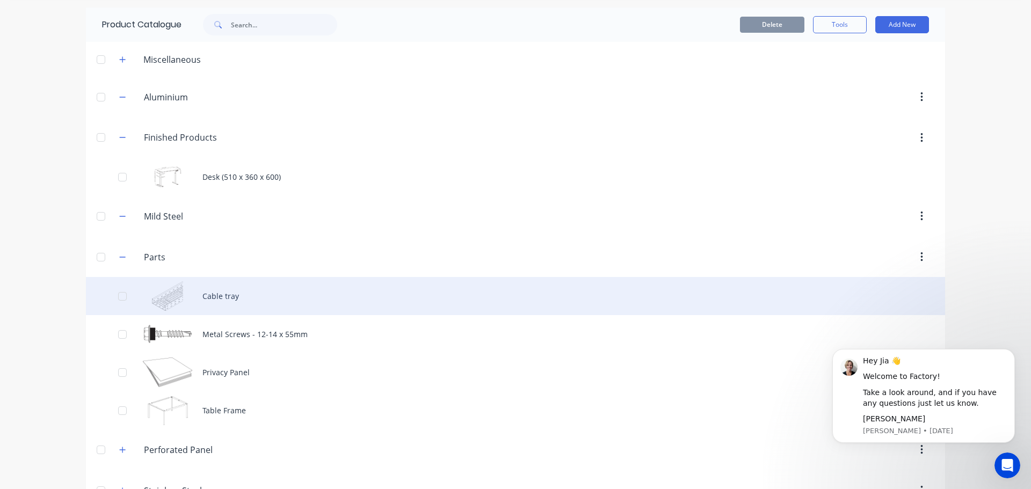
scroll to position [68, 0]
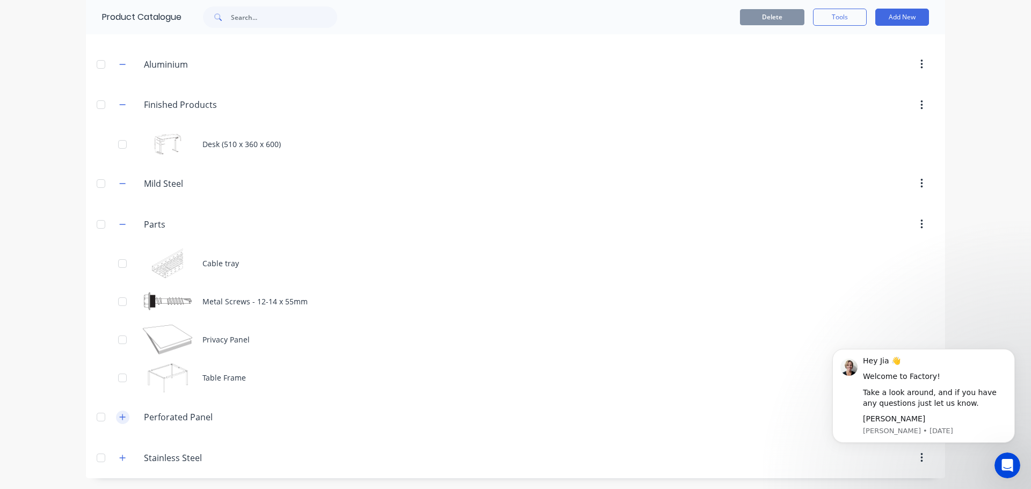
click at [119, 416] on icon "button" at bounding box center [122, 418] width 6 height 8
click at [126, 458] on div "Stainless.Steel Stainless Steel" at bounding box center [195, 458] width 169 height 19
click at [119, 454] on icon "button" at bounding box center [122, 458] width 6 height 8
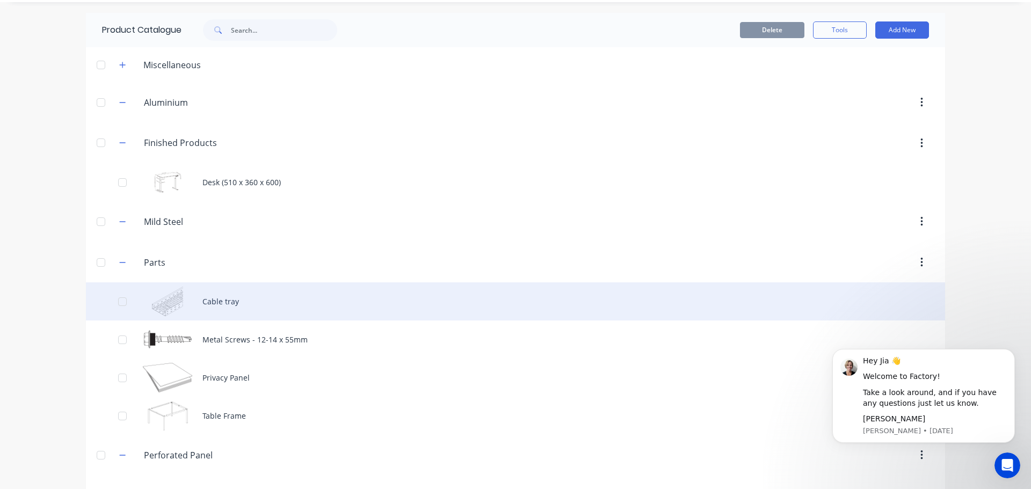
scroll to position [0, 0]
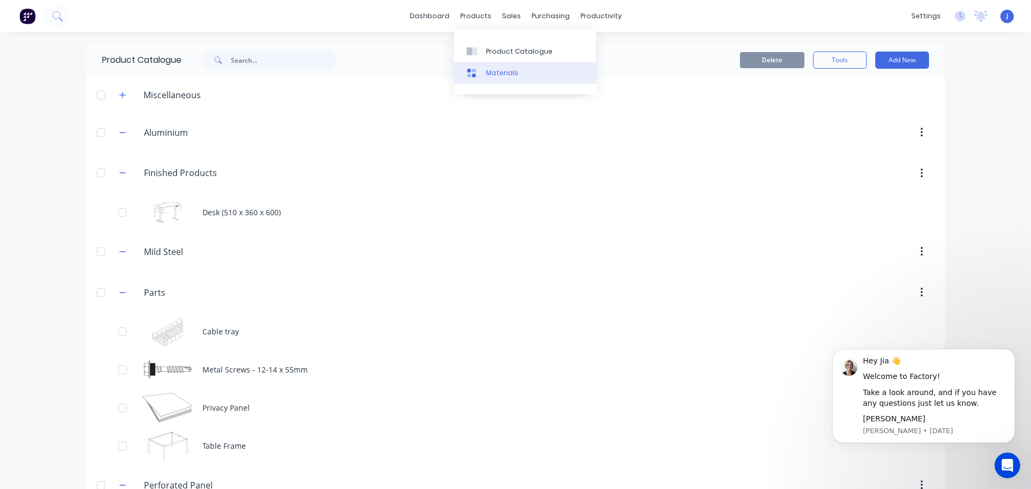
click at [503, 75] on div "Materials" at bounding box center [502, 73] width 32 height 10
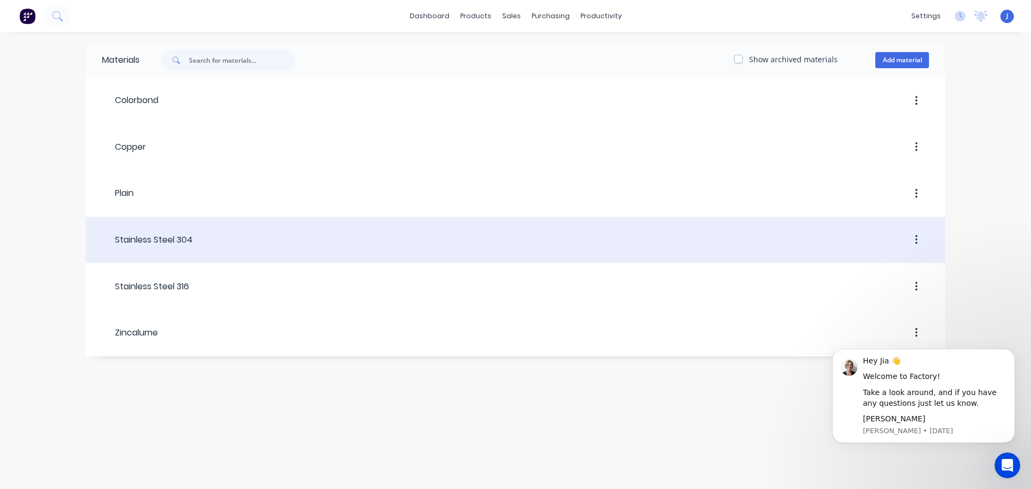
click at [164, 232] on div "Stainless Steel 304" at bounding box center [147, 239] width 91 height 19
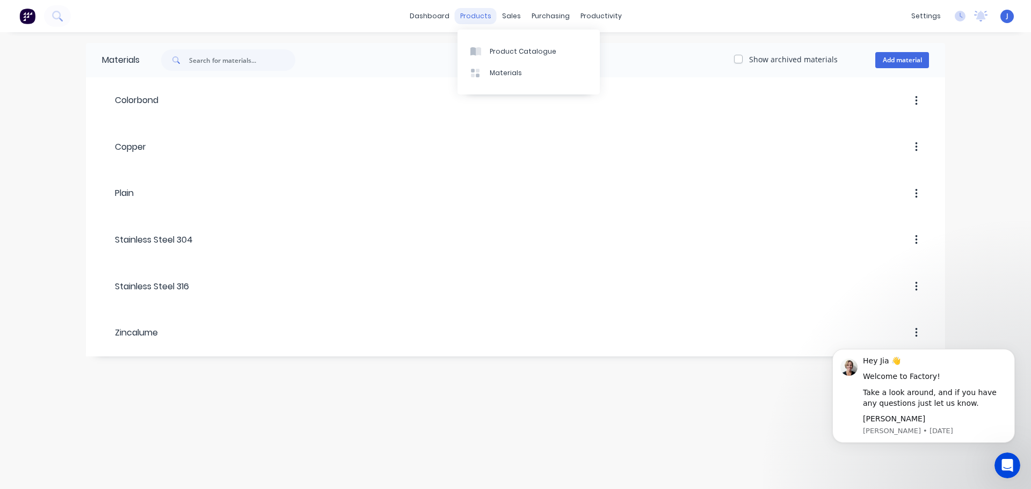
click at [476, 17] on div "products" at bounding box center [476, 16] width 42 height 16
click at [540, 53] on div "Product Catalogue" at bounding box center [523, 52] width 67 height 10
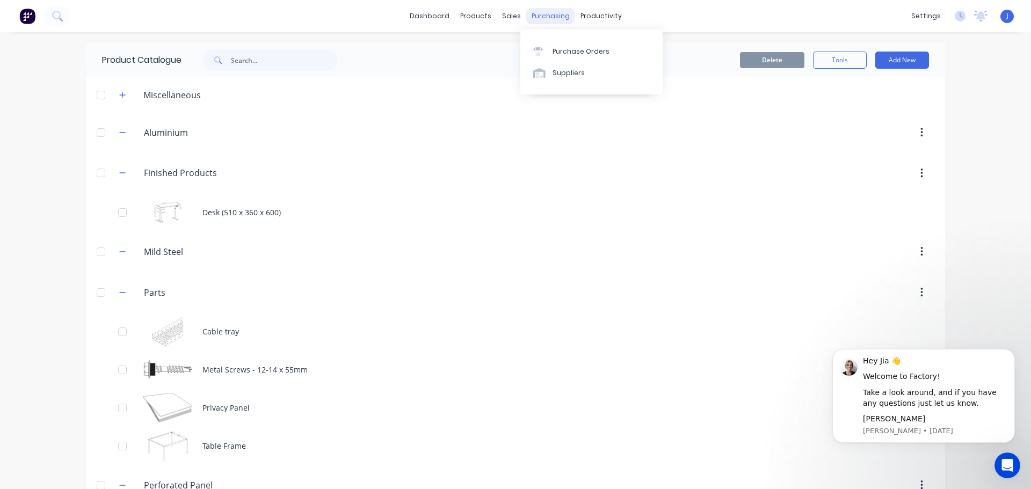
click at [557, 15] on div "purchasing" at bounding box center [550, 16] width 49 height 16
click at [603, 49] on div "Workflow" at bounding box center [616, 52] width 32 height 10
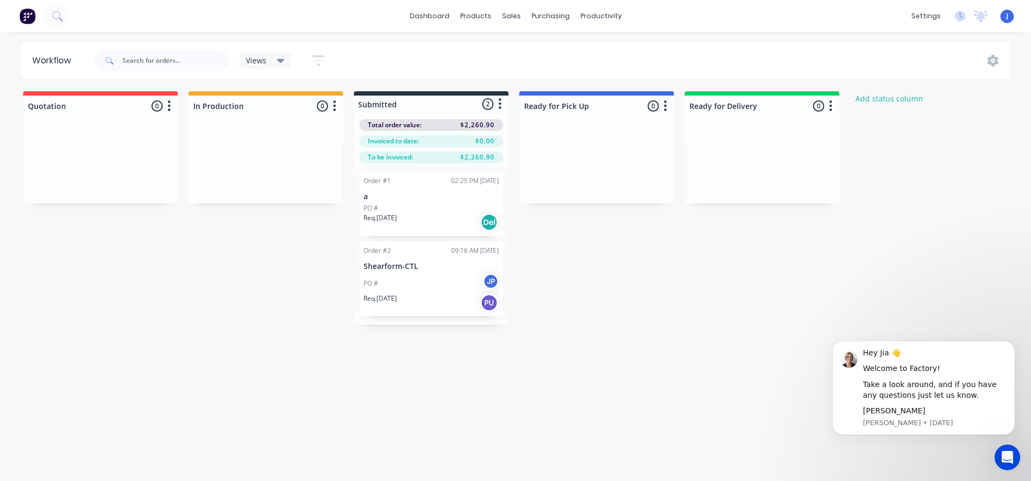
click at [504, 105] on button "button" at bounding box center [500, 104] width 13 height 13
click at [205, 136] on div at bounding box center [266, 163] width 155 height 81
click at [554, 51] on link "Purchase Orders" at bounding box center [596, 50] width 142 height 21
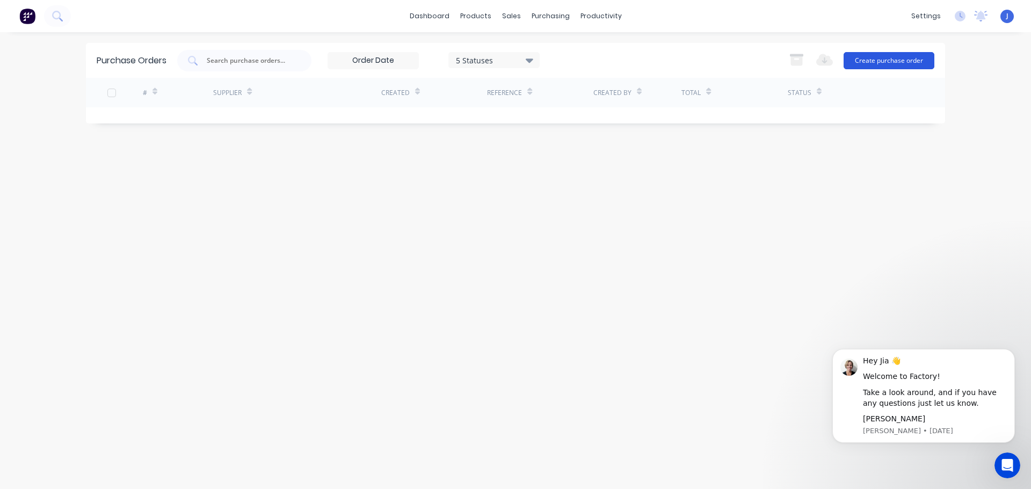
click at [876, 62] on button "Create purchase order" at bounding box center [889, 60] width 91 height 17
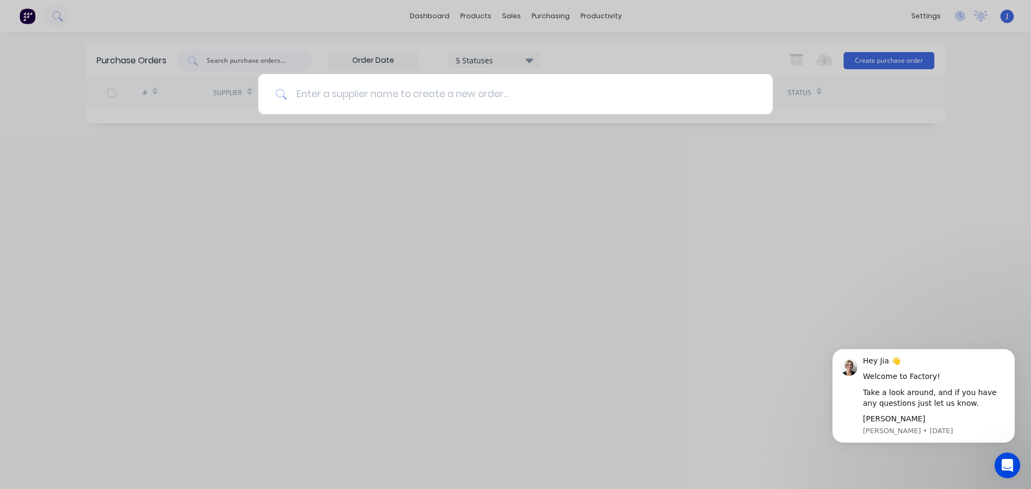
click at [399, 98] on input at bounding box center [521, 94] width 468 height 40
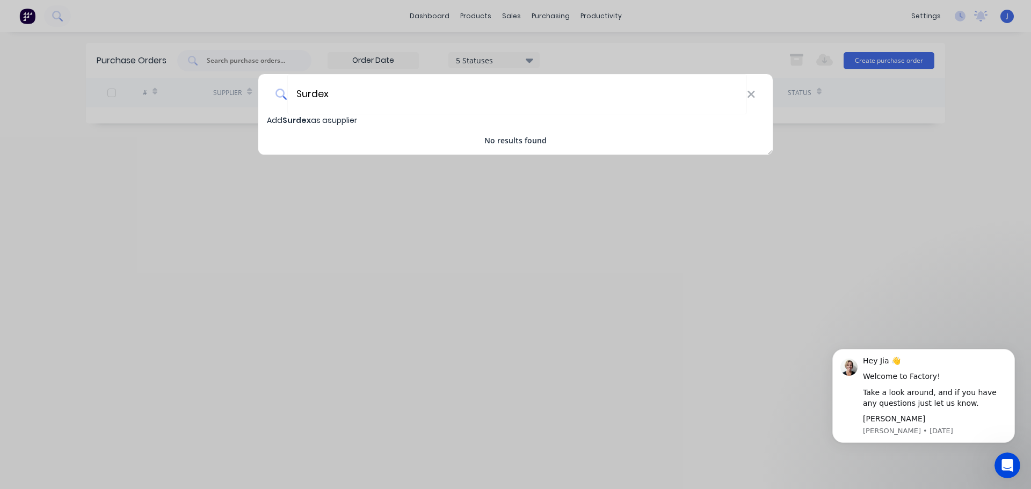
type input "Surdex"
click at [277, 93] on icon at bounding box center [281, 94] width 10 height 10
click at [282, 92] on icon at bounding box center [282, 95] width 12 height 12
click at [298, 120] on span "Surdex" at bounding box center [297, 120] width 28 height 11
select select "AU"
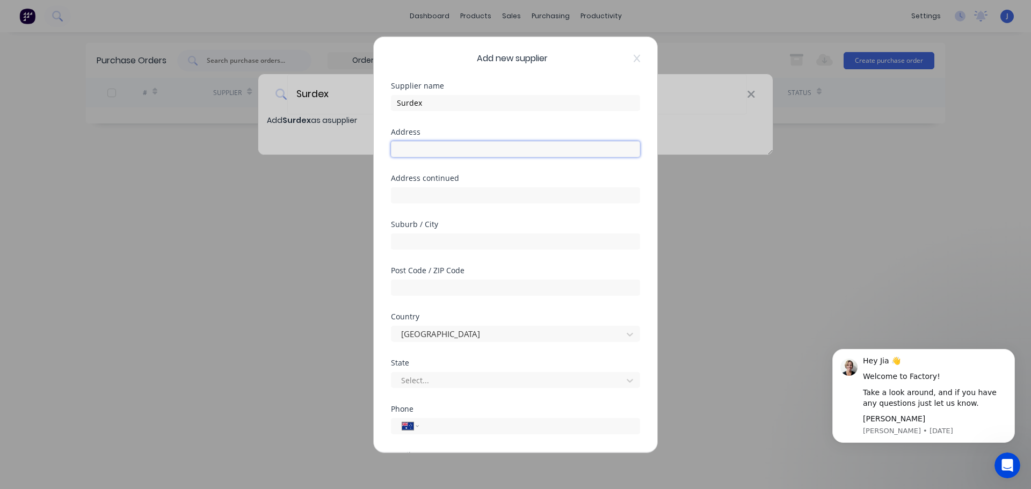
click at [476, 147] on input "text" at bounding box center [515, 149] width 249 height 16
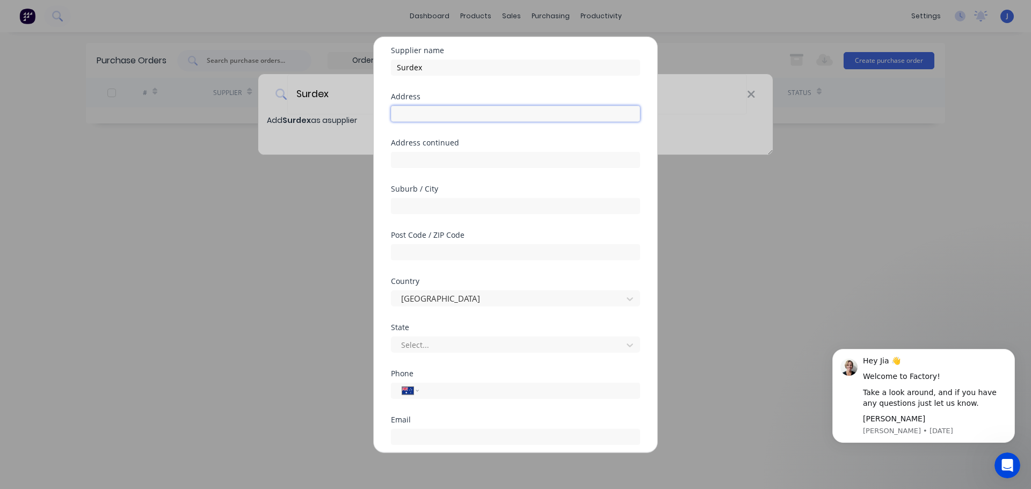
scroll to position [155, 0]
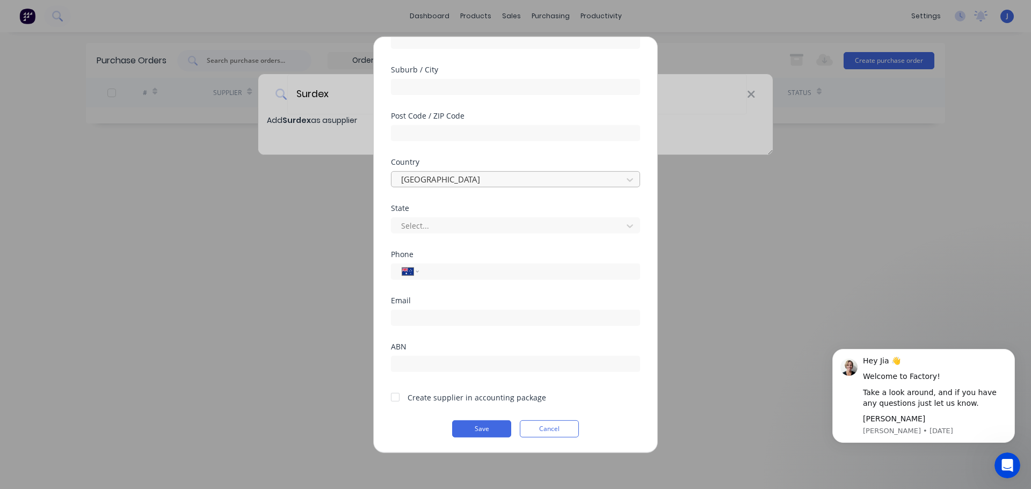
click at [429, 176] on div at bounding box center [508, 179] width 217 height 13
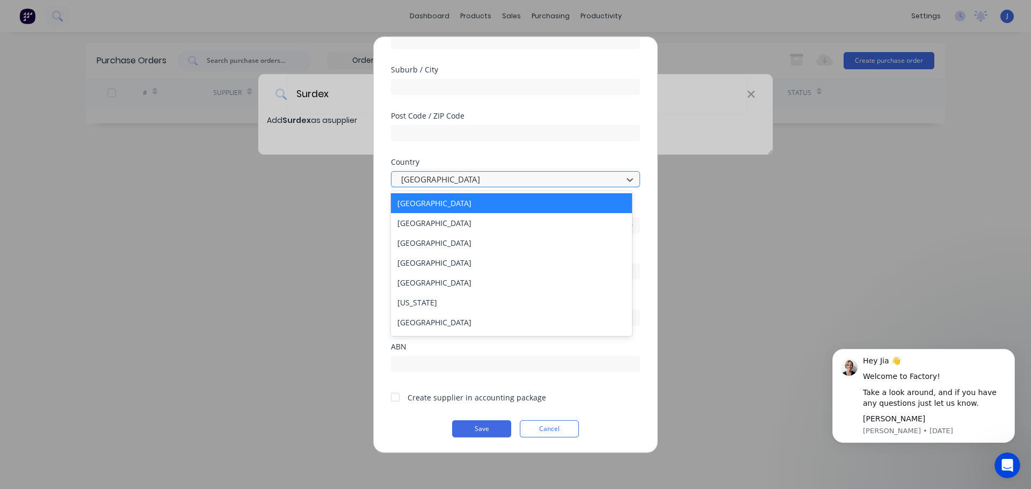
click at [429, 175] on div at bounding box center [508, 179] width 217 height 13
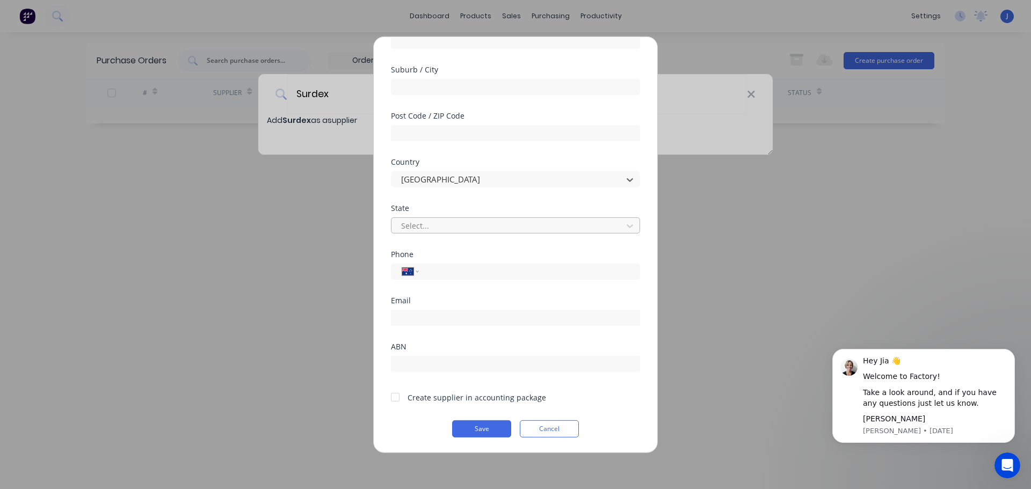
click at [437, 226] on div at bounding box center [508, 225] width 217 height 13
click at [437, 225] on div at bounding box center [508, 225] width 217 height 13
click at [450, 207] on div "State" at bounding box center [515, 208] width 249 height 8
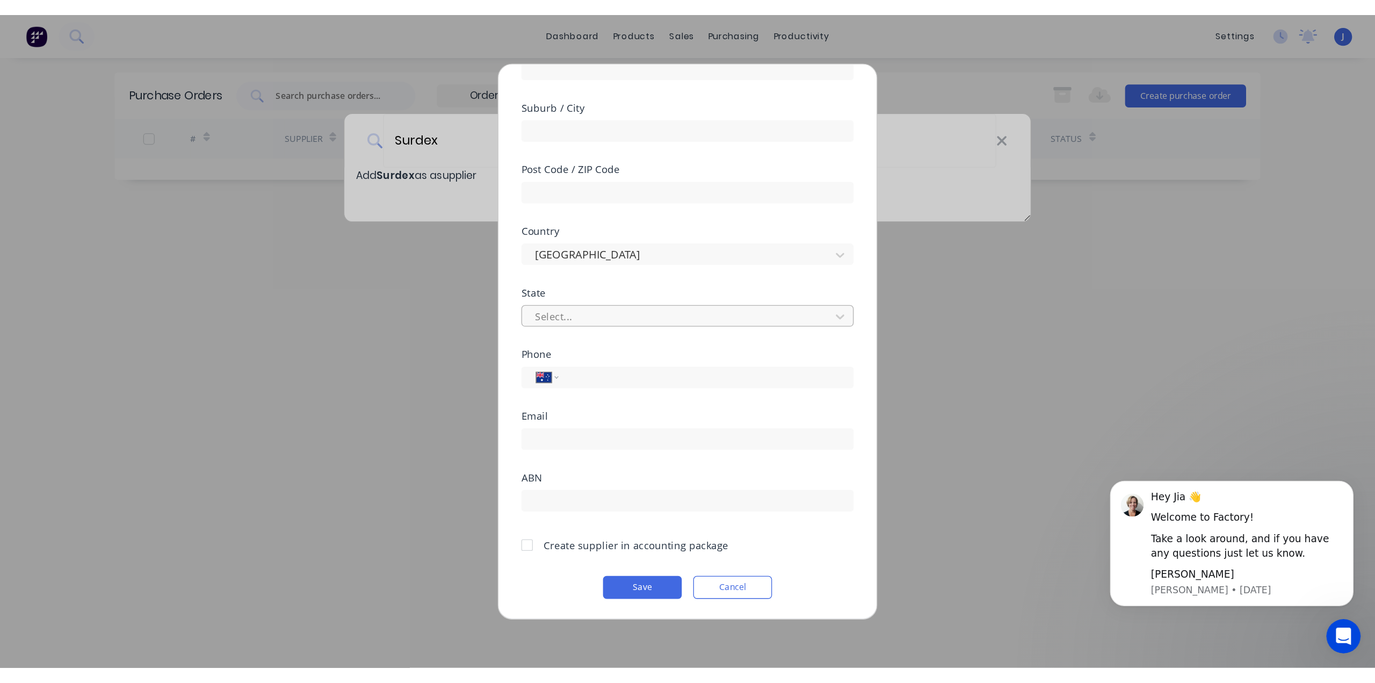
scroll to position [0, 0]
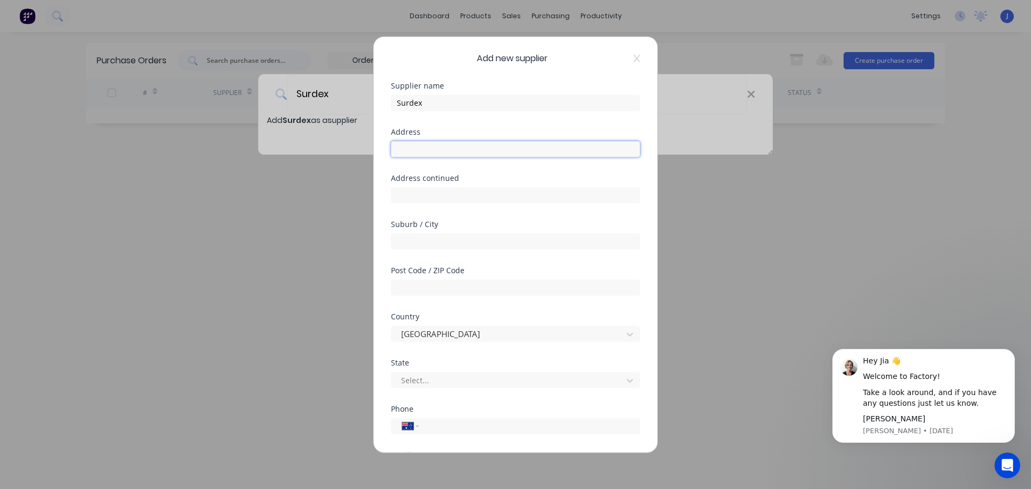
click at [474, 155] on input "text" at bounding box center [515, 149] width 249 height 16
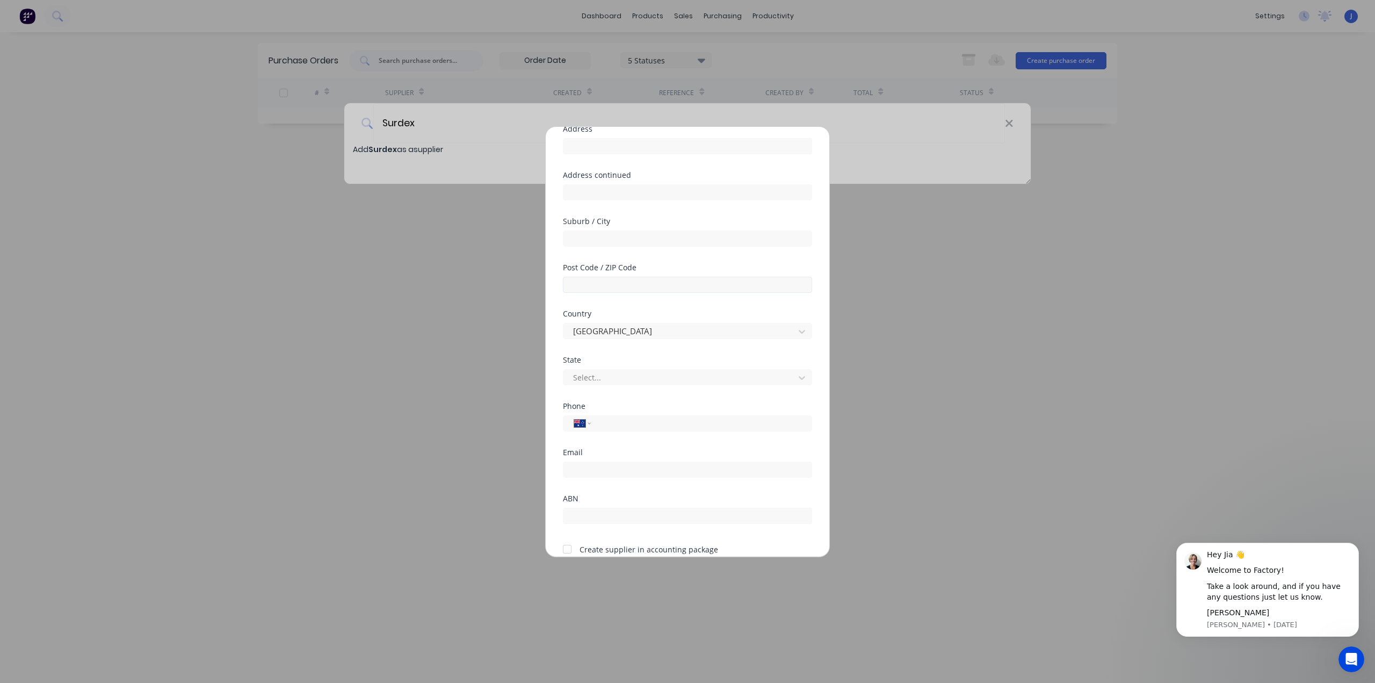
scroll to position [141, 0]
click at [1003, 128] on div "Add new supplier Supplier name Surdex Address Address continued Suburb / City P…" at bounding box center [687, 341] width 1375 height 683
click at [736, 489] on button "Cancel" at bounding box center [721, 532] width 59 height 17
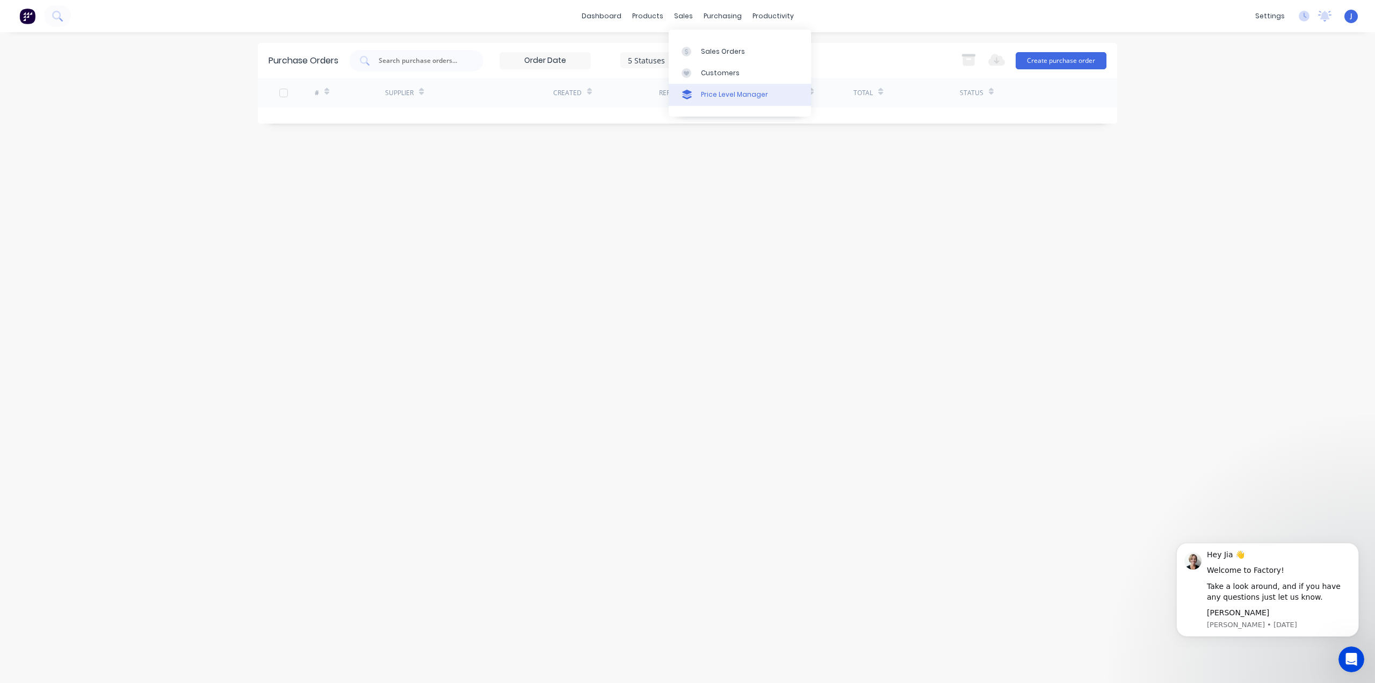
click at [724, 95] on div "Price Level Manager" at bounding box center [734, 95] width 67 height 10
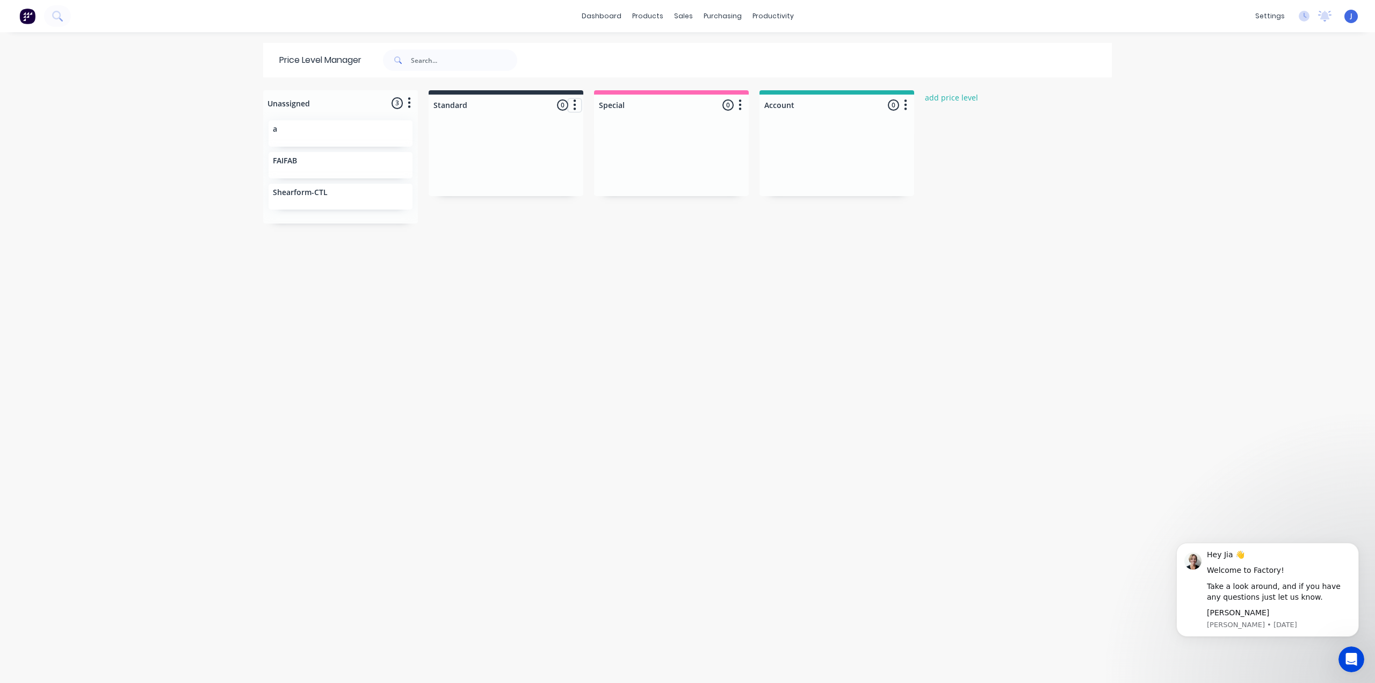
click at [574, 101] on icon "button" at bounding box center [575, 104] width 3 height 11
click at [316, 227] on div "Unassigned 3 Move all customers Standard Special Account a FAIFAB Shearform-CTL…" at bounding box center [687, 385] width 859 height 591
click at [314, 161] on div "FAIFAB" at bounding box center [340, 161] width 135 height 11
click at [289, 167] on div "FAIFAB" at bounding box center [340, 161] width 135 height 11
drag, startPoint x: 303, startPoint y: 162, endPoint x: 480, endPoint y: 135, distance: 178.8
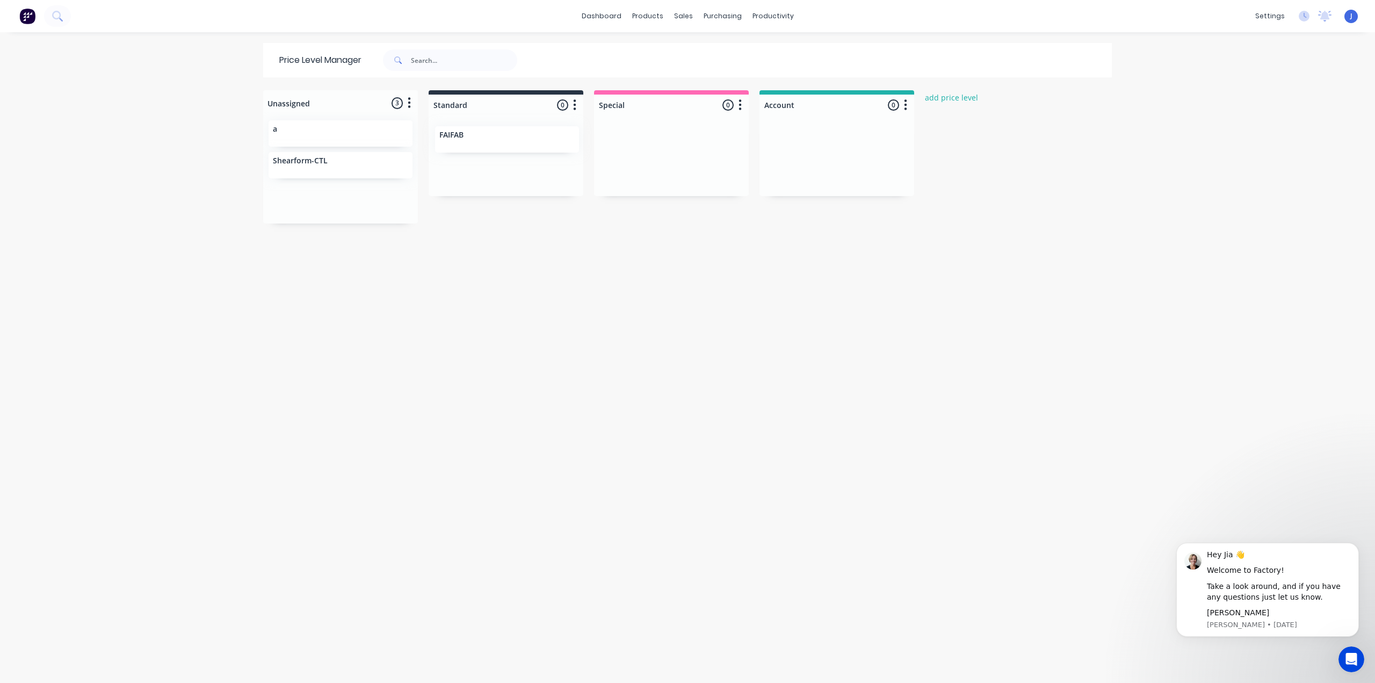
click at [480, 135] on div "Unassigned 3 Move all customers Standard Special Account a FAIFAB Shearform-CTL…" at bounding box center [687, 385] width 859 height 591
click at [904, 104] on button "button" at bounding box center [905, 105] width 13 height 13
click at [942, 103] on button "add price level" at bounding box center [952, 97] width 64 height 15
drag, startPoint x: 1057, startPoint y: 133, endPoint x: 1046, endPoint y: 129, distance: 10.7
click at [1031, 132] on button "Cancel" at bounding box center [1045, 134] width 59 height 16
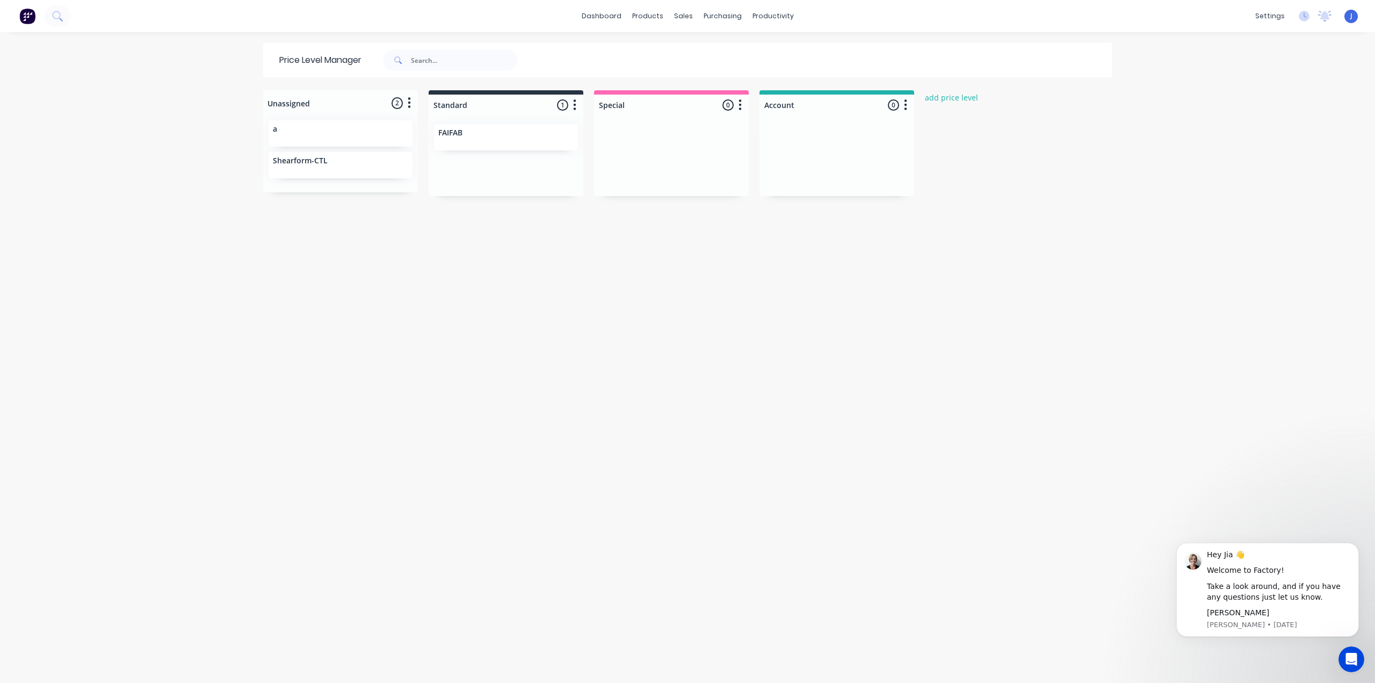
click at [894, 101] on div at bounding box center [837, 105] width 155 height 21
click at [881, 102] on div "Account 0 Price level colour #20B2AA hex #20B2AA Save Cancel Move all customers…" at bounding box center [837, 102] width 155 height 25
click at [888, 102] on div "Account 0 Price level colour #20B2AA hex #20B2AA Save Cancel Move all customers…" at bounding box center [837, 102] width 155 height 25
click at [889, 102] on div "Account 0 Price level colour #20B2AA hex #20B2AA Save Cancel Move all customers…" at bounding box center [837, 102] width 155 height 25
click at [890, 102] on div "Account 0 Price level colour #20B2AA hex #20B2AA Save Cancel Move all customers…" at bounding box center [837, 102] width 155 height 25
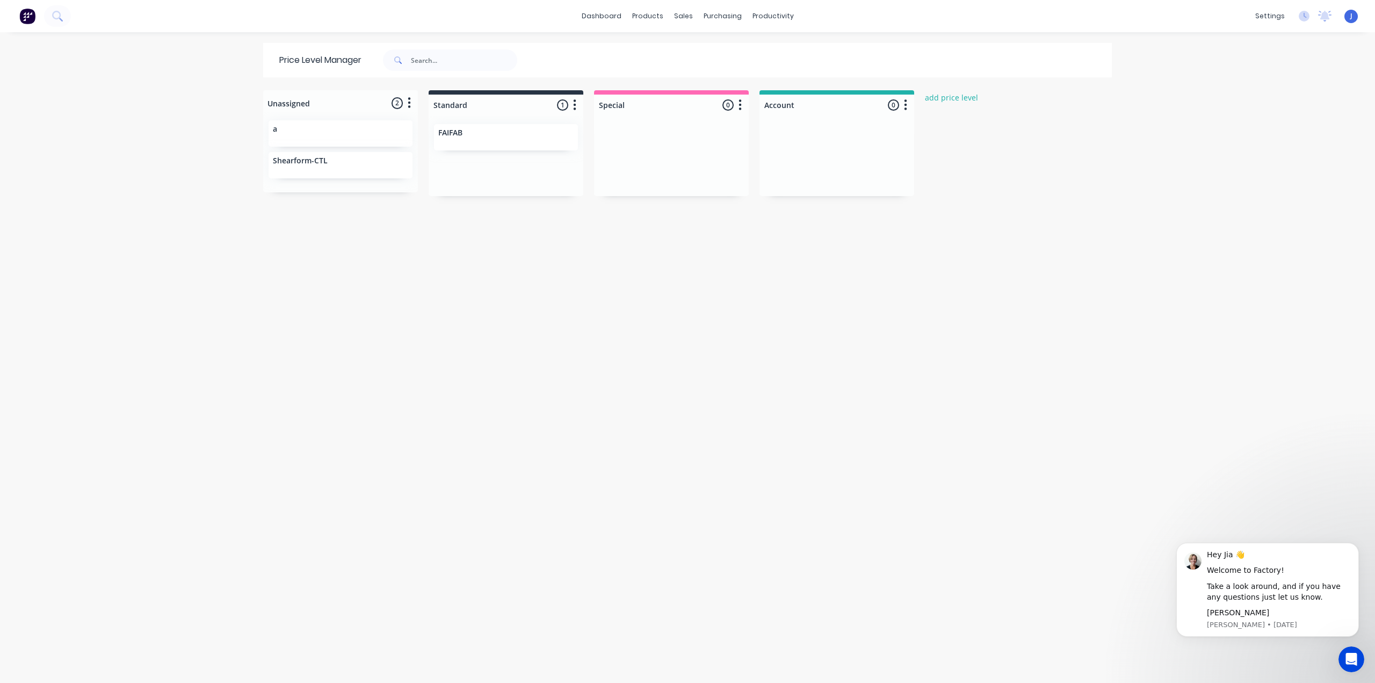
click at [932, 142] on div "Unassigned 2 Move all customers Standard Special Account a Shearform-CTL Standa…" at bounding box center [687, 385] width 859 height 591
drag, startPoint x: 380, startPoint y: 143, endPoint x: 303, endPoint y: 164, distance: 79.2
click at [303, 164] on div "Unassigned 2 Move all customers Standard Special Account a Shearform-CTL Standa…" at bounding box center [687, 385] width 859 height 591
click at [408, 99] on icon "button" at bounding box center [409, 103] width 3 height 11
drag, startPoint x: 230, startPoint y: 102, endPoint x: 274, endPoint y: 99, distance: 44.1
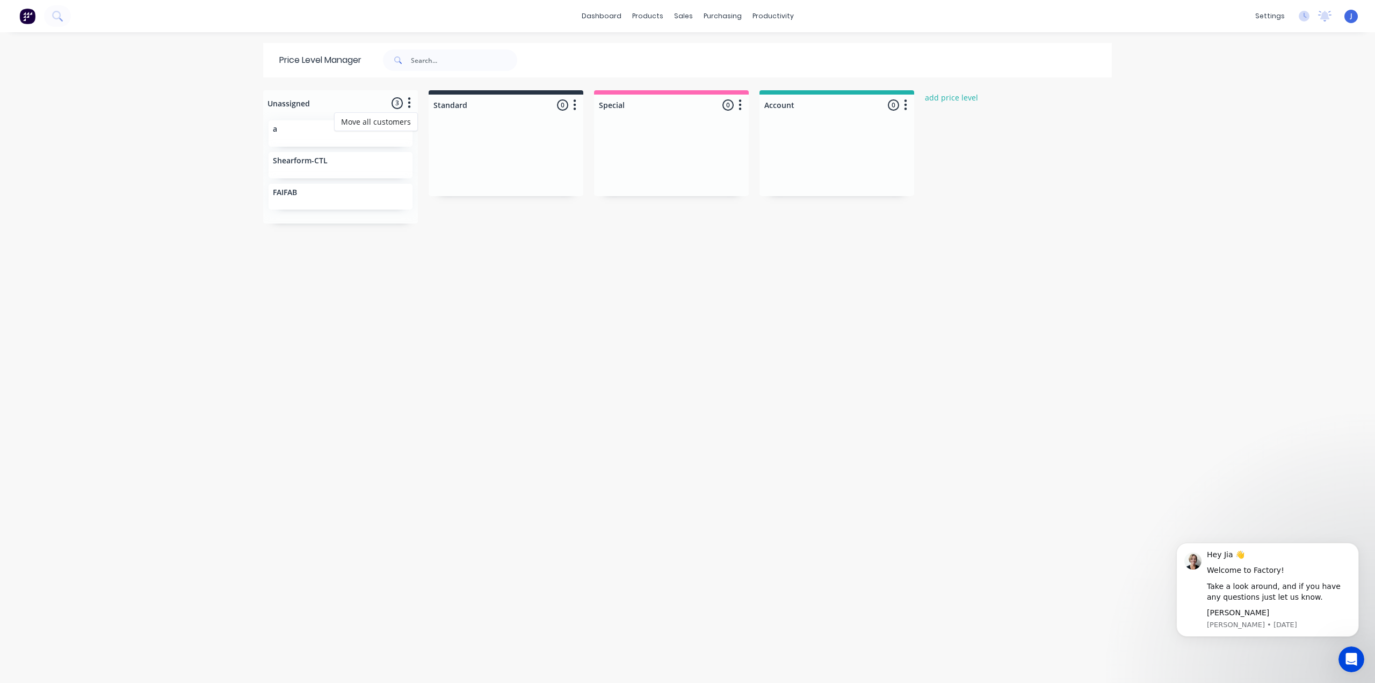
click at [230, 102] on div "dashboard products sales purchasing productivity dashboard products Product Cat…" at bounding box center [687, 341] width 1375 height 683
click at [460, 106] on div at bounding box center [506, 105] width 155 height 21
click at [556, 103] on div "Standard 0 Price level colour #273444 hex #273444 Save Cancel Move all customer…" at bounding box center [506, 102] width 155 height 25
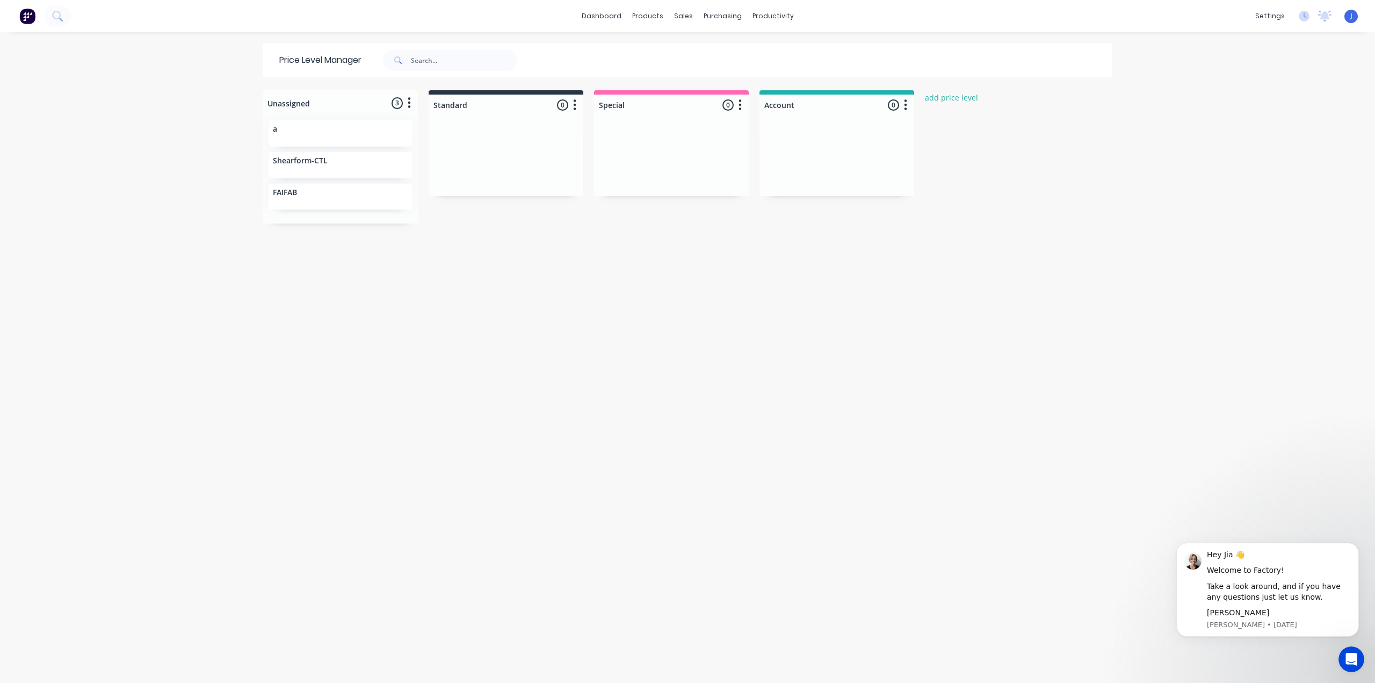
click at [557, 103] on div "Standard 0 Price level colour #273444 hex #273444 Save Cancel Move all customer…" at bounding box center [506, 102] width 155 height 25
click at [795, 74] on div "Planner" at bounding box center [784, 73] width 25 height 10
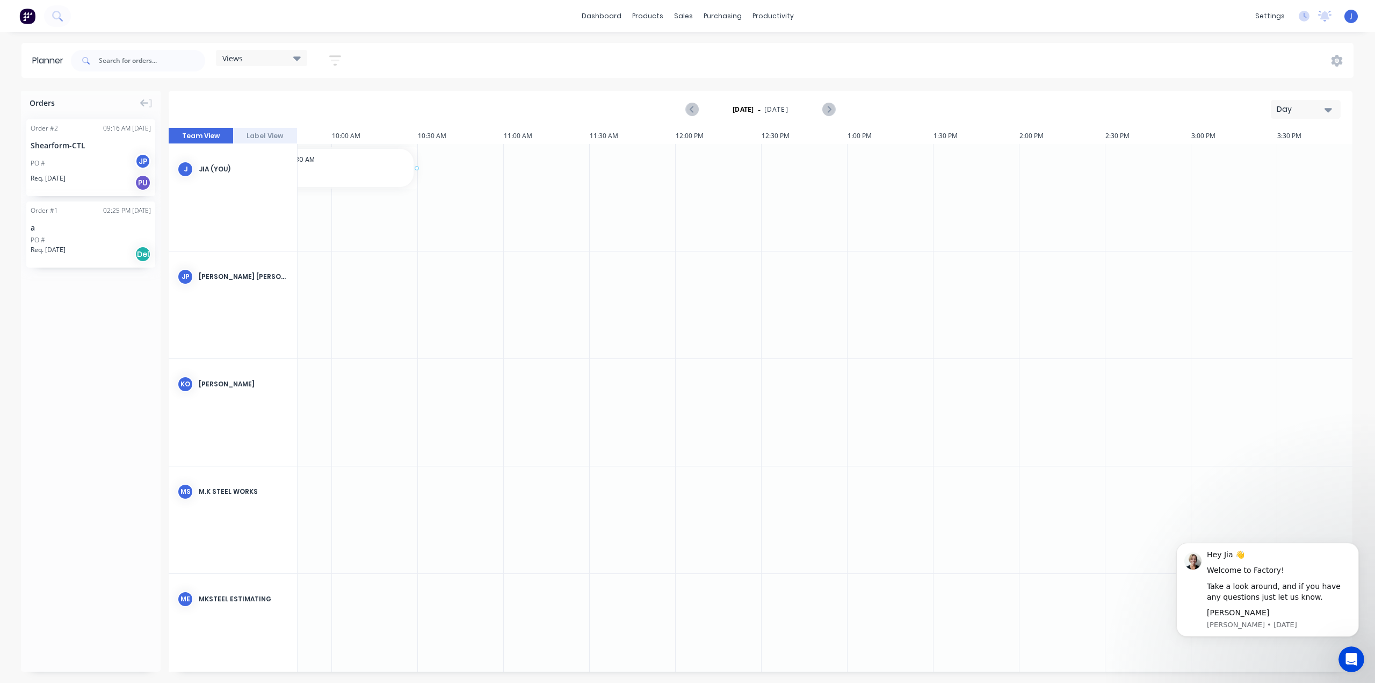
scroll to position [0, 1674]
drag, startPoint x: 80, startPoint y: 211, endPoint x: 71, endPoint y: 223, distance: 14.6
click at [830, 106] on icon "Next page" at bounding box center [828, 109] width 13 height 13
click at [695, 109] on icon "Previous page" at bounding box center [692, 109] width 13 height 13
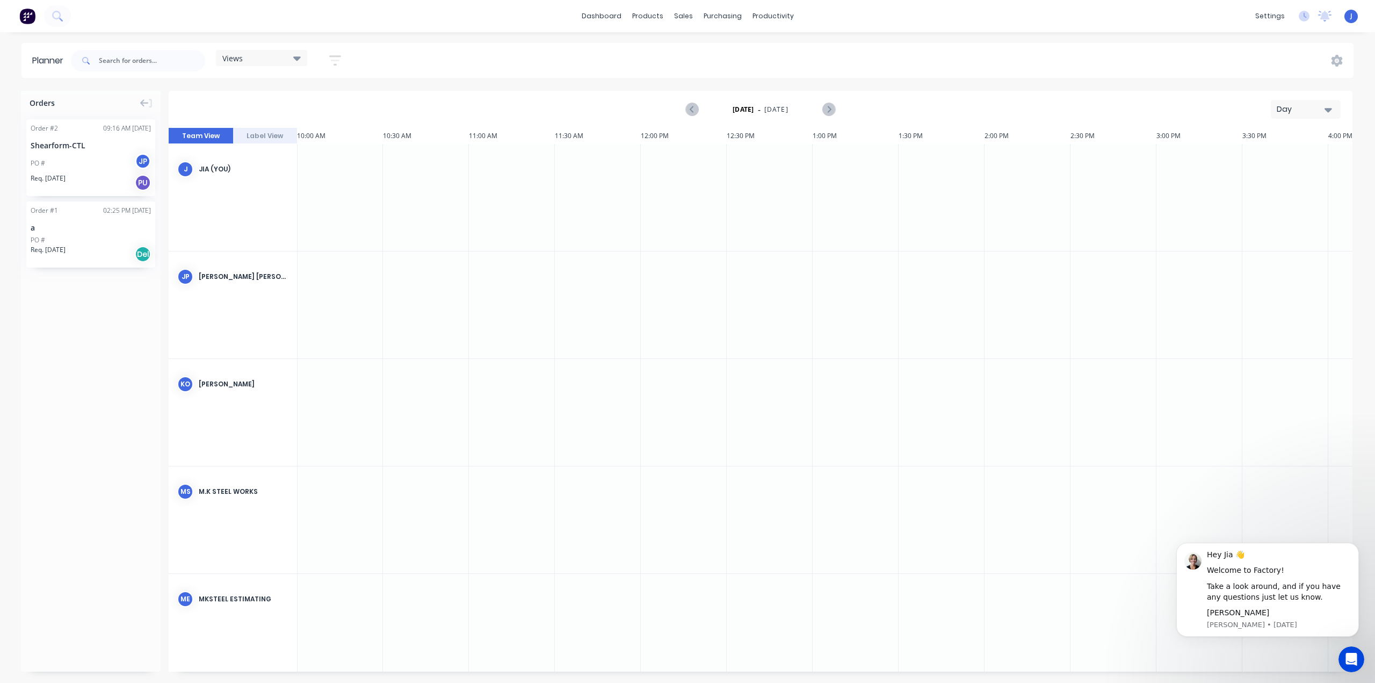
click at [262, 134] on button "Label View" at bounding box center [265, 136] width 64 height 16
click at [215, 134] on button "Team View" at bounding box center [201, 136] width 64 height 16
click at [1031, 110] on button "Day" at bounding box center [1306, 109] width 70 height 19
click at [1031, 165] on div "Week" at bounding box center [1286, 159] width 106 height 21
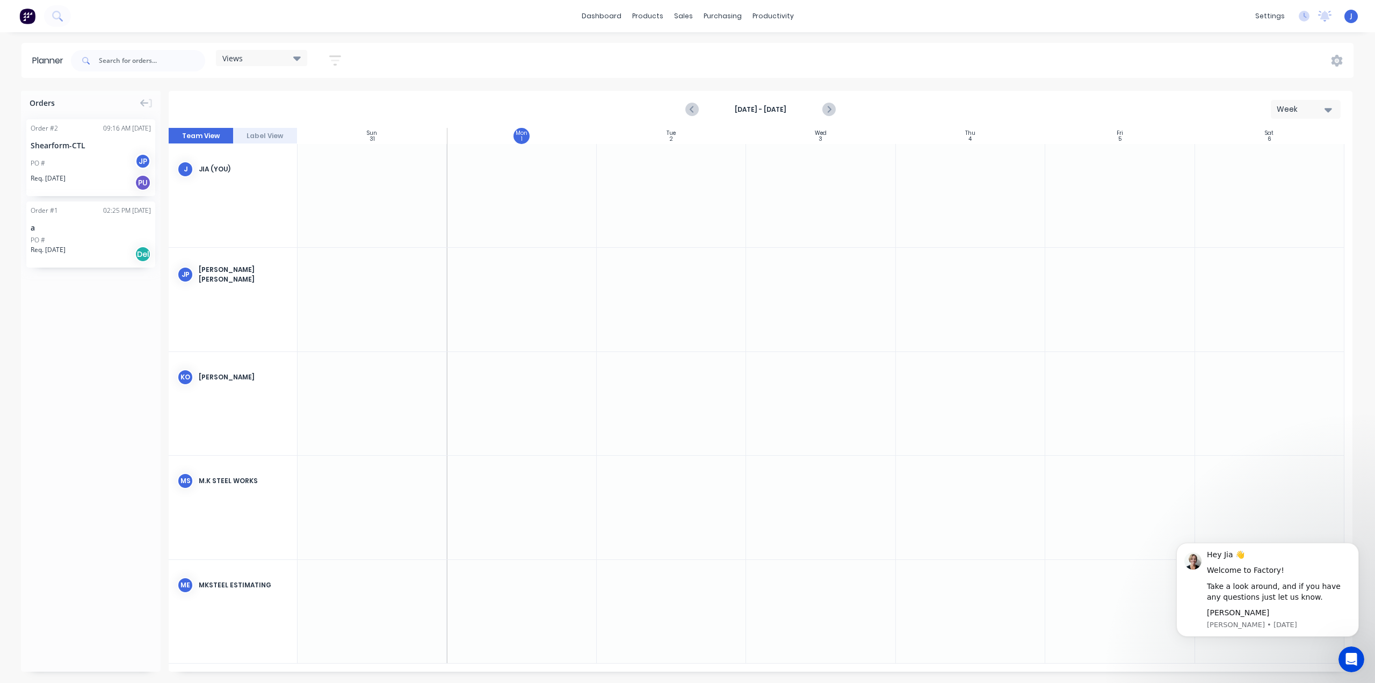
click at [1031, 105] on div "Week" at bounding box center [1301, 109] width 49 height 11
click at [1031, 177] on div "Month" at bounding box center [1286, 180] width 106 height 21
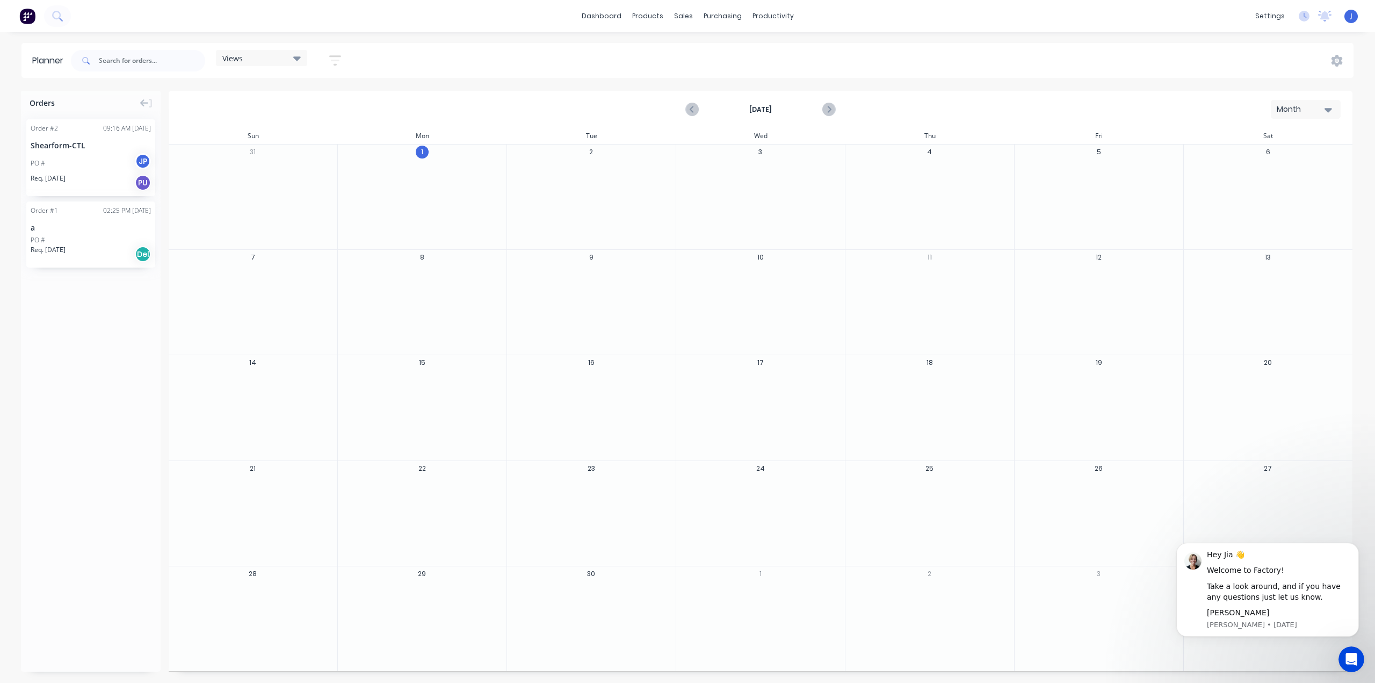
click at [1031, 109] on icon "button" at bounding box center [1329, 110] width 8 height 4
click at [1031, 141] on div "Day" at bounding box center [1286, 137] width 106 height 21
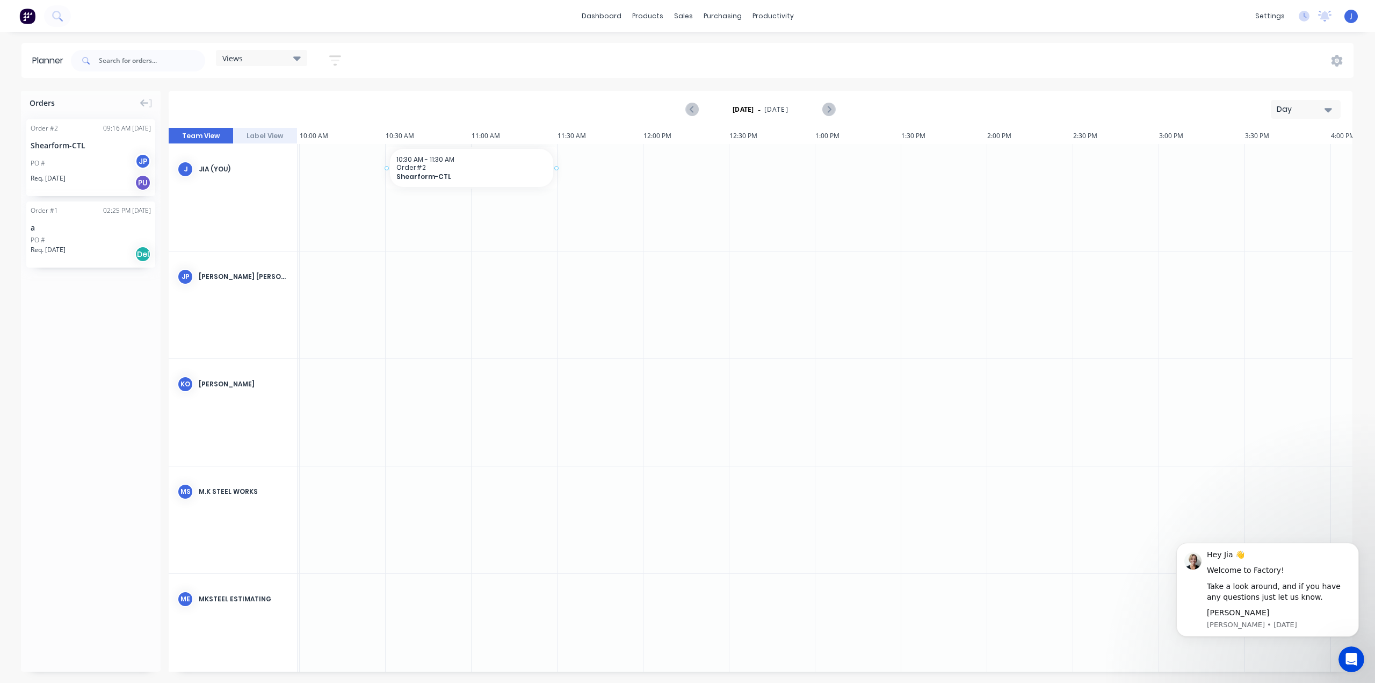
scroll to position [0, 1714]
drag, startPoint x: 71, startPoint y: 156, endPoint x: 49, endPoint y: 140, distance: 26.9
click at [103, 167] on div "PO # JP" at bounding box center [91, 163] width 120 height 20
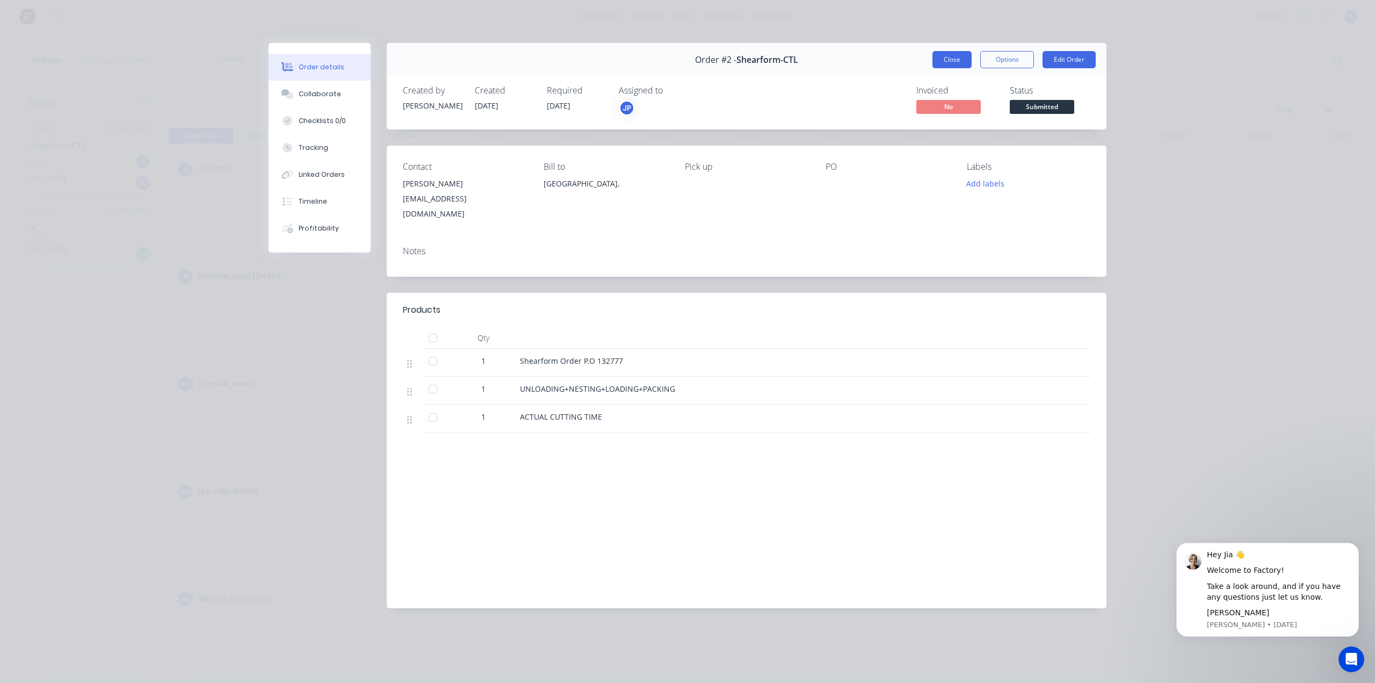
click at [951, 60] on button "Close" at bounding box center [952, 59] width 39 height 17
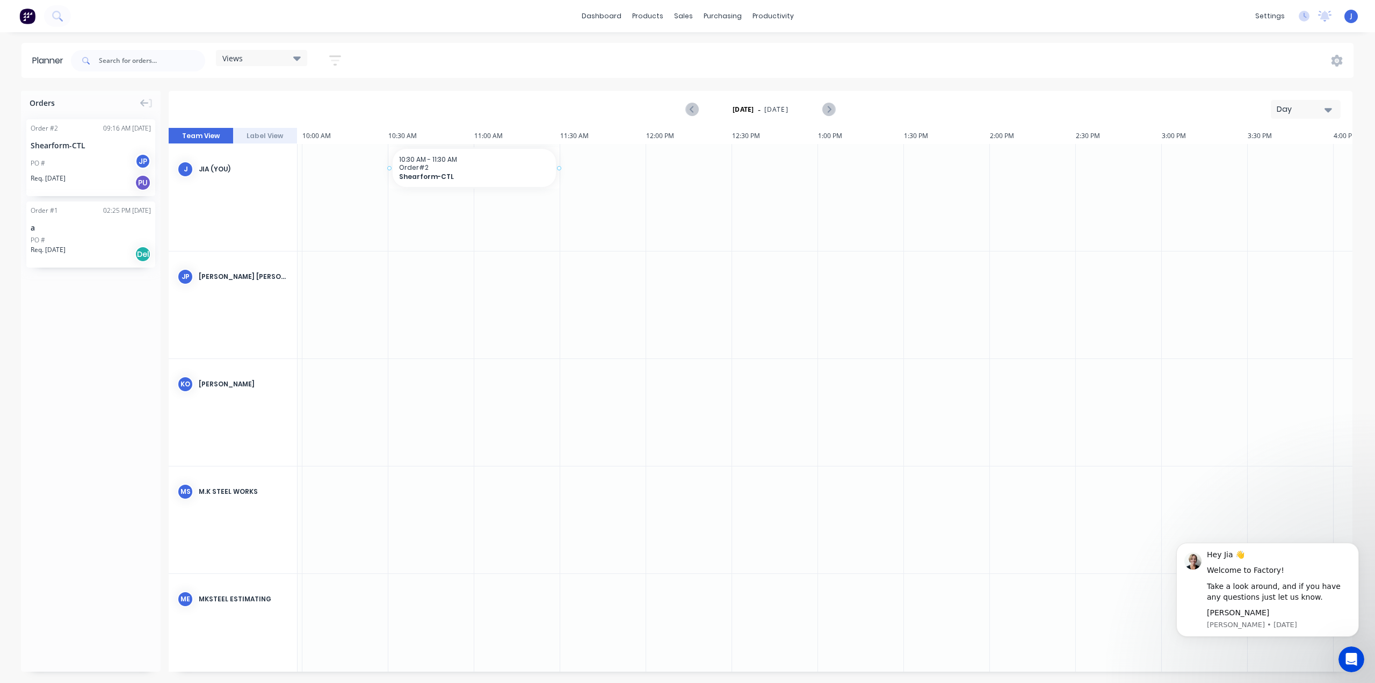
drag, startPoint x: 100, startPoint y: 144, endPoint x: 445, endPoint y: 178, distance: 346.0
drag, startPoint x: 725, startPoint y: 168, endPoint x: 703, endPoint y: 172, distance: 22.0
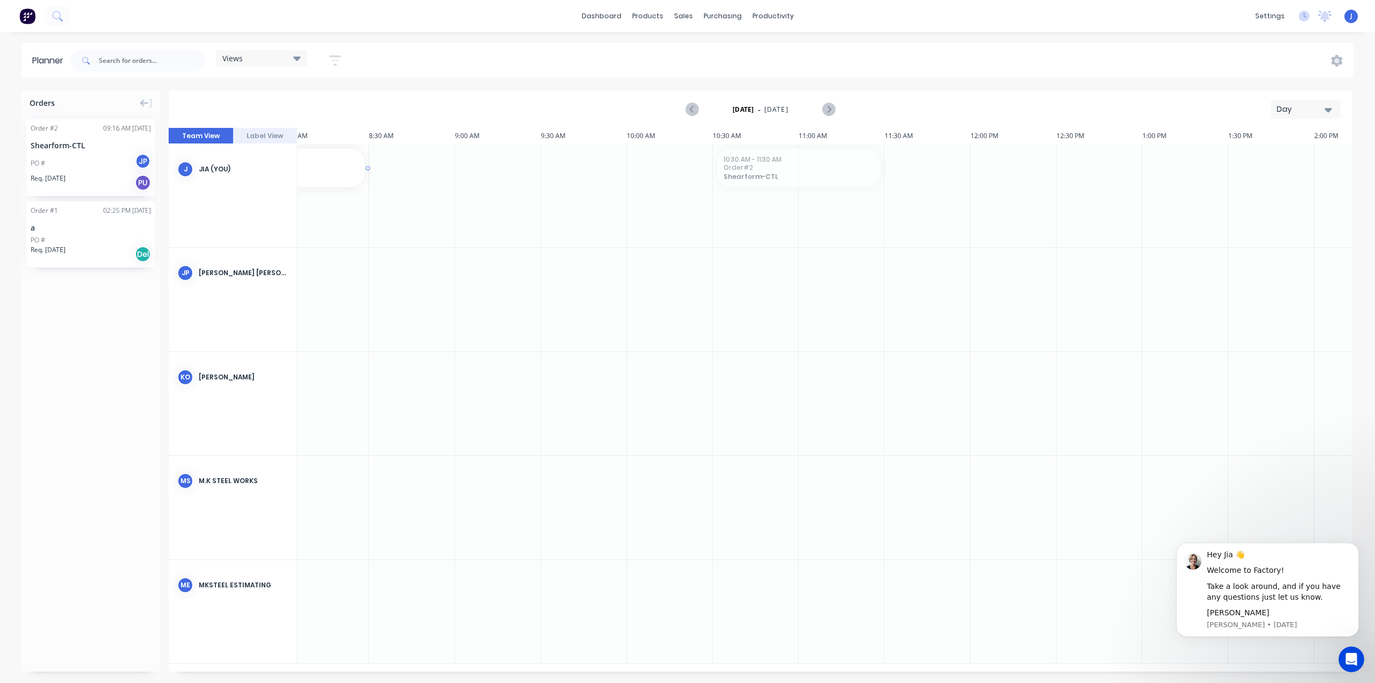
drag, startPoint x: 654, startPoint y: 161, endPoint x: 117, endPoint y: 148, distance: 537.8
click at [117, 148] on div "Orders Order # 2 09:16 AM [DATE] Shearform-CTL PO # JP Req. [DATE] PU Order # 1…" at bounding box center [687, 386] width 1375 height 591
drag, startPoint x: 702, startPoint y: 164, endPoint x: 488, endPoint y: 162, distance: 213.8
click at [539, 239] on div "Delete timeslot" at bounding box center [548, 238] width 115 height 22
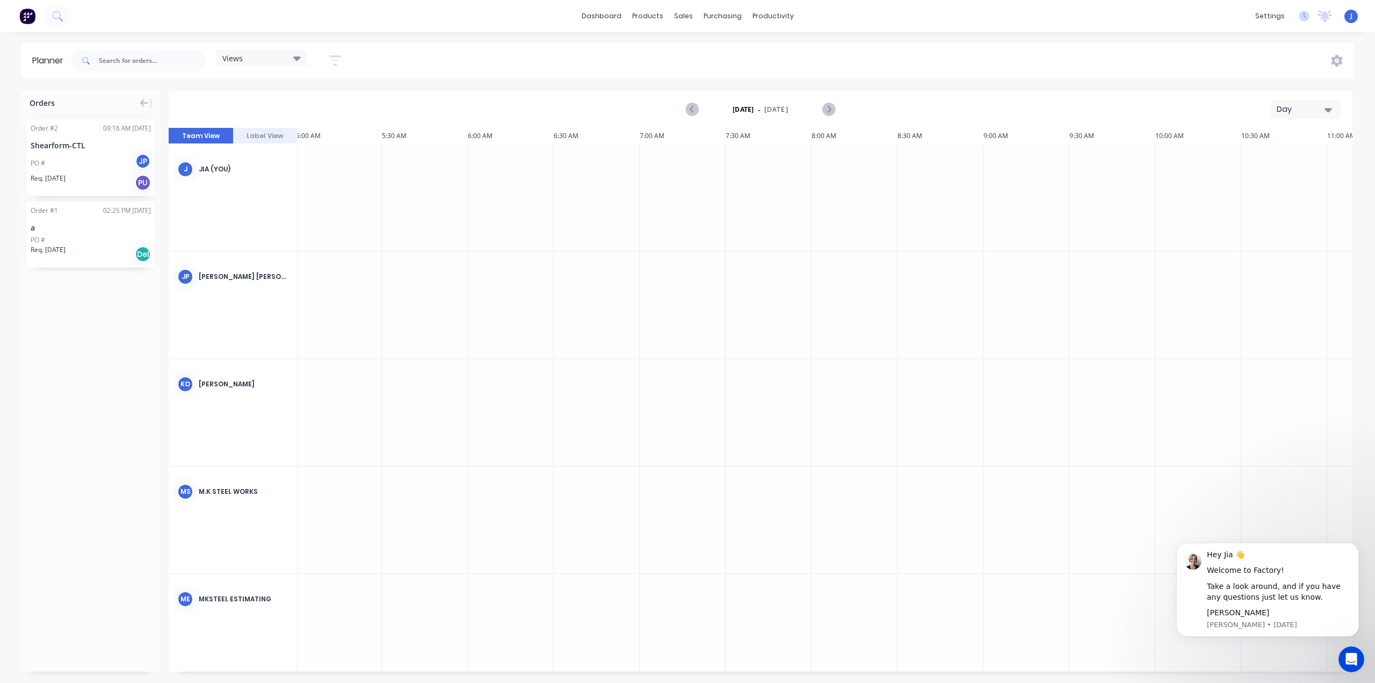
scroll to position [0, 860]
click at [74, 489] on div "Timeslot deleted" at bounding box center [62, 661] width 60 height 11
click at [778, 49] on div "Workflow" at bounding box center [792, 52] width 32 height 10
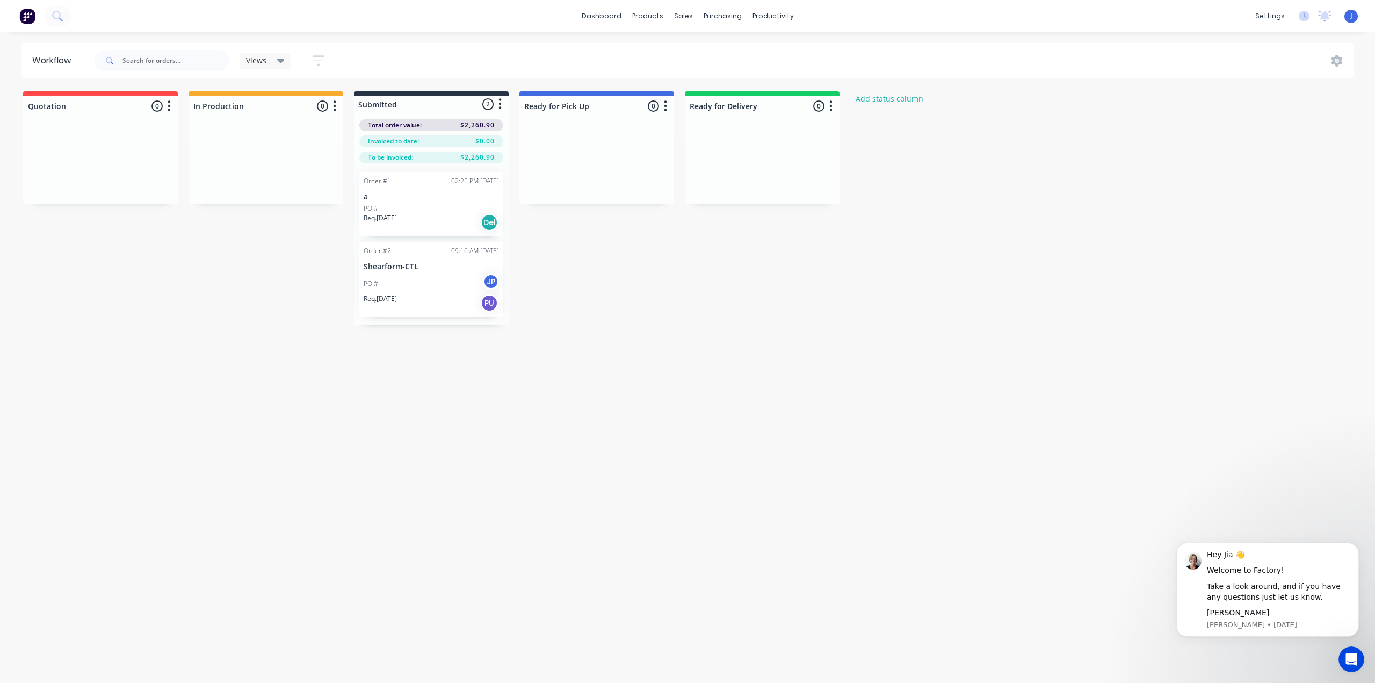
click at [457, 189] on div "Order #1 02:25 PM [DATE] a PO # Req. [DATE] Del" at bounding box center [431, 204] width 144 height 64
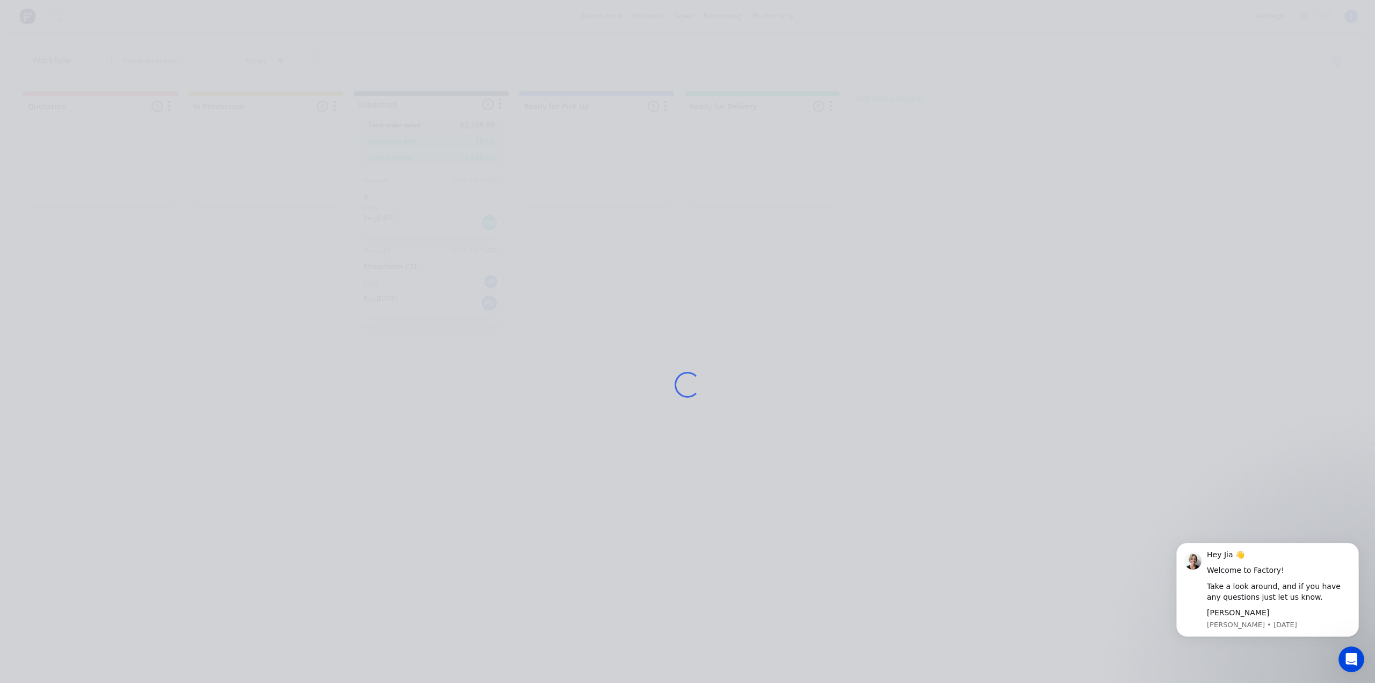
click at [457, 189] on div "Loading..." at bounding box center [687, 384] width 859 height 683
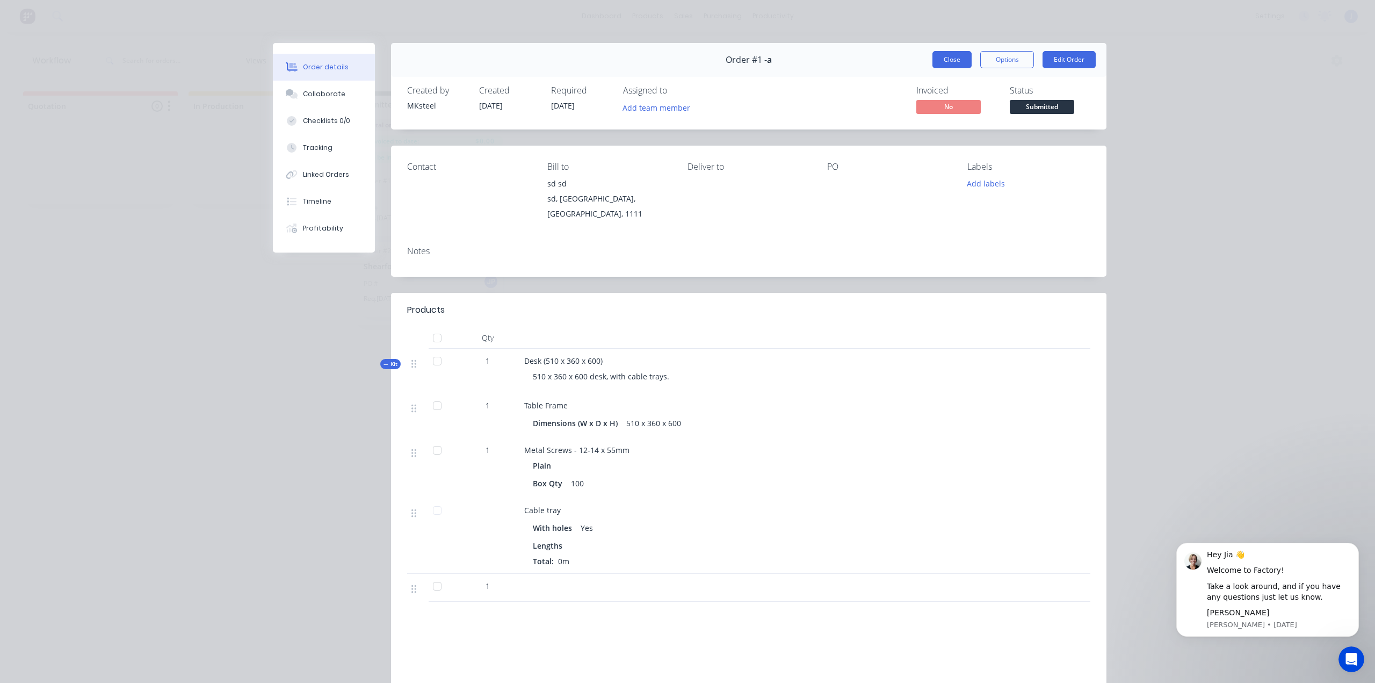
click at [946, 60] on button "Close" at bounding box center [952, 59] width 39 height 17
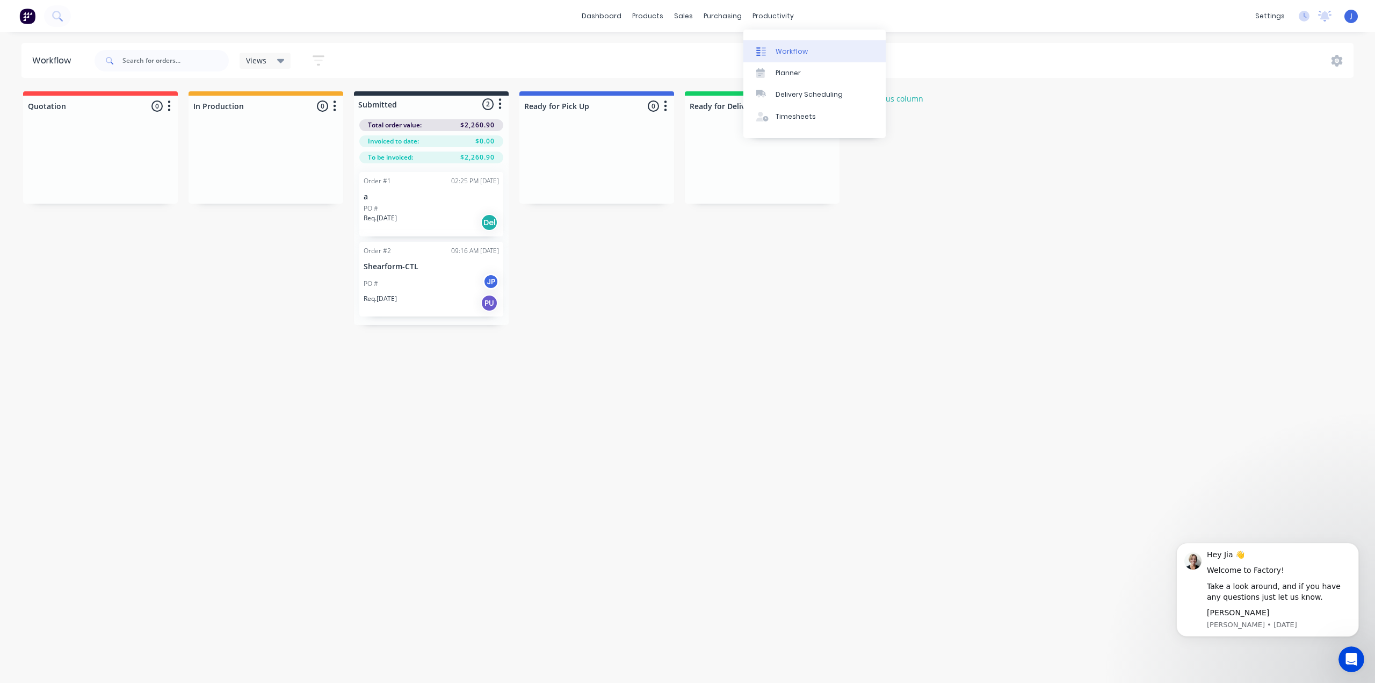
click at [784, 50] on div "Workflow" at bounding box center [792, 52] width 32 height 10
click at [782, 91] on div "Delivery Scheduling" at bounding box center [809, 95] width 67 height 10
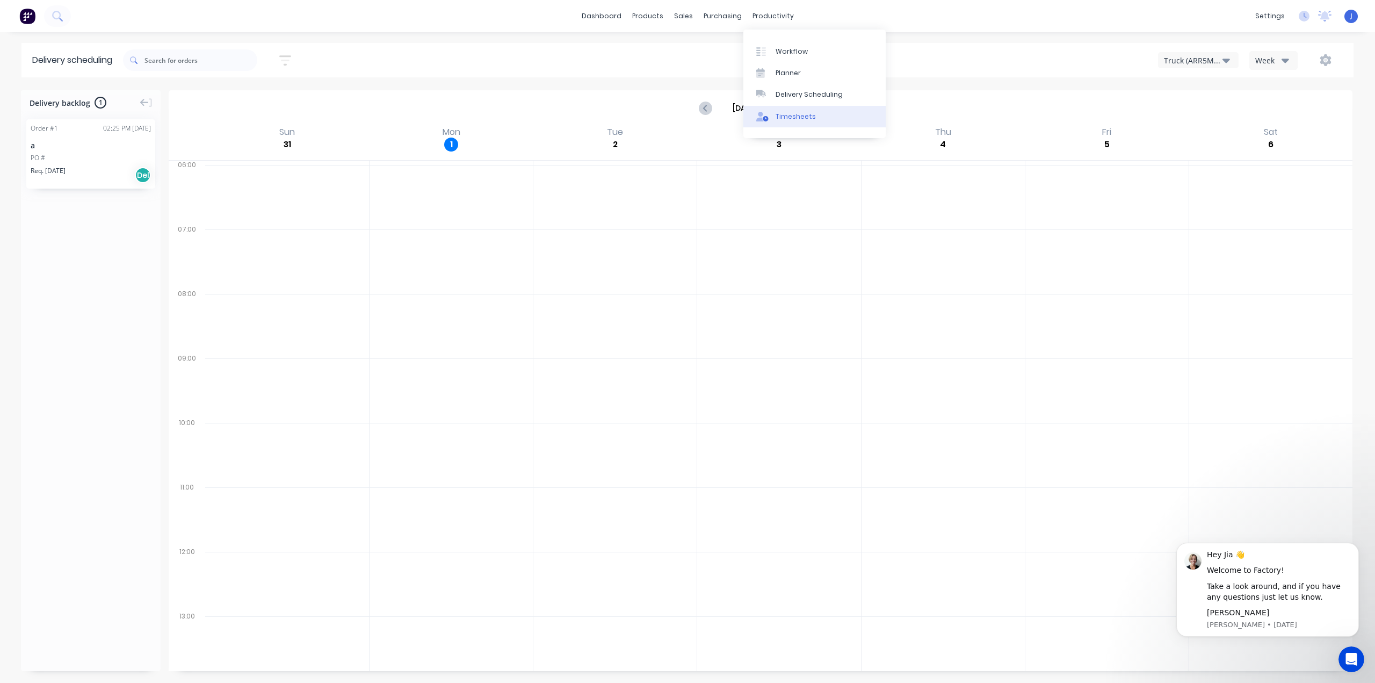
click at [793, 112] on div "Timesheets" at bounding box center [796, 117] width 40 height 10
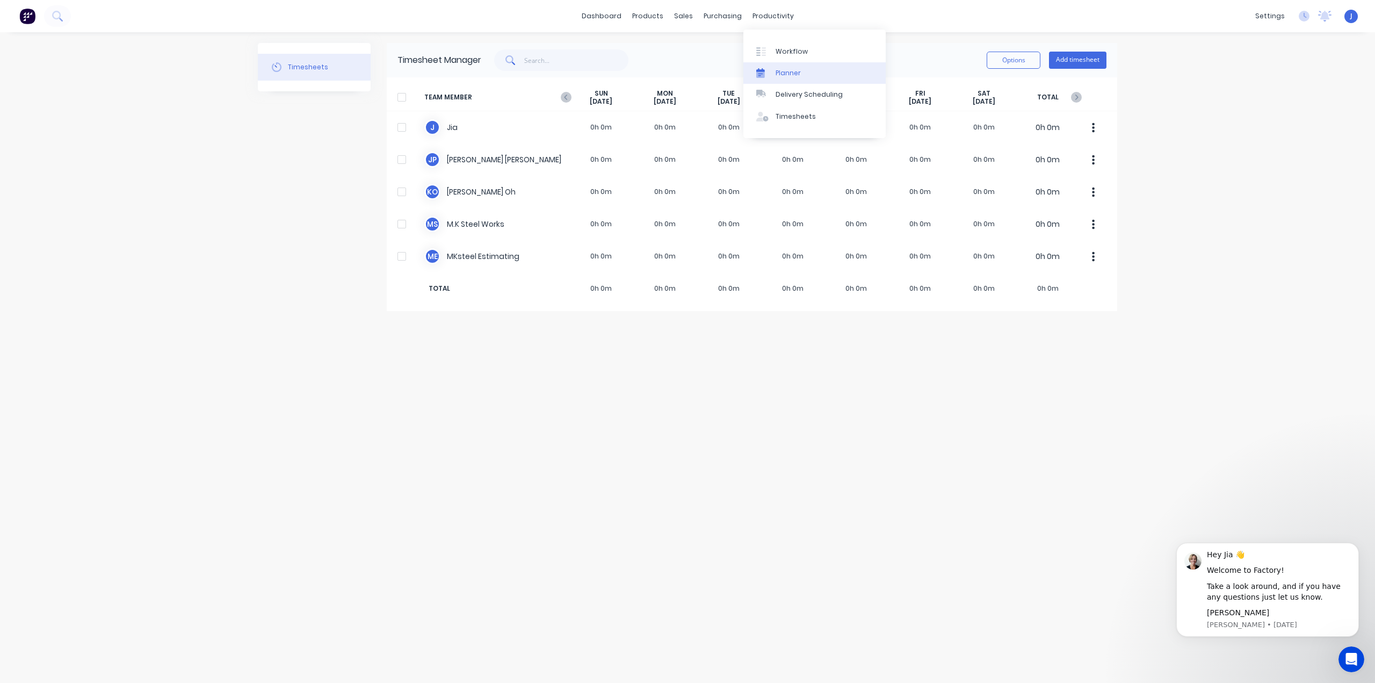
click at [786, 68] on div "Planner" at bounding box center [788, 73] width 25 height 10
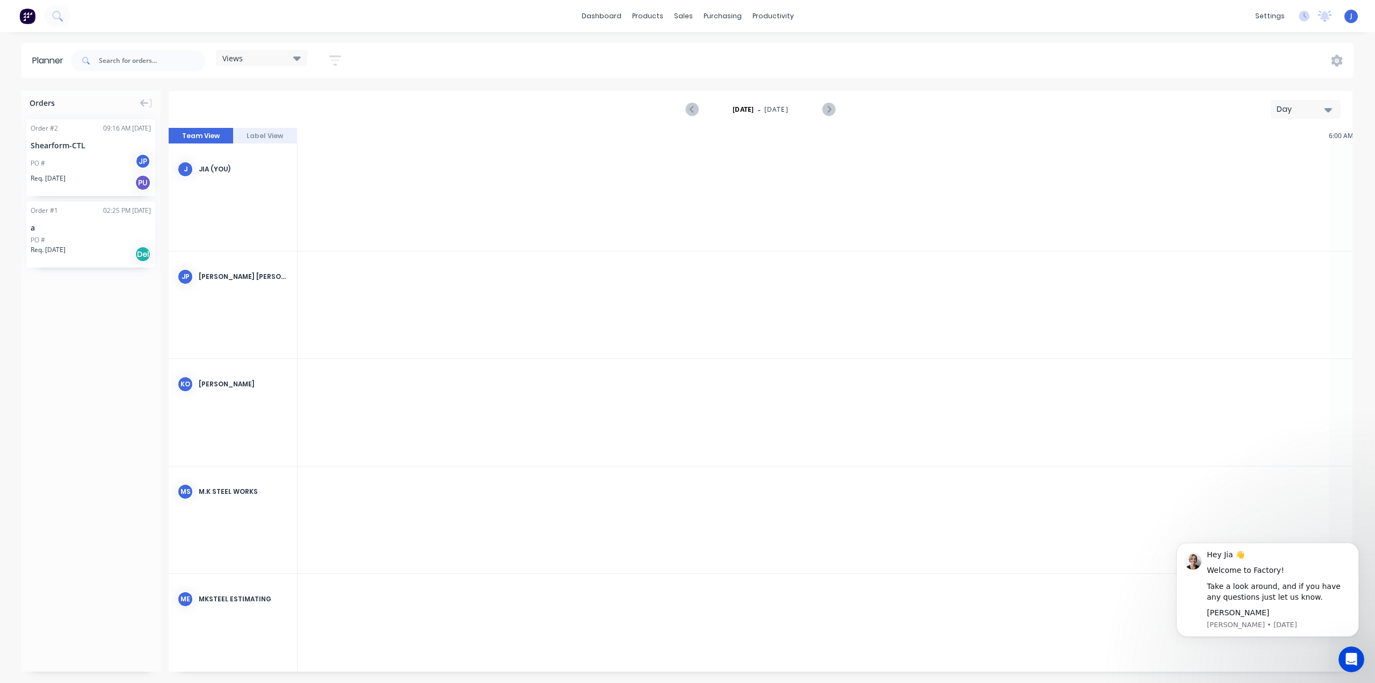
scroll to position [0, 1719]
drag, startPoint x: 111, startPoint y: 146, endPoint x: 593, endPoint y: 185, distance: 483.4
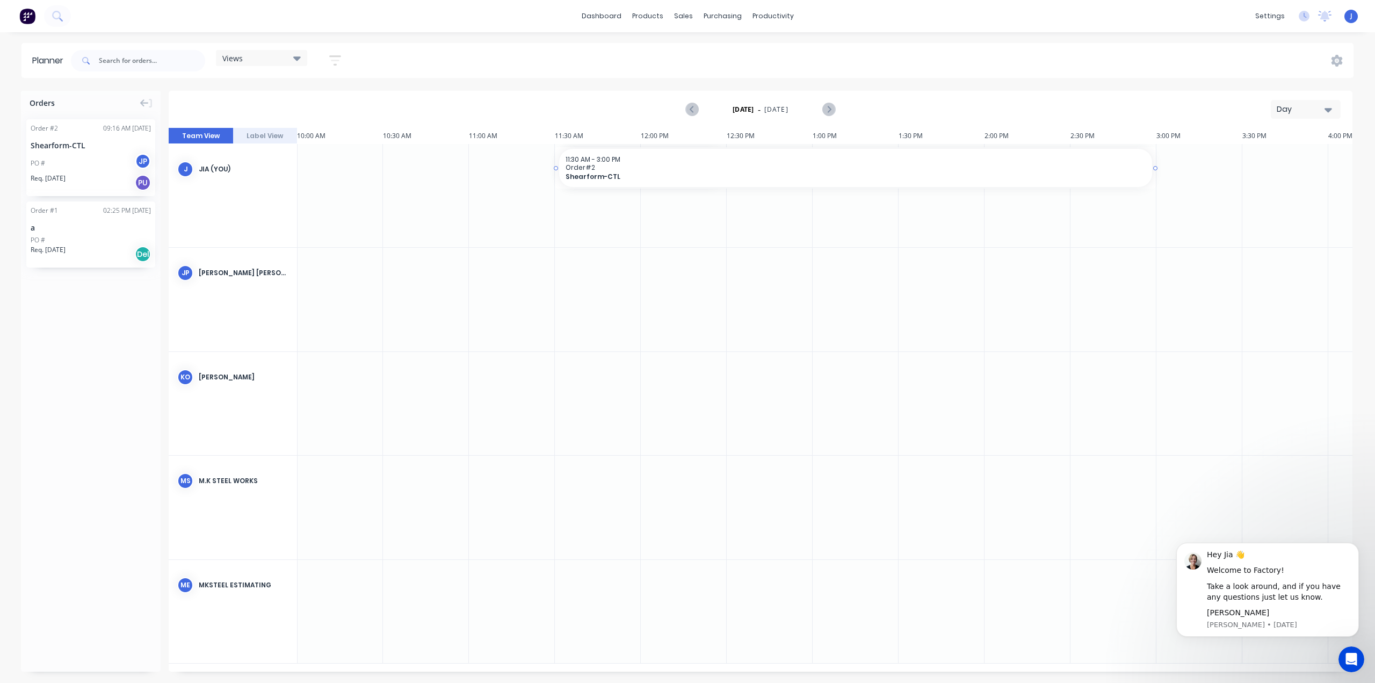
drag, startPoint x: 727, startPoint y: 169, endPoint x: 1057, endPoint y: 176, distance: 329.9
drag, startPoint x: 701, startPoint y: 163, endPoint x: 696, endPoint y: 277, distance: 113.4
drag, startPoint x: 640, startPoint y: 266, endPoint x: 633, endPoint y: 177, distance: 89.4
click at [683, 158] on div "Set start/finish time" at bounding box center [689, 157] width 115 height 22
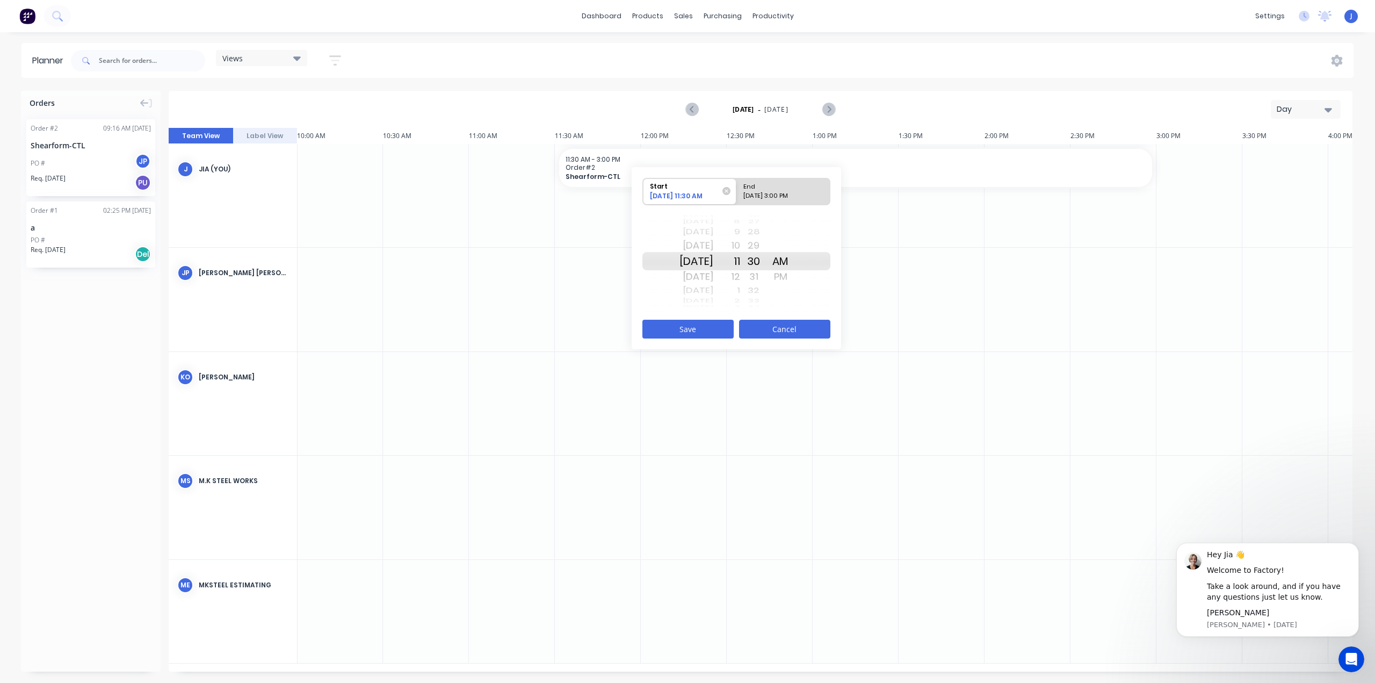
click at [767, 328] on button "Cancel" at bounding box center [784, 329] width 91 height 19
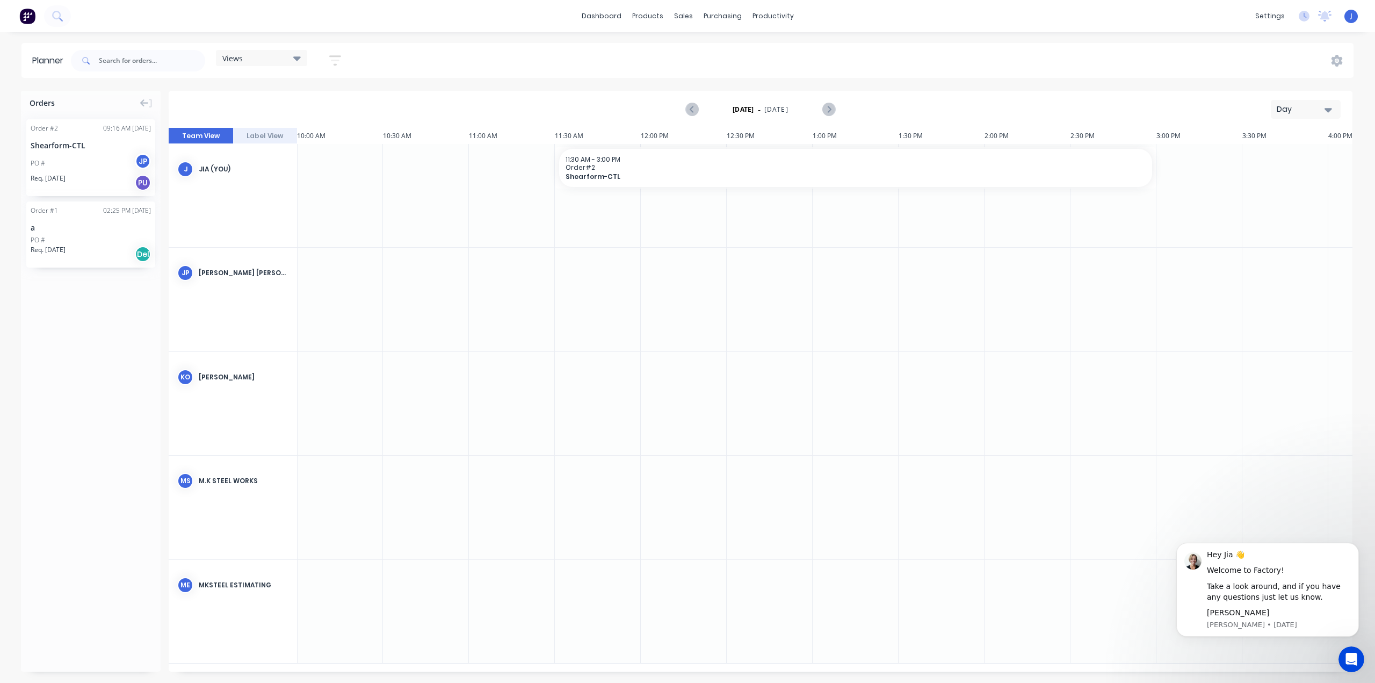
click at [774, 167] on span "Order # 2" at bounding box center [856, 167] width 580 height 8
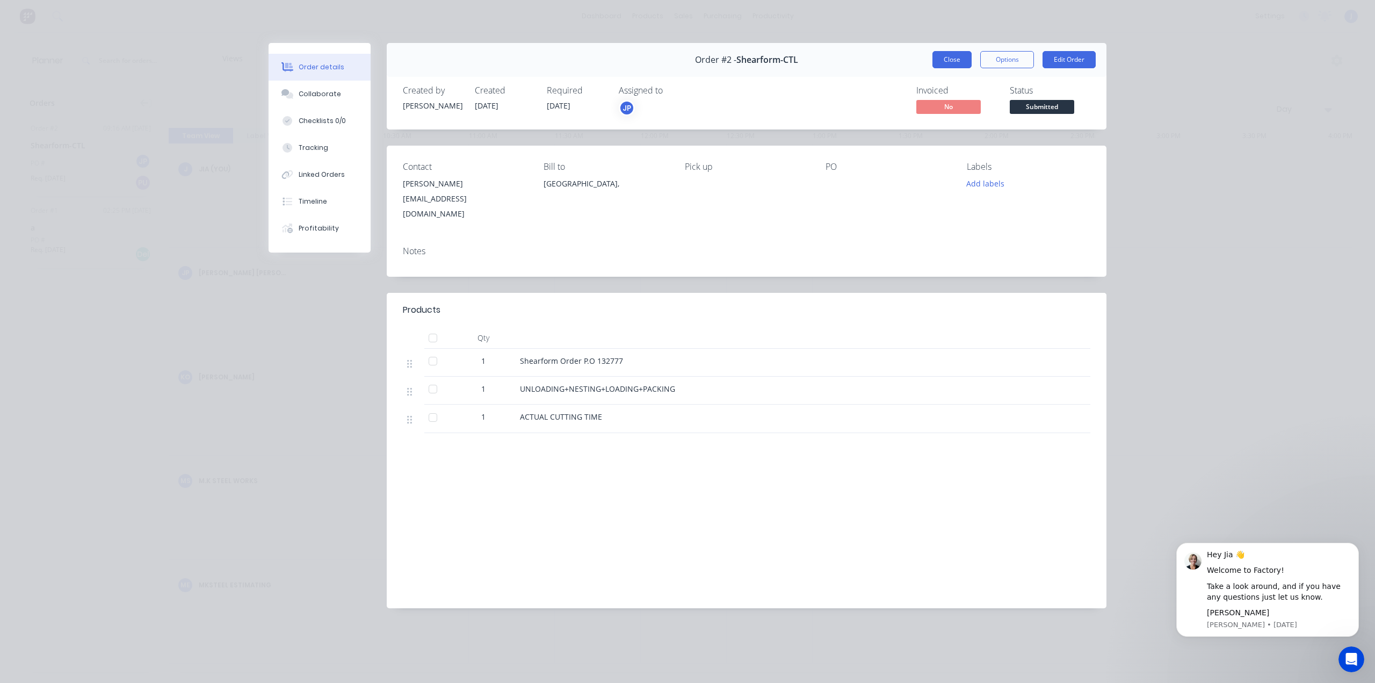
click at [944, 55] on button "Close" at bounding box center [952, 59] width 39 height 17
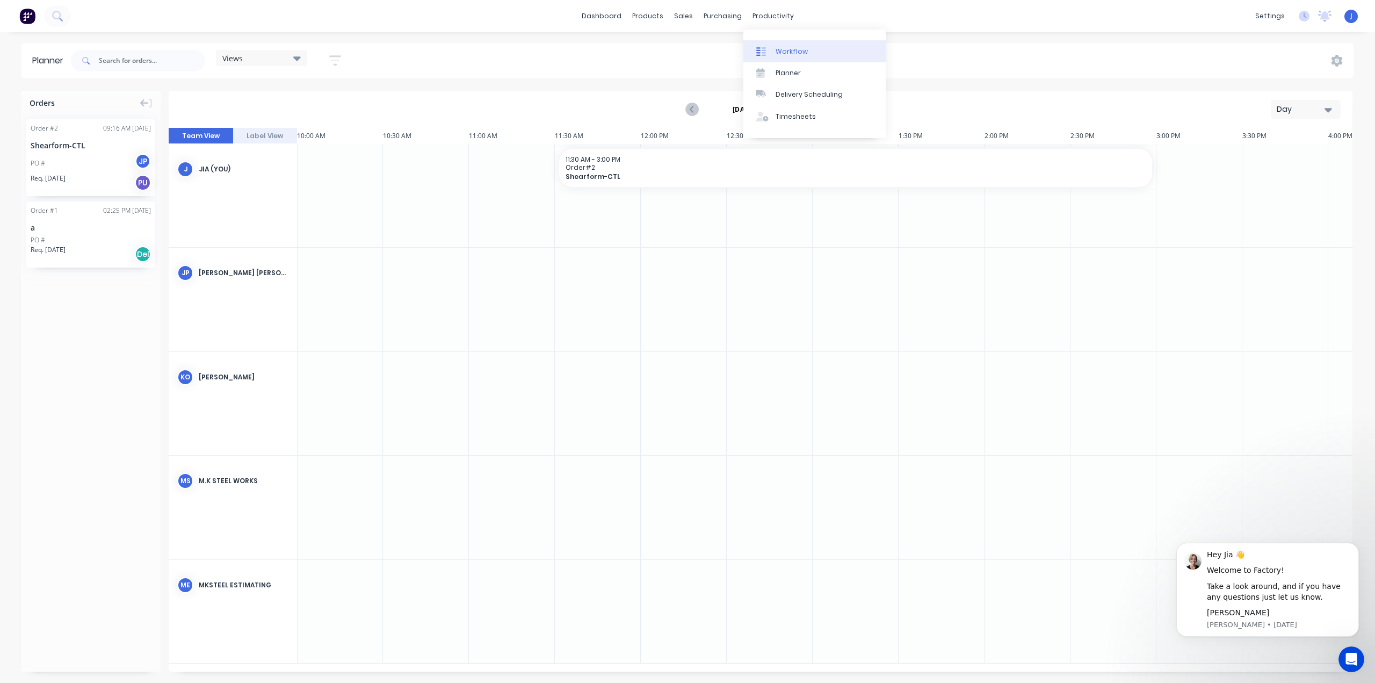
click at [777, 54] on div "Workflow" at bounding box center [792, 52] width 32 height 10
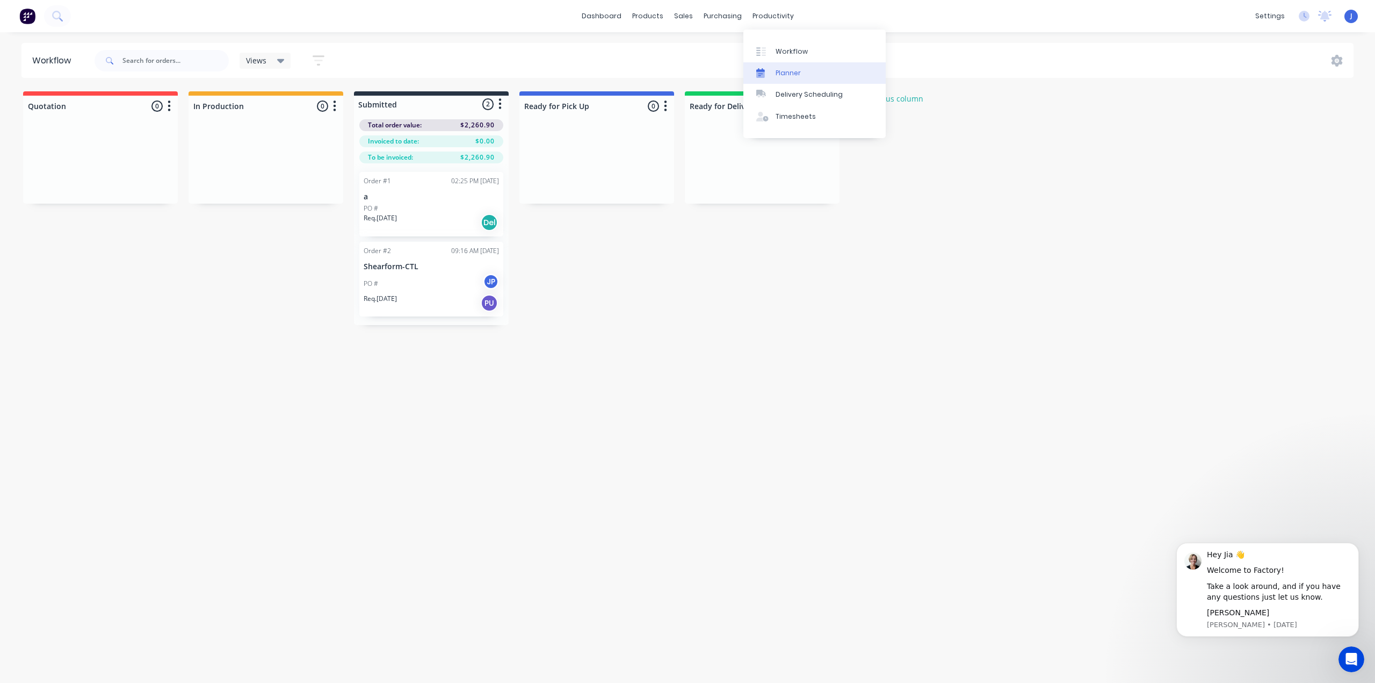
click at [799, 74] on div "Planner" at bounding box center [788, 73] width 25 height 10
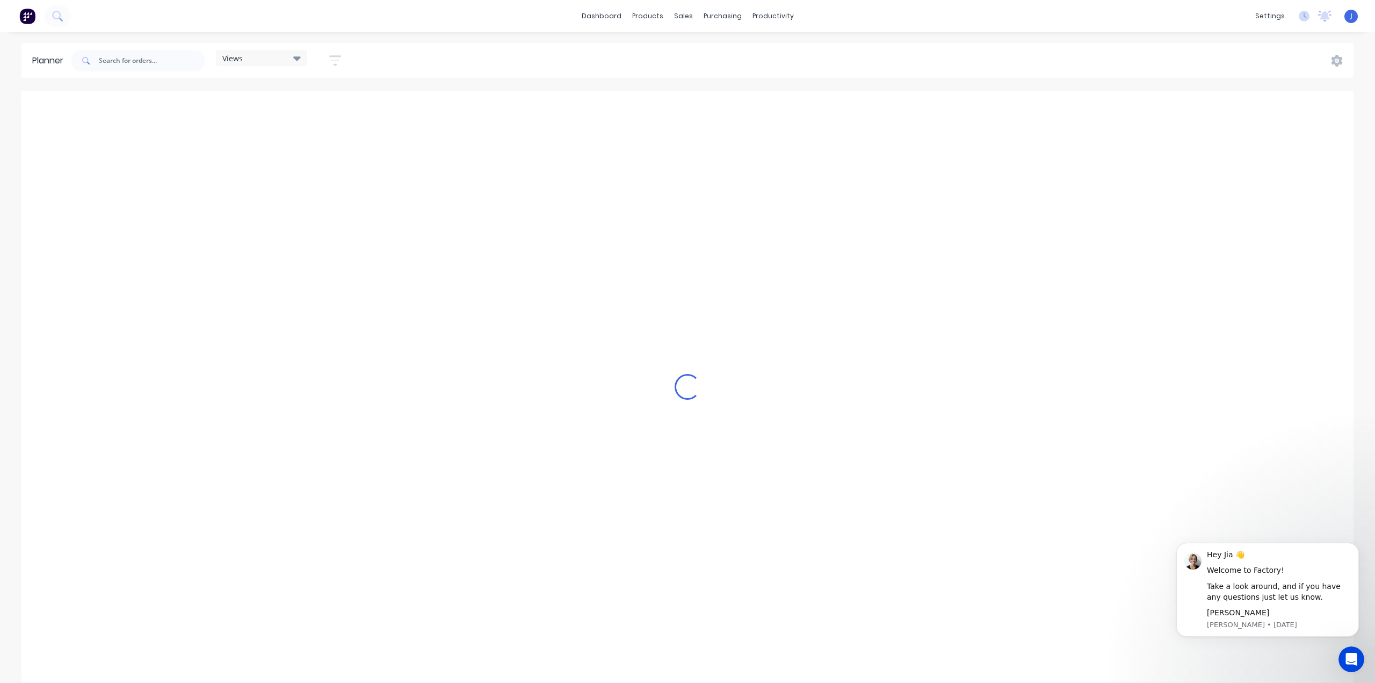
scroll to position [0, 1719]
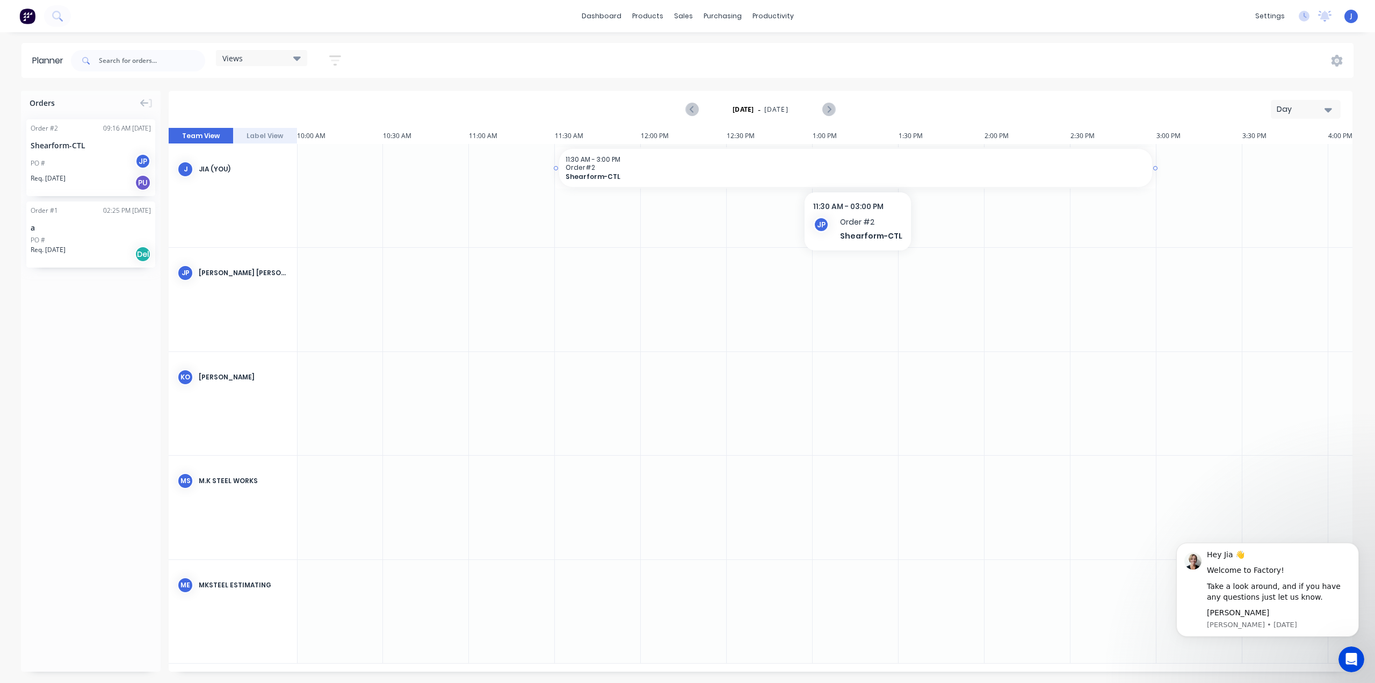
click at [702, 155] on div "11:30 AM - 3:00 PM" at bounding box center [856, 159] width 580 height 8
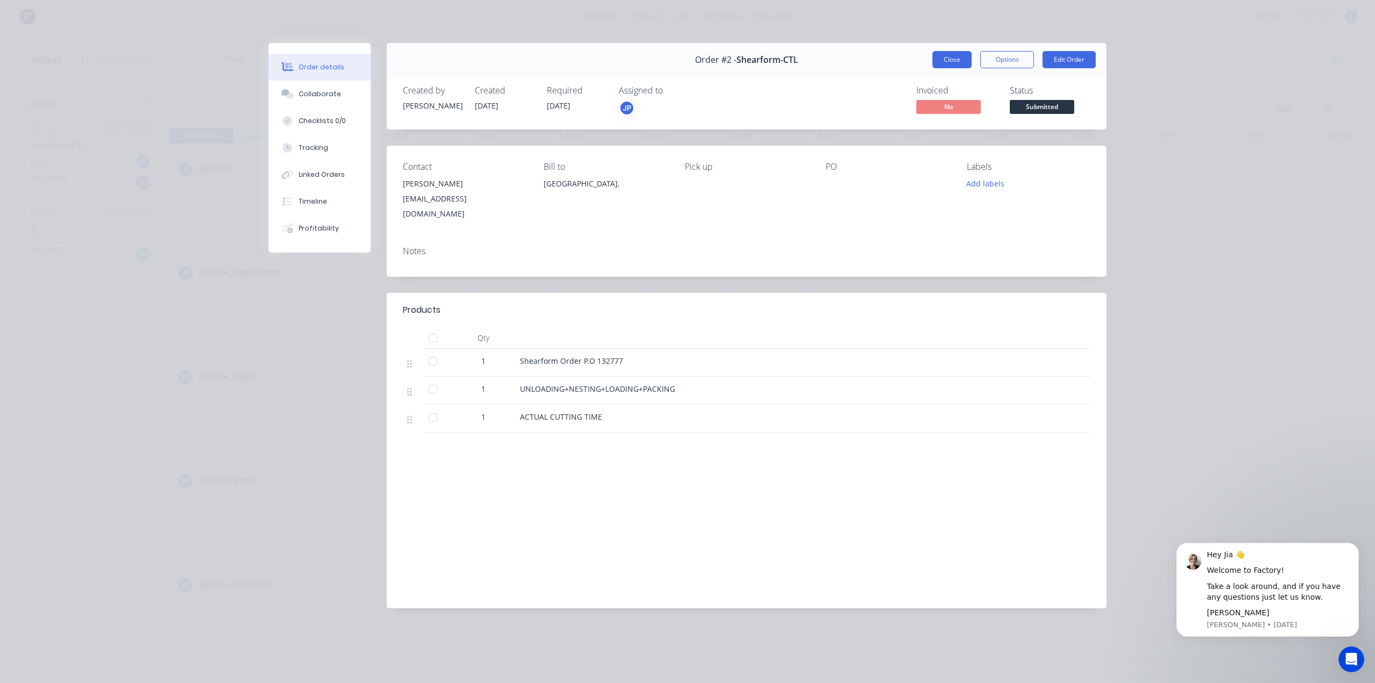
click at [957, 57] on button "Close" at bounding box center [952, 59] width 39 height 17
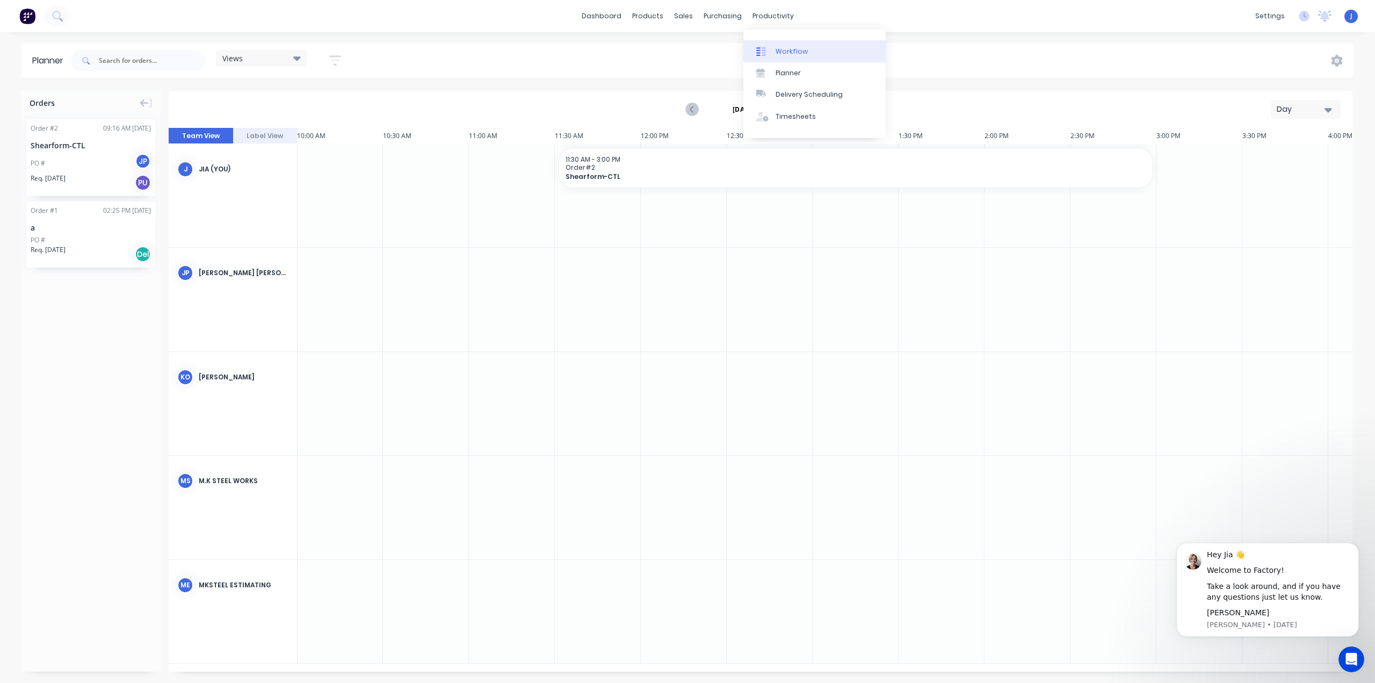
click at [781, 50] on div "Workflow" at bounding box center [792, 52] width 32 height 10
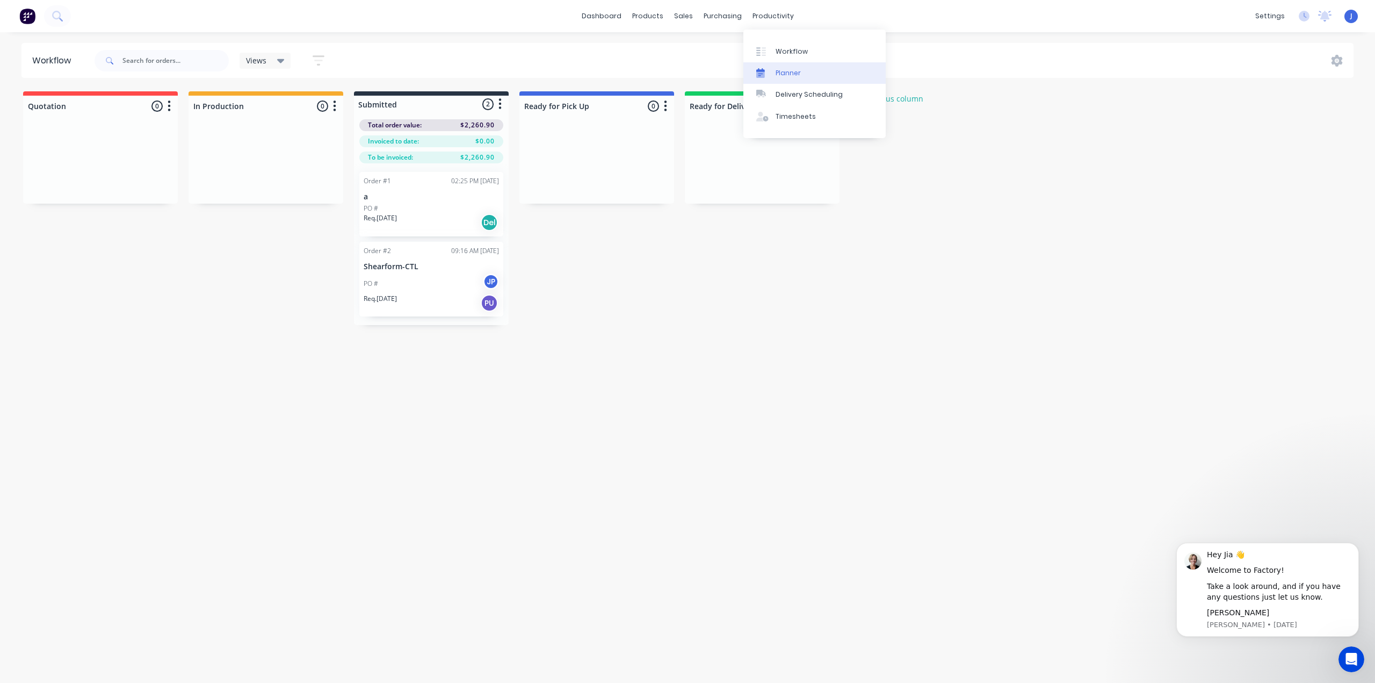
click at [784, 75] on div "Planner" at bounding box center [788, 73] width 25 height 10
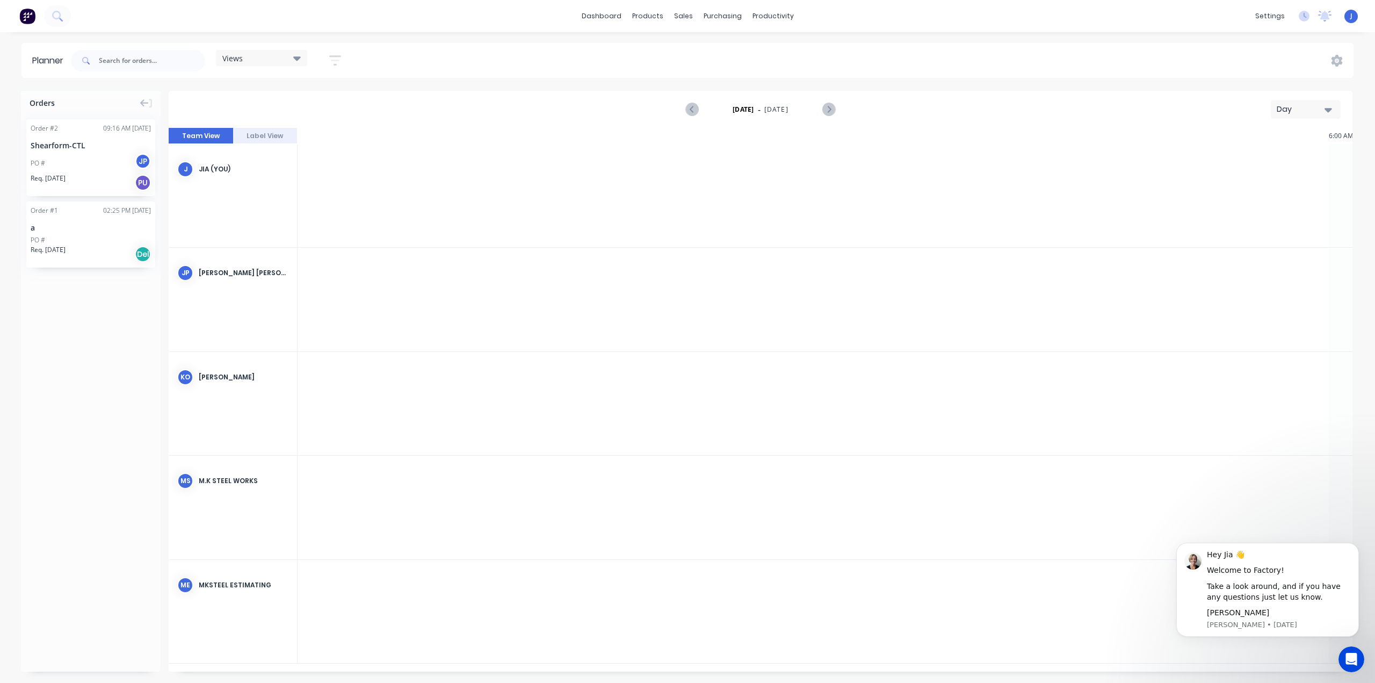
scroll to position [0, 1719]
click at [782, 94] on div "Delivery Scheduling" at bounding box center [809, 95] width 67 height 10
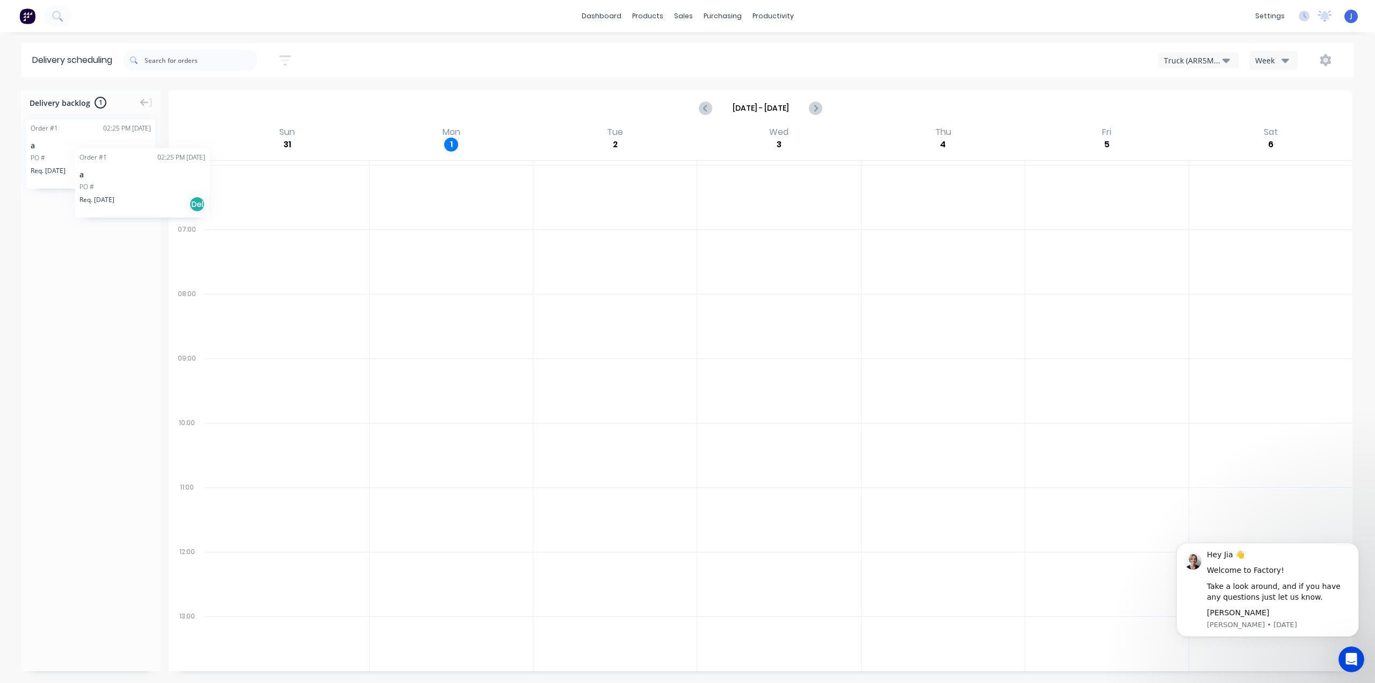
drag, startPoint x: 100, startPoint y: 141, endPoint x: 75, endPoint y: 140, distance: 25.3
click at [1031, 57] on icon "button" at bounding box center [1227, 60] width 8 height 12
click at [1031, 55] on div "Truck (ARR5MM) Truck (ARR5MM) Truck (CHH156) Truck (EXQ180) Week" at bounding box center [1036, 59] width 616 height 19
click at [800, 72] on link "Planner" at bounding box center [814, 72] width 142 height 21
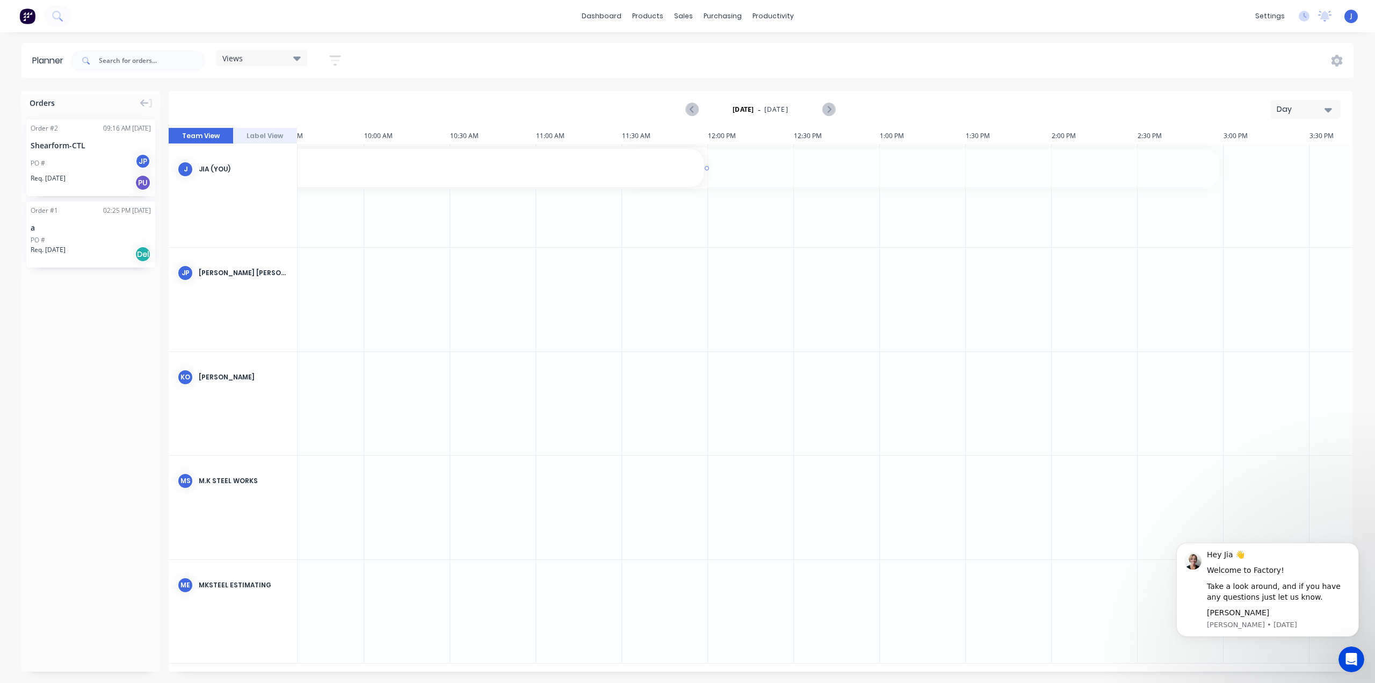
scroll to position [0, 1631]
drag, startPoint x: 696, startPoint y: 167, endPoint x: 663, endPoint y: 186, distance: 38.0
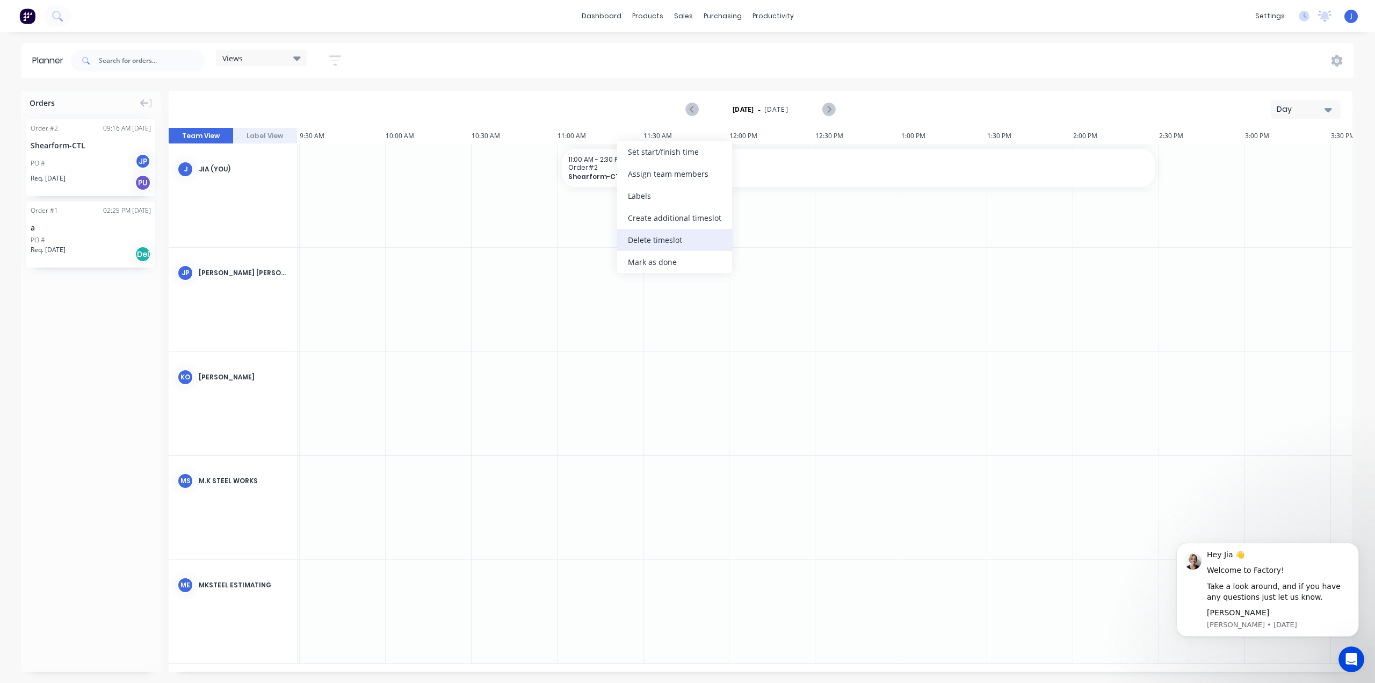
click at [656, 236] on div "Delete timeslot" at bounding box center [674, 240] width 115 height 22
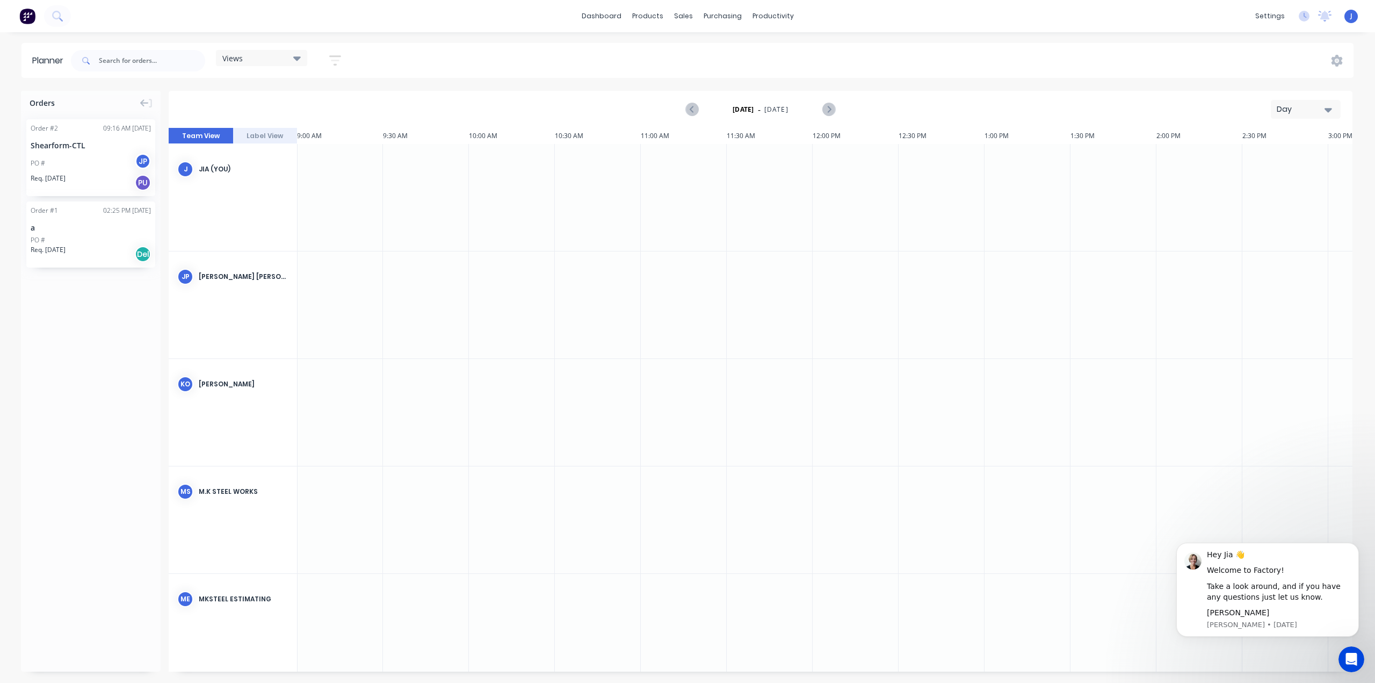
scroll to position [0, 1719]
